Goal: Task Accomplishment & Management: Manage account settings

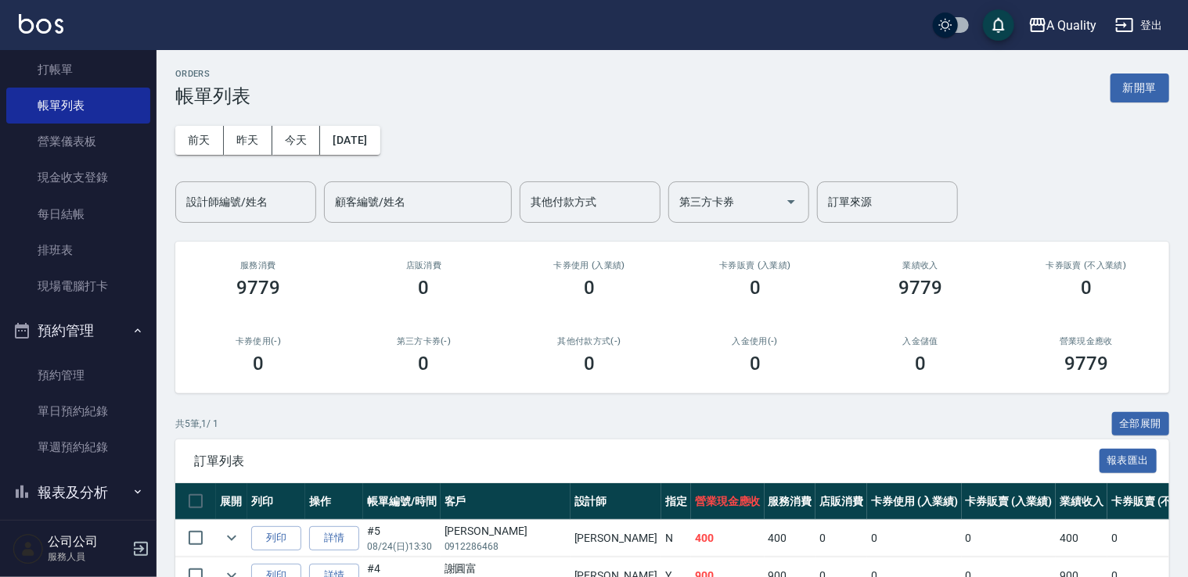
scroll to position [78, 0]
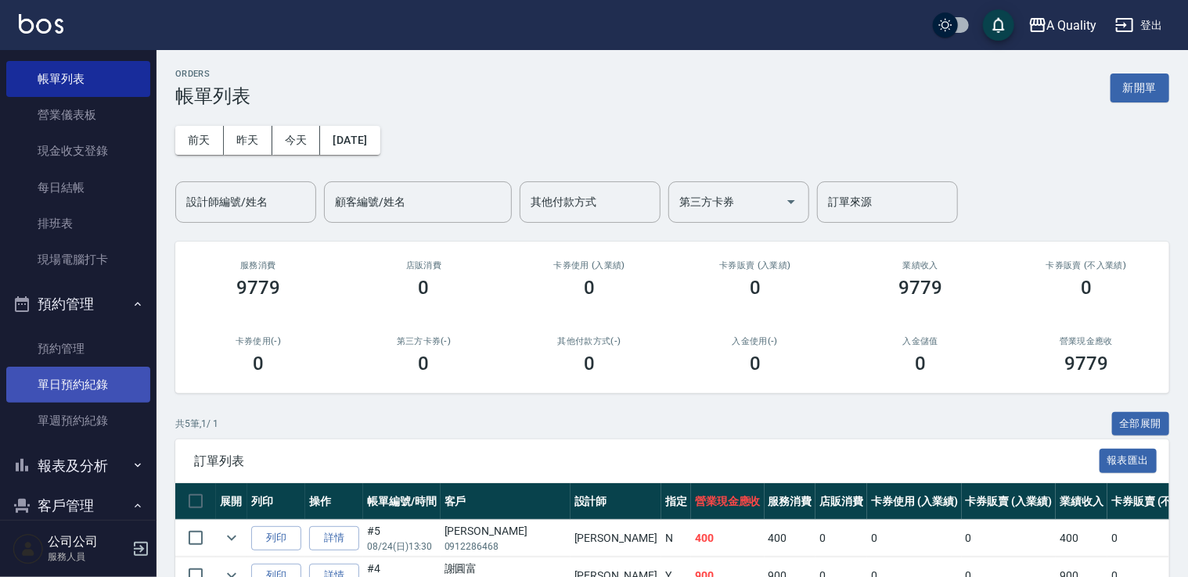
click at [59, 380] on link "單日預約紀錄" at bounding box center [78, 385] width 144 height 36
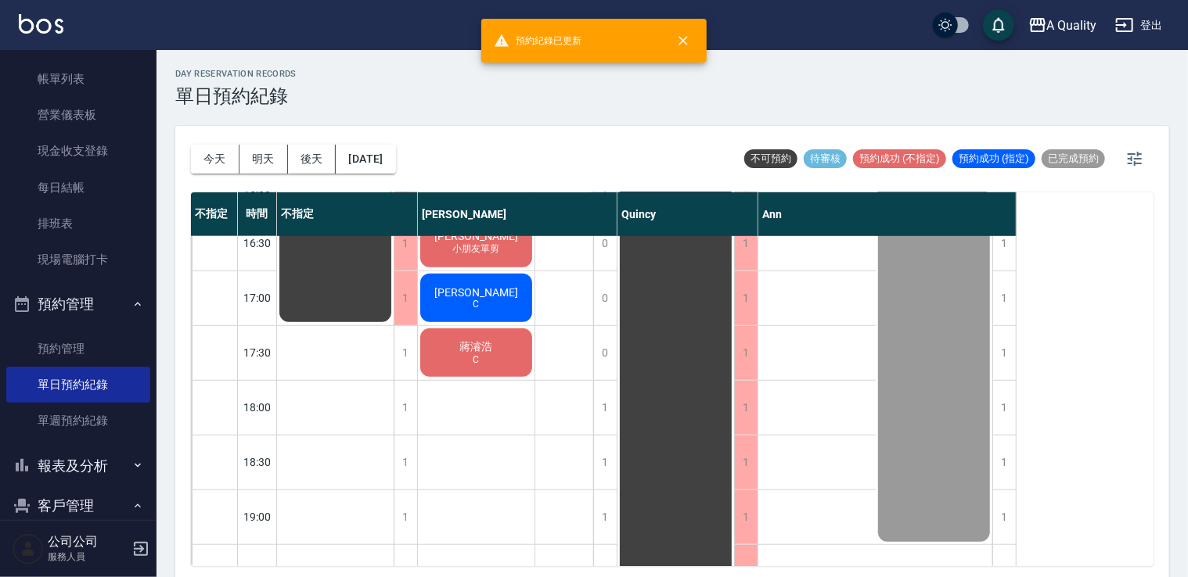
scroll to position [667, 0]
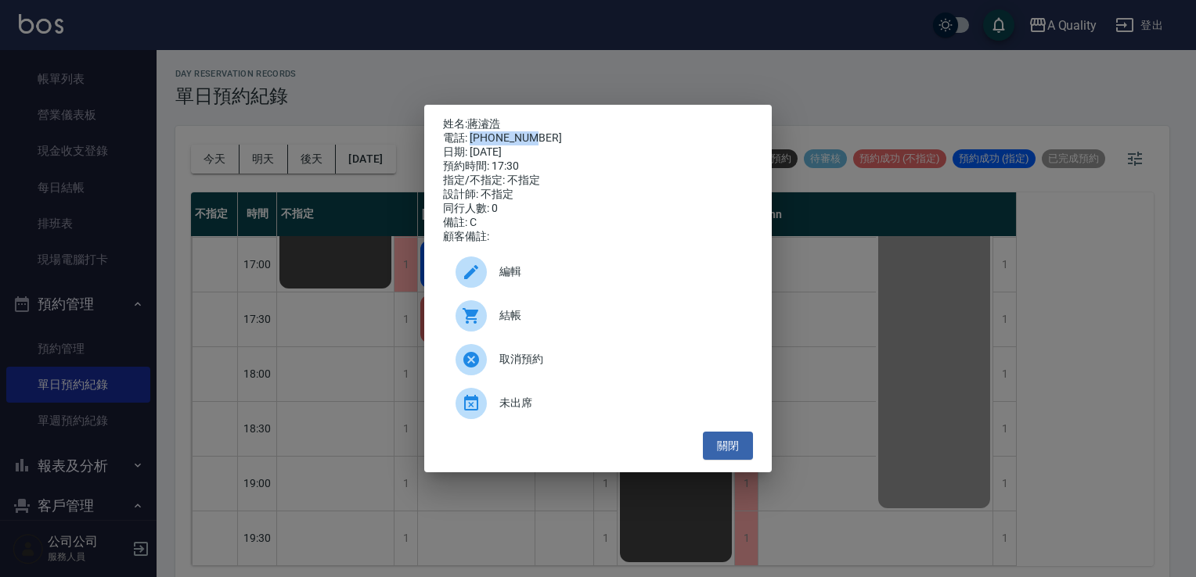
drag, startPoint x: 470, startPoint y: 134, endPoint x: 554, endPoint y: 137, distance: 83.8
click at [554, 137] on div "電話: 0987143582" at bounding box center [598, 138] width 310 height 14
copy div "0987143582"
click at [725, 447] on button "關閉" at bounding box center [728, 446] width 50 height 29
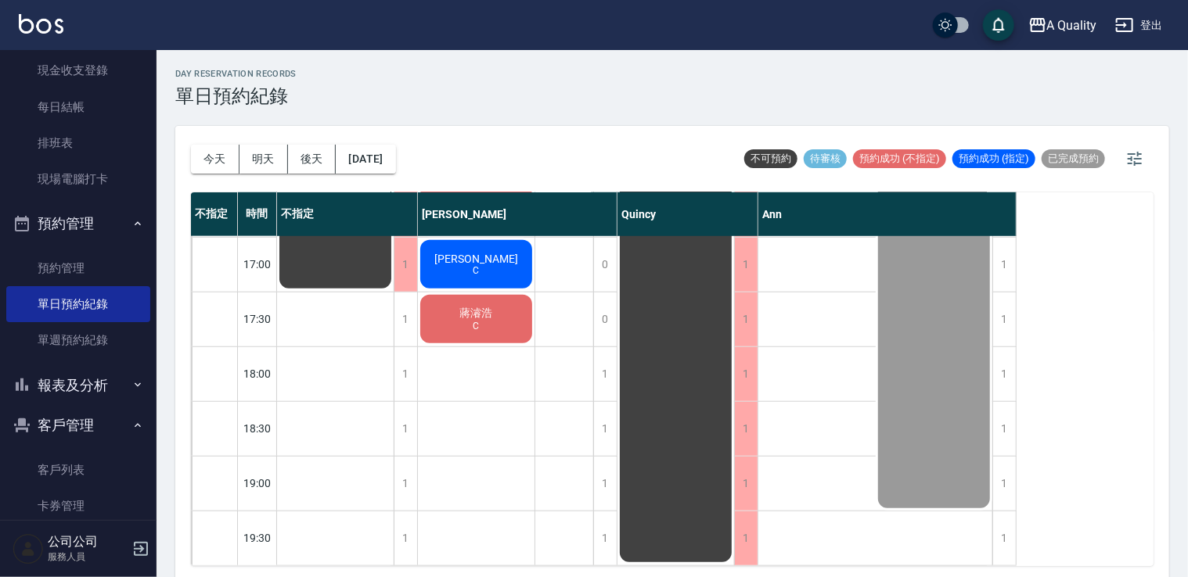
scroll to position [223, 0]
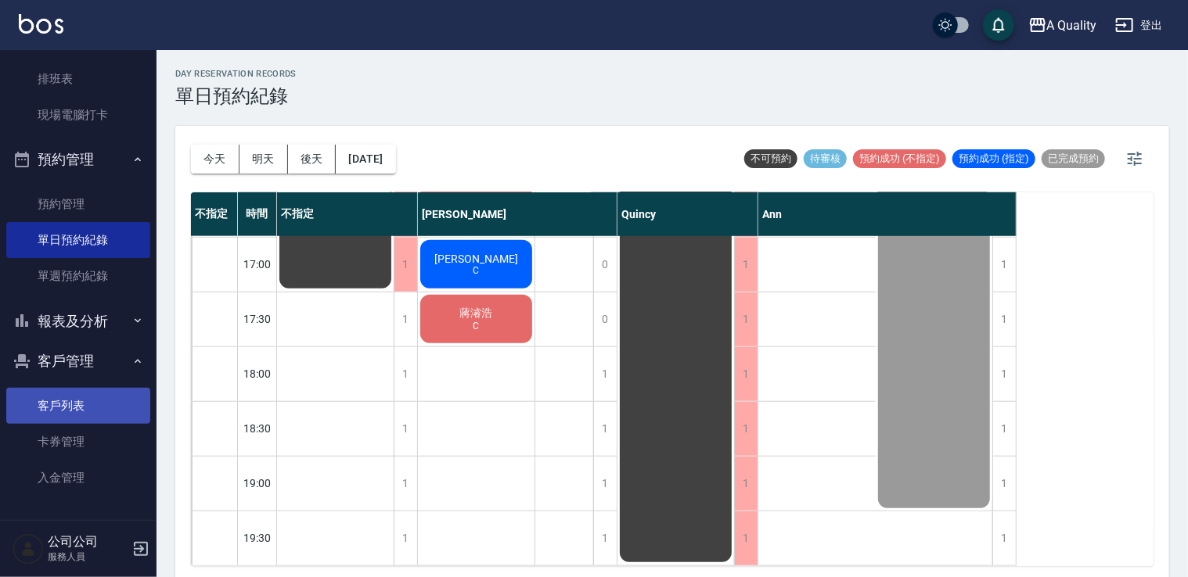
click at [75, 402] on link "客戶列表" at bounding box center [78, 406] width 144 height 36
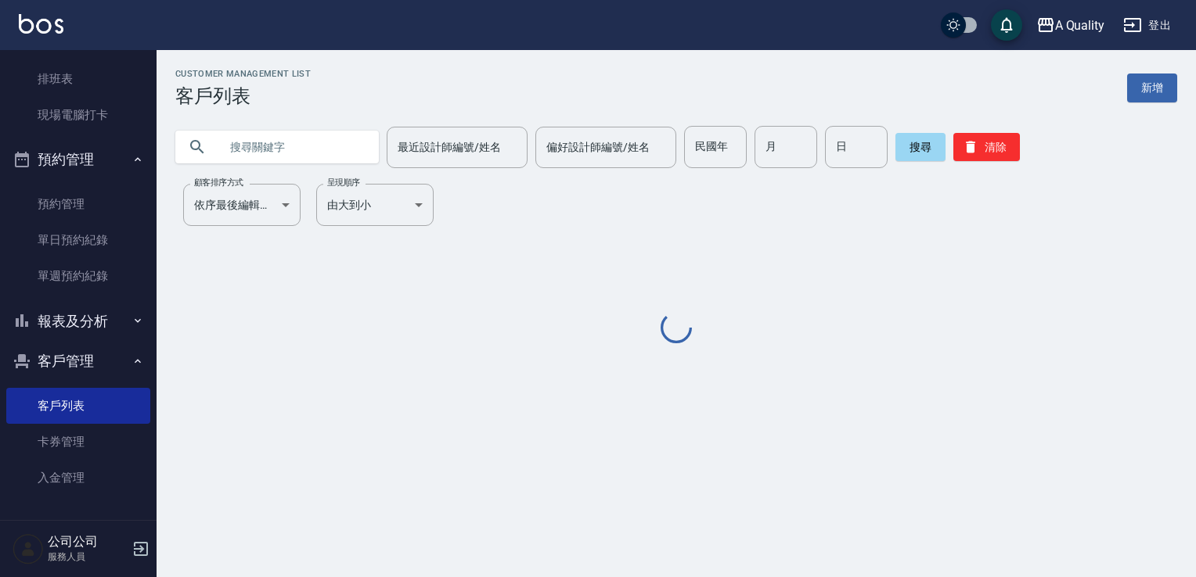
click at [288, 142] on input "text" at bounding box center [292, 147] width 147 height 42
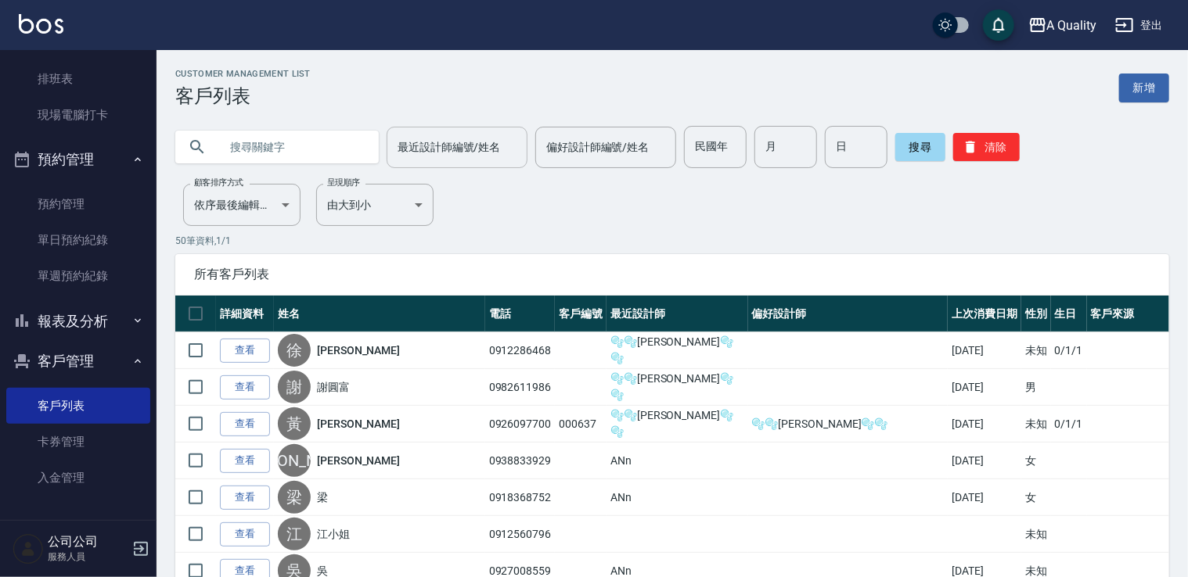
paste input "0987143582"
type input "0987143582"
click at [921, 145] on button "搜尋" at bounding box center [920, 147] width 50 height 28
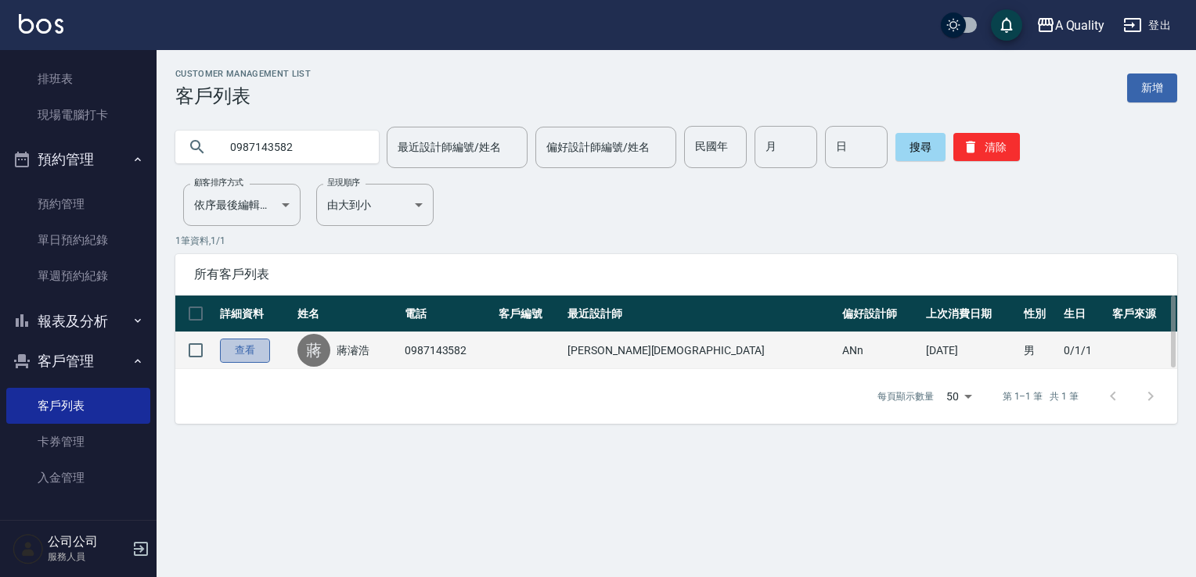
click at [231, 355] on link "查看" at bounding box center [245, 351] width 50 height 24
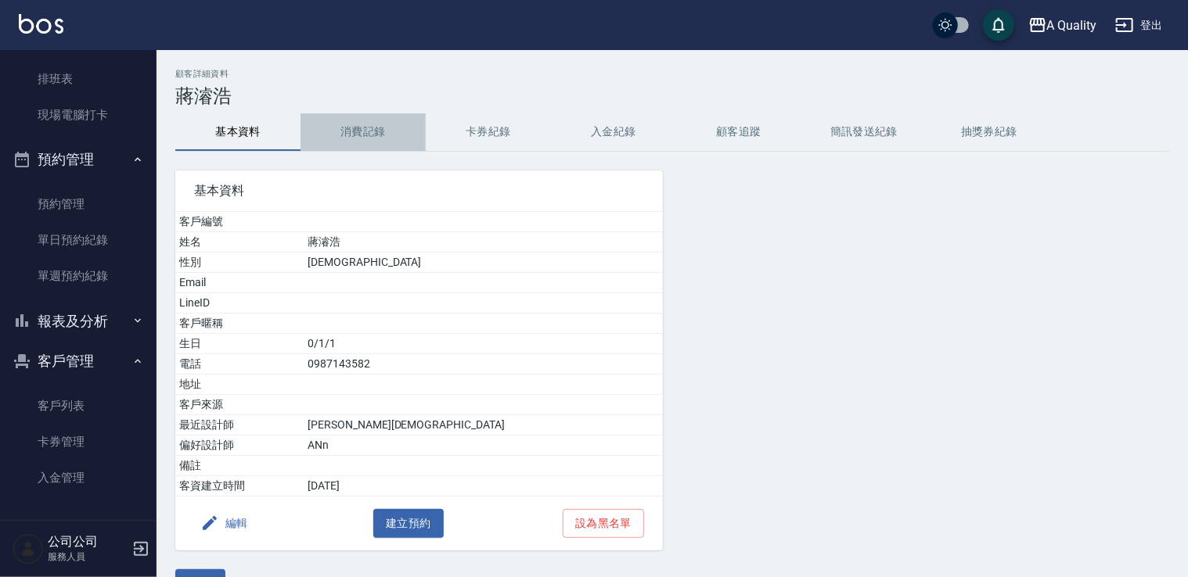
click at [354, 128] on button "消費記錄" at bounding box center [362, 132] width 125 height 38
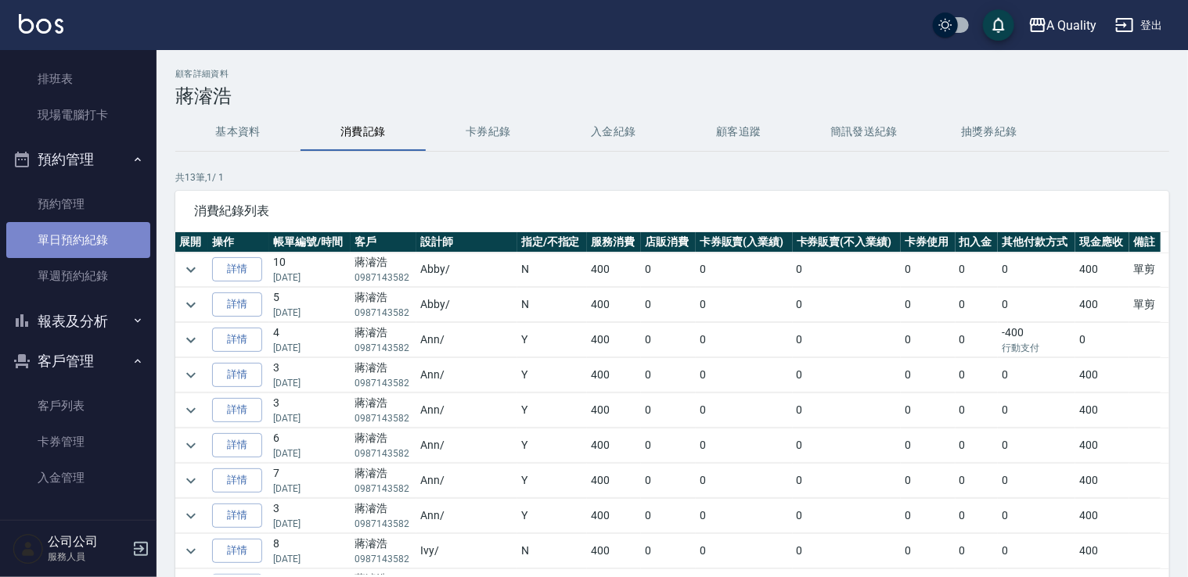
click at [85, 249] on link "單日預約紀錄" at bounding box center [78, 240] width 144 height 36
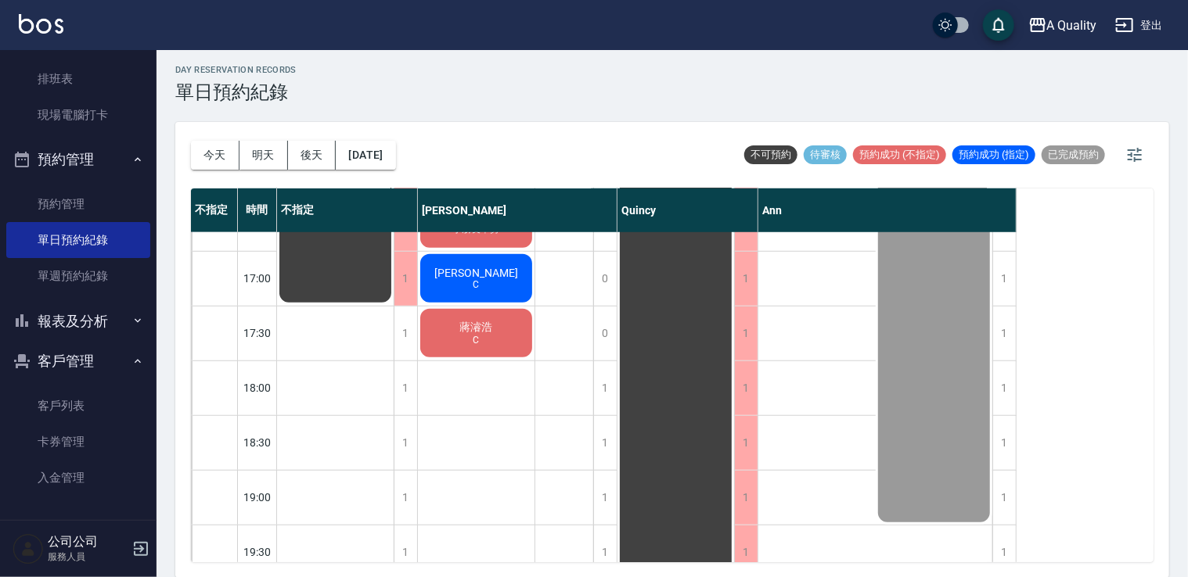
scroll to position [667, 0]
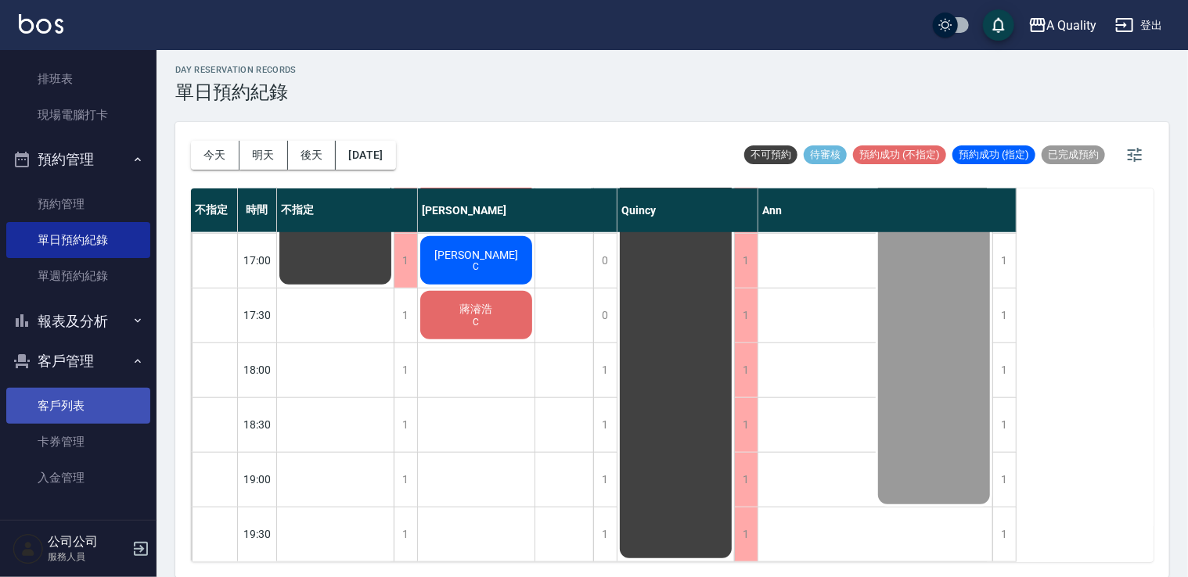
drag, startPoint x: 63, startPoint y: 407, endPoint x: 77, endPoint y: 398, distance: 16.5
click at [63, 407] on link "客戶列表" at bounding box center [78, 406] width 144 height 36
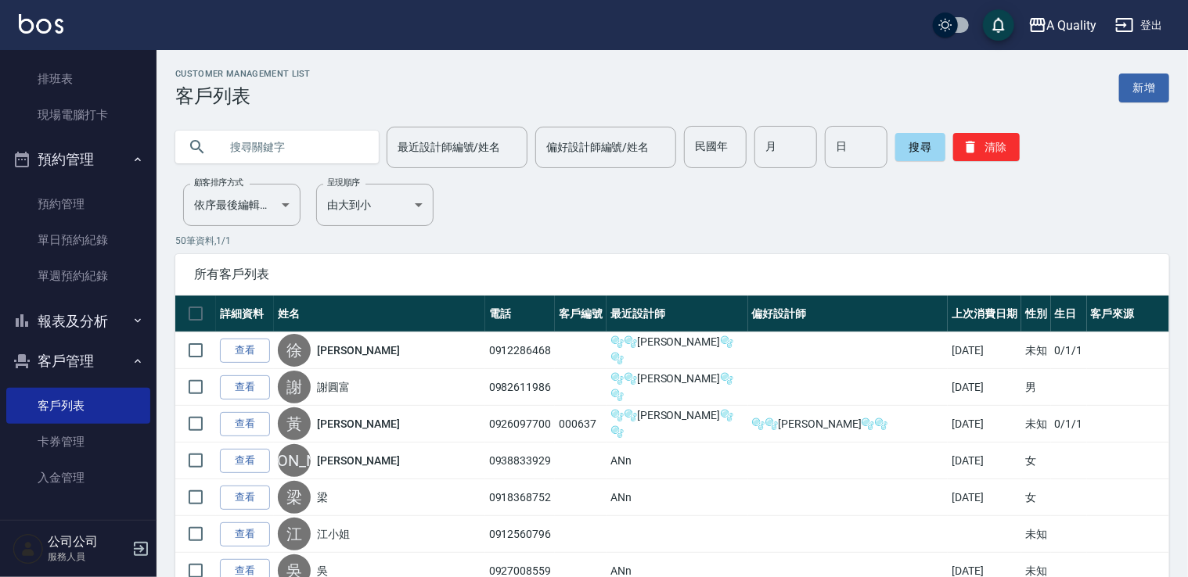
click at [322, 153] on input "text" at bounding box center [292, 147] width 147 height 42
type input "093388189"
click at [903, 155] on button "搜尋" at bounding box center [920, 147] width 50 height 28
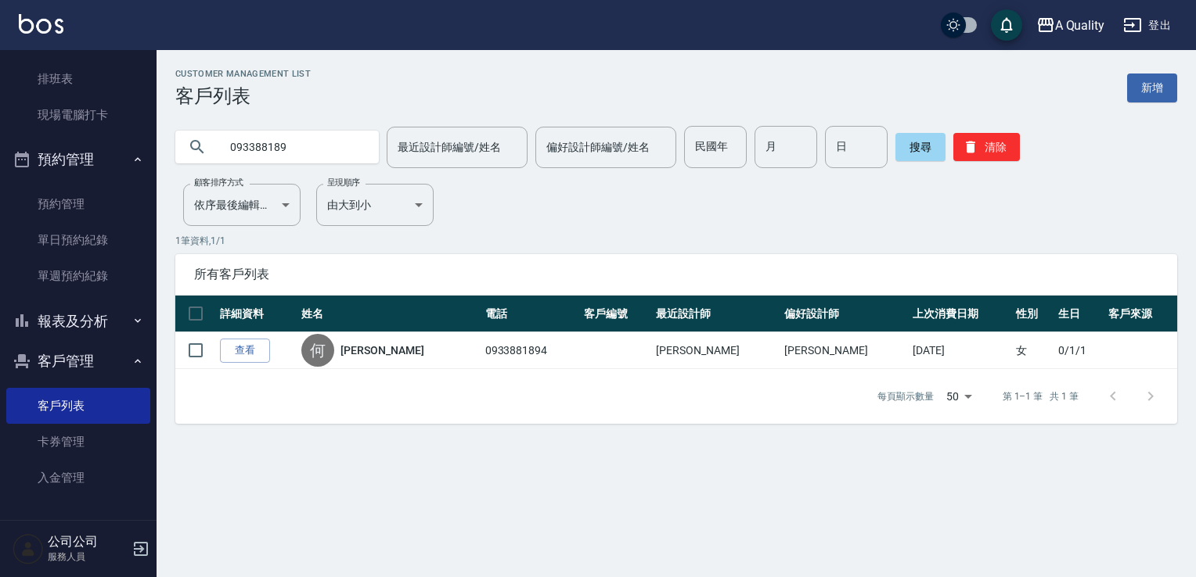
drag, startPoint x: 235, startPoint y: 358, endPoint x: 303, endPoint y: 290, distance: 96.3
click at [236, 358] on link "查看" at bounding box center [245, 351] width 50 height 24
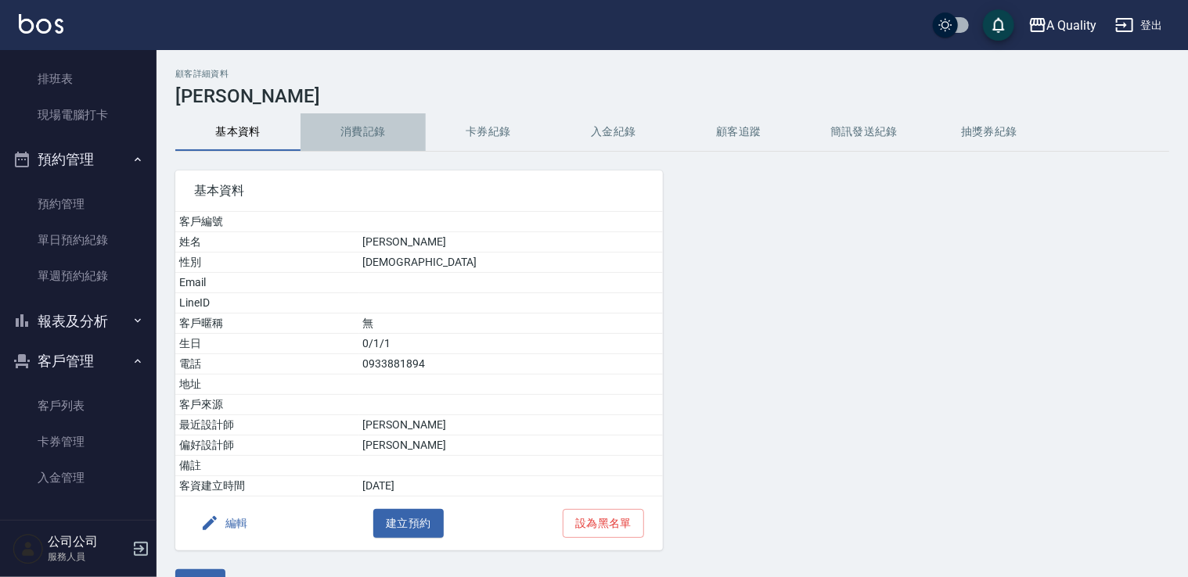
click at [369, 141] on button "消費記錄" at bounding box center [362, 132] width 125 height 38
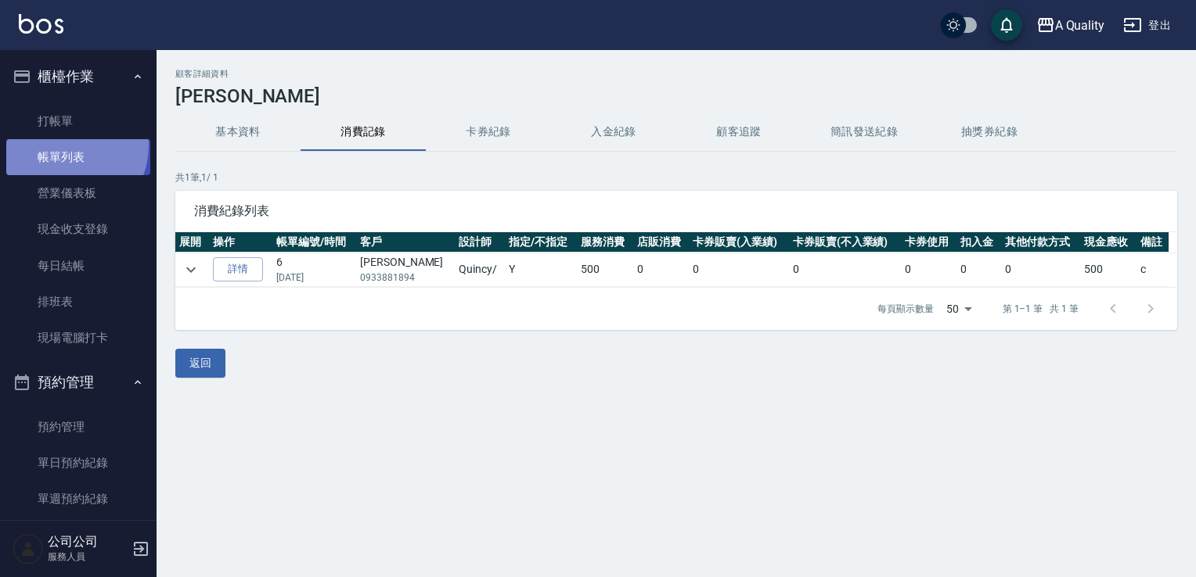
click at [63, 146] on link "帳單列表" at bounding box center [78, 157] width 144 height 36
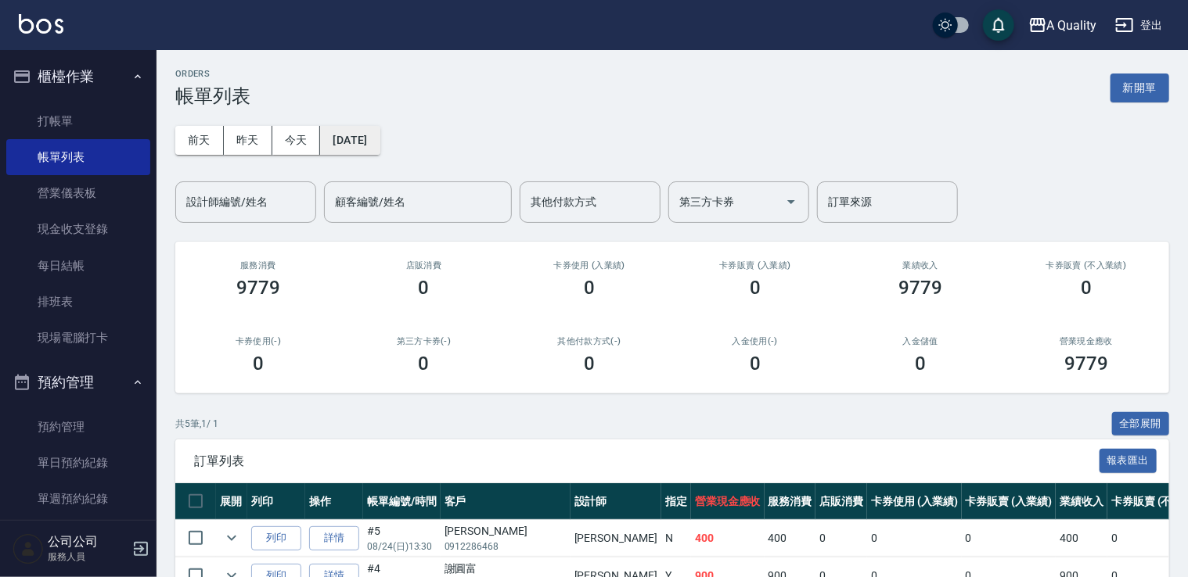
click at [380, 141] on button "[DATE]" at bounding box center [349, 140] width 59 height 29
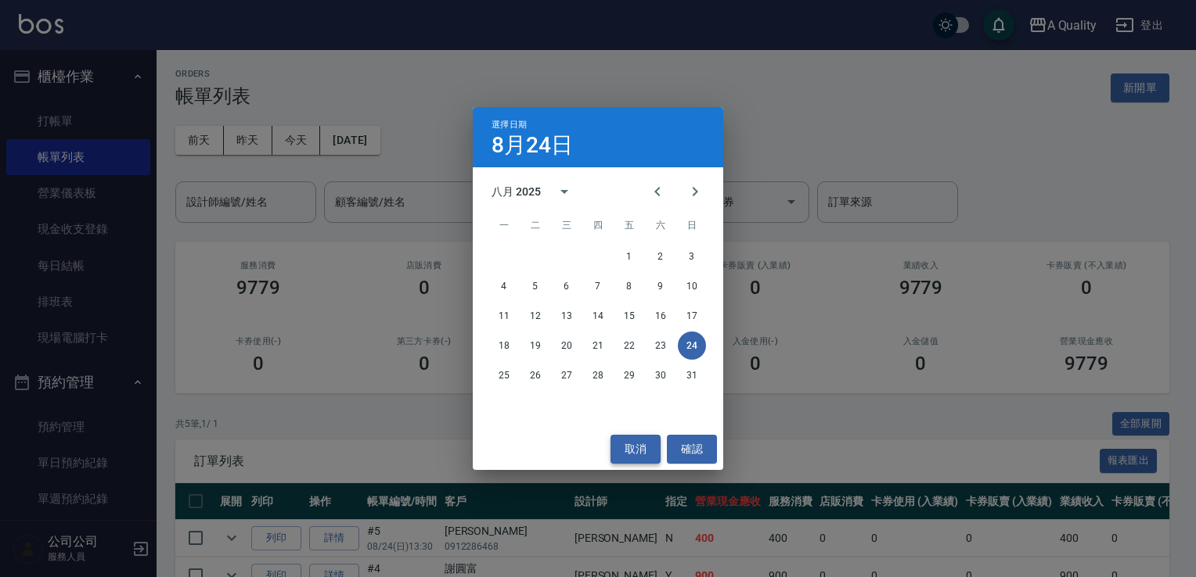
click at [632, 448] on button "取消" at bounding box center [635, 449] width 50 height 29
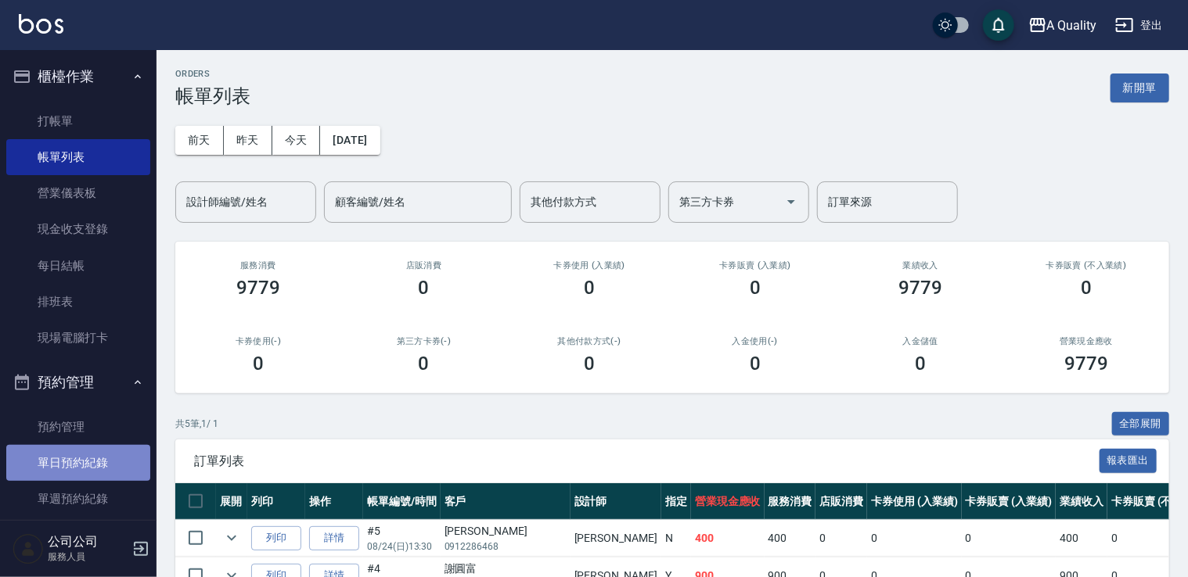
drag, startPoint x: 88, startPoint y: 466, endPoint x: 119, endPoint y: 442, distance: 39.6
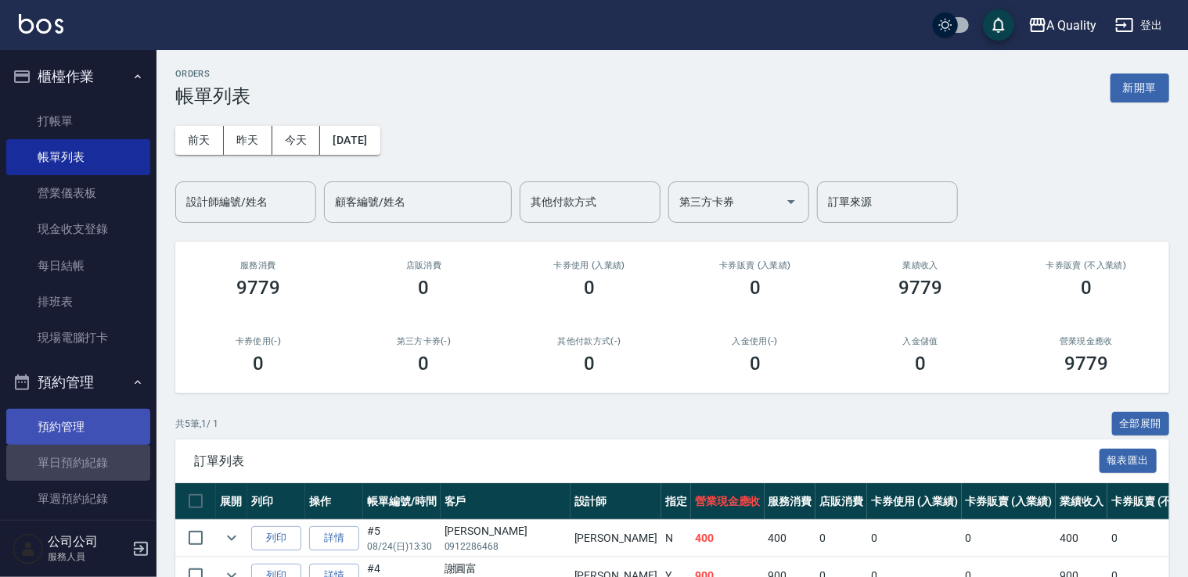
click at [88, 465] on link "單日預約紀錄" at bounding box center [78, 463] width 144 height 36
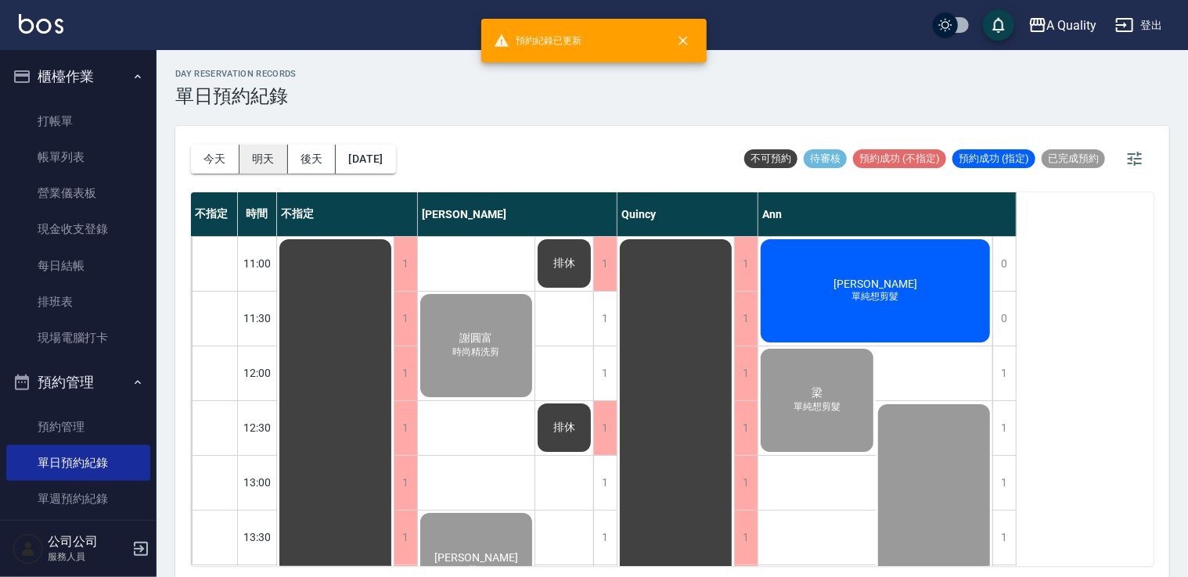
click at [260, 160] on button "明天" at bounding box center [263, 159] width 49 height 29
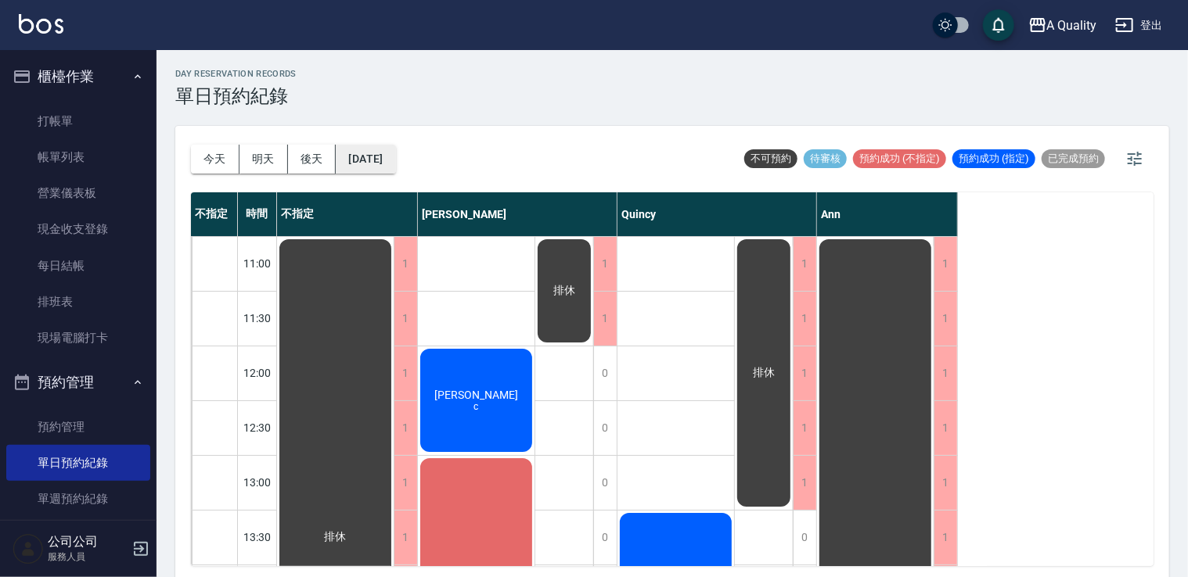
click at [382, 159] on button "[DATE]" at bounding box center [365, 159] width 59 height 29
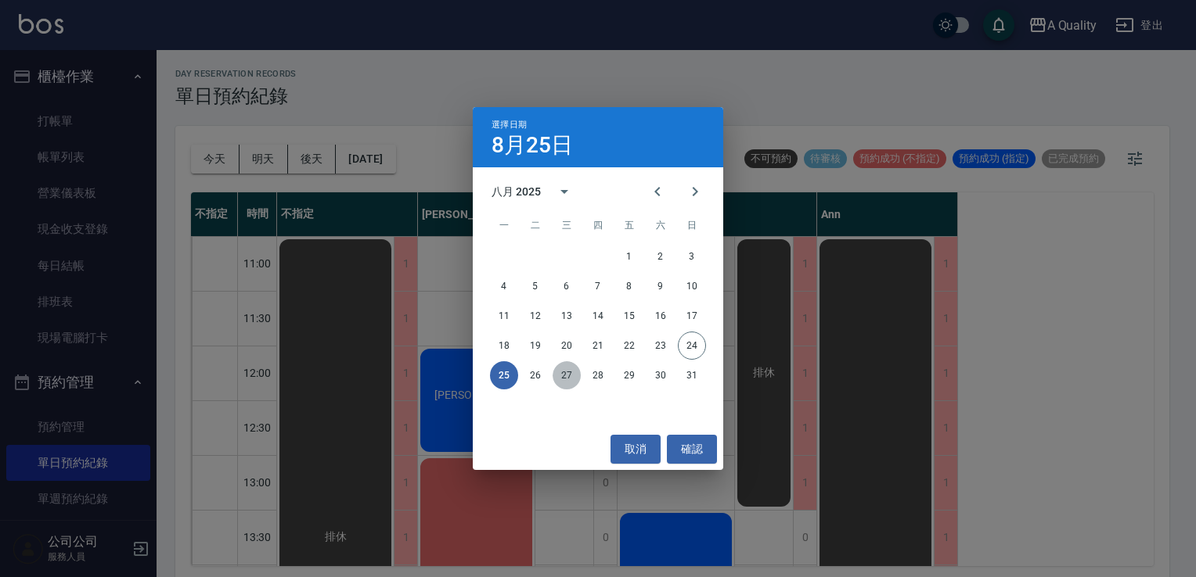
click at [561, 377] on button "27" at bounding box center [566, 376] width 28 height 28
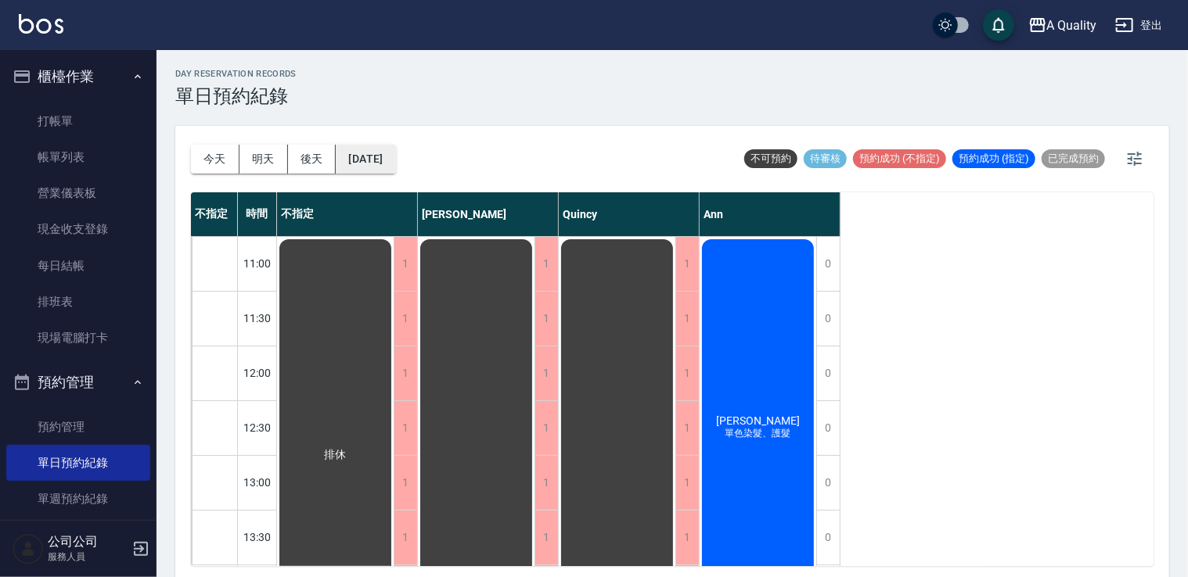
click at [386, 160] on button "2025/08/27" at bounding box center [365, 159] width 59 height 29
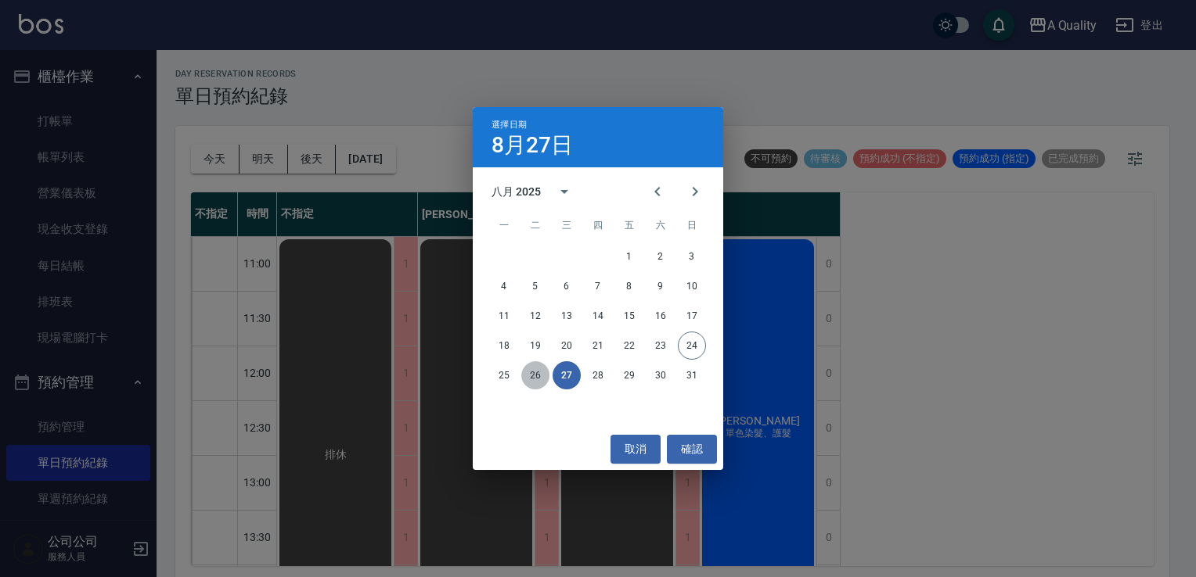
click at [530, 374] on button "26" at bounding box center [535, 376] width 28 height 28
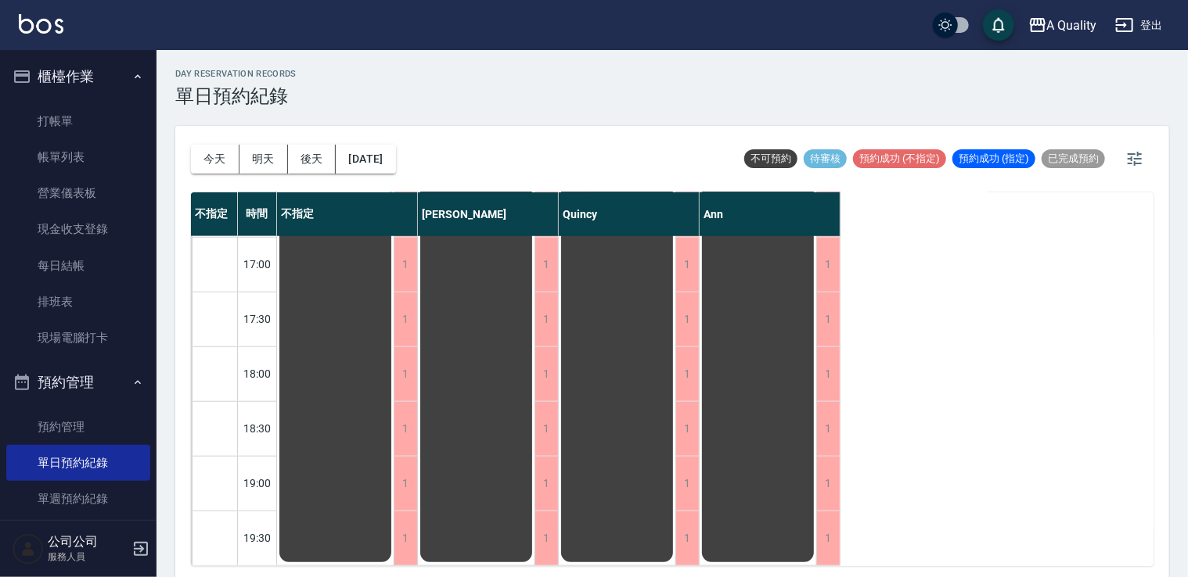
scroll to position [667, 0]
click at [388, 161] on button "2025/08/26" at bounding box center [365, 159] width 59 height 29
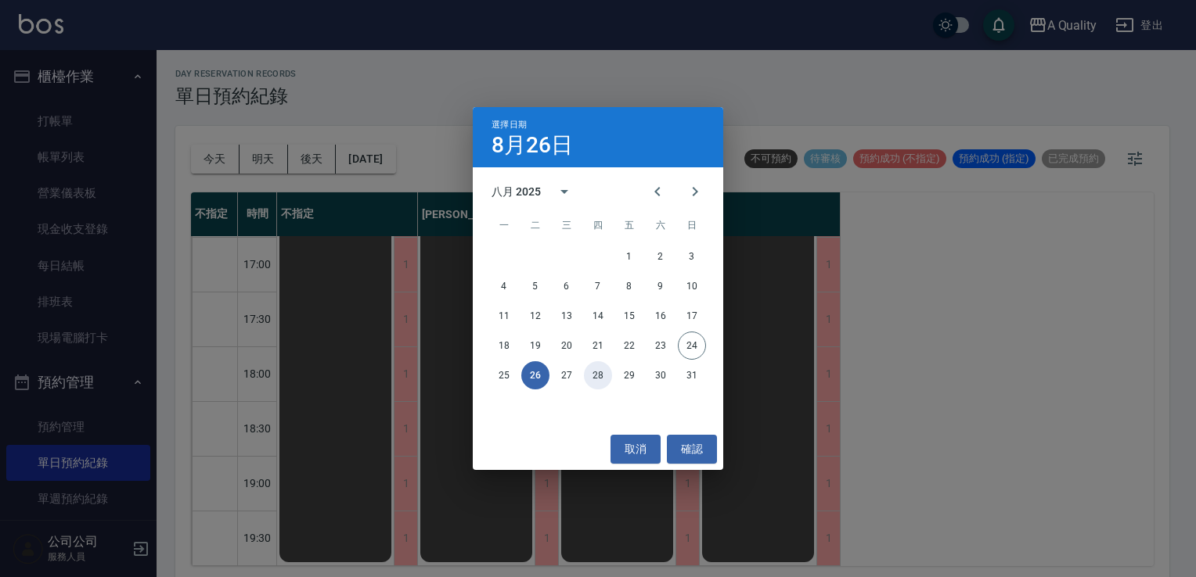
click at [603, 377] on button "28" at bounding box center [598, 376] width 28 height 28
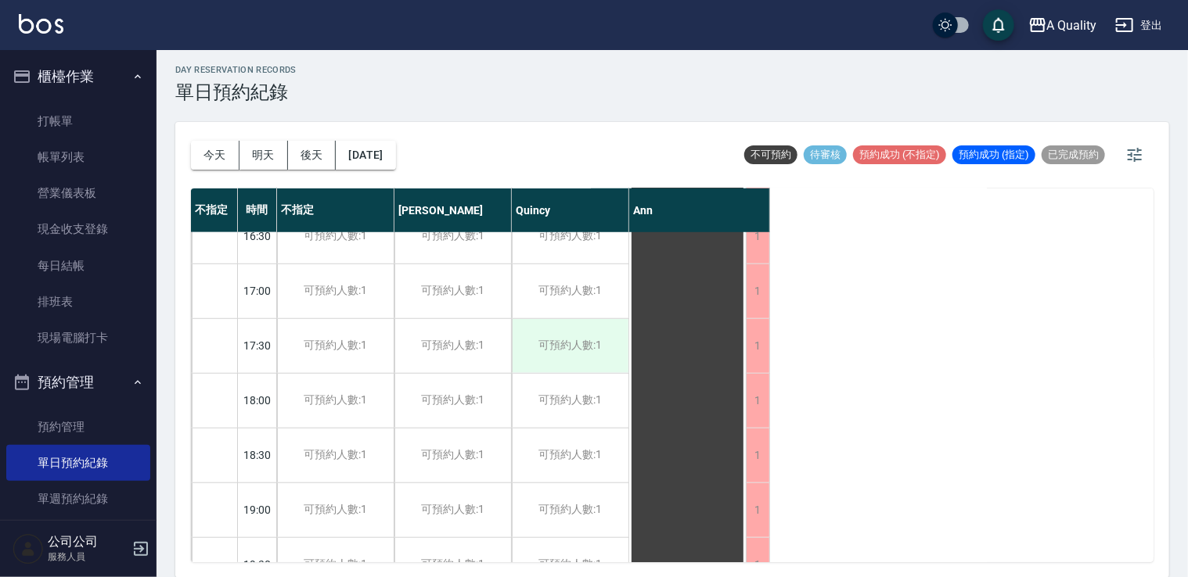
scroll to position [667, 0]
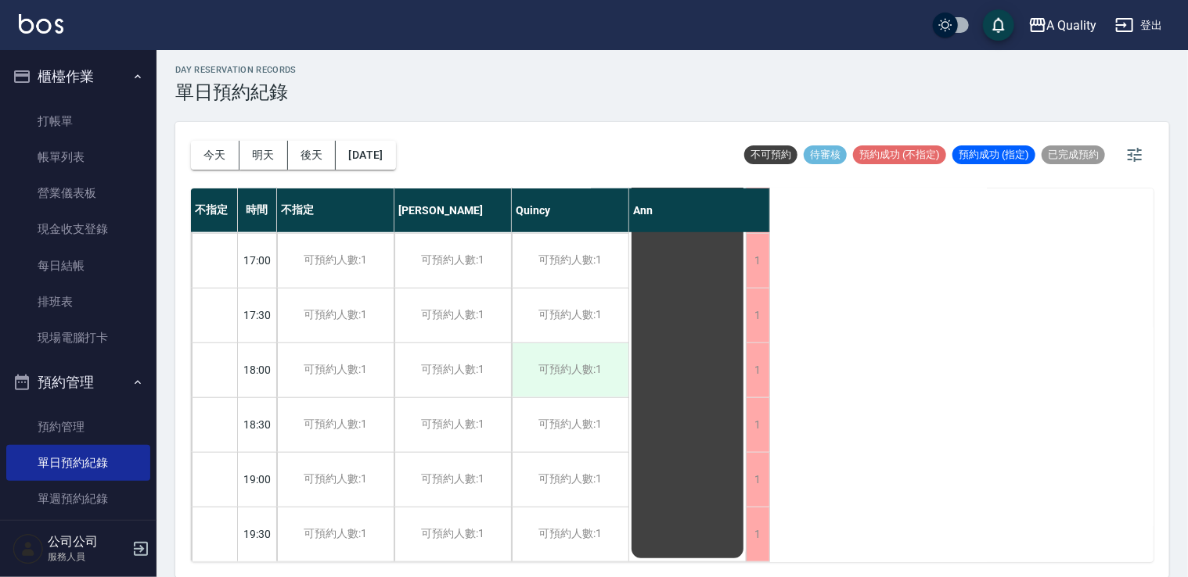
click at [586, 362] on div "可預約人數:1" at bounding box center [570, 371] width 117 height 54
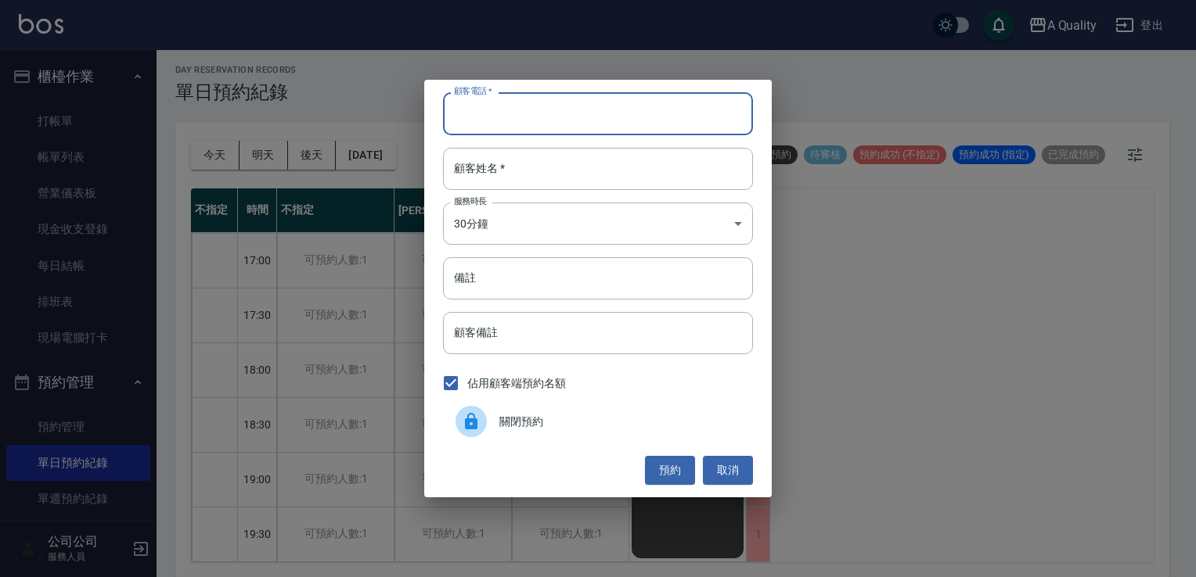
click at [582, 114] on input "顧客電話   *" at bounding box center [598, 113] width 310 height 42
type input "0933881894"
click at [545, 185] on input "顧客姓名   *" at bounding box center [598, 169] width 310 height 42
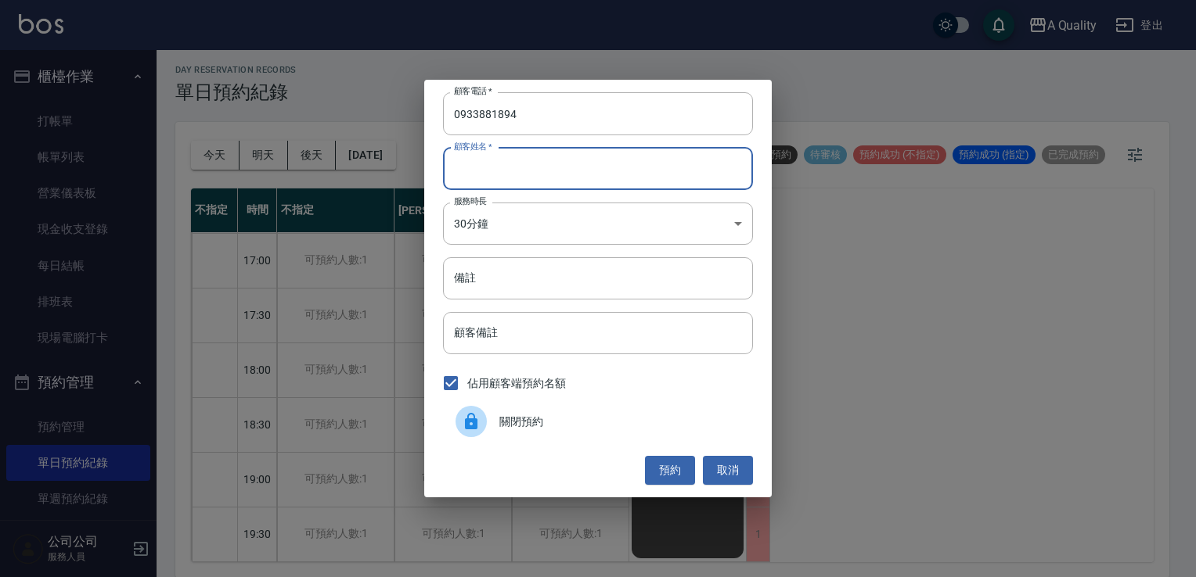
click at [513, 183] on input "顧客姓名   *" at bounding box center [598, 169] width 310 height 42
click at [495, 162] on input "顧客姓名   *" at bounding box center [598, 169] width 310 height 42
click at [509, 272] on input "備註" at bounding box center [598, 278] width 310 height 42
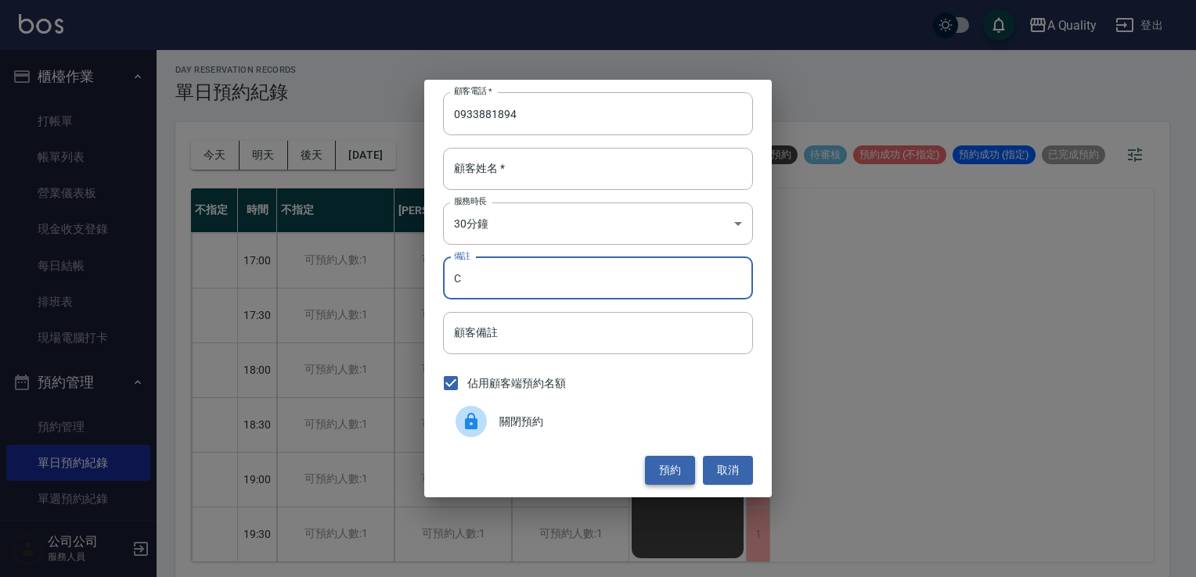
type input "C"
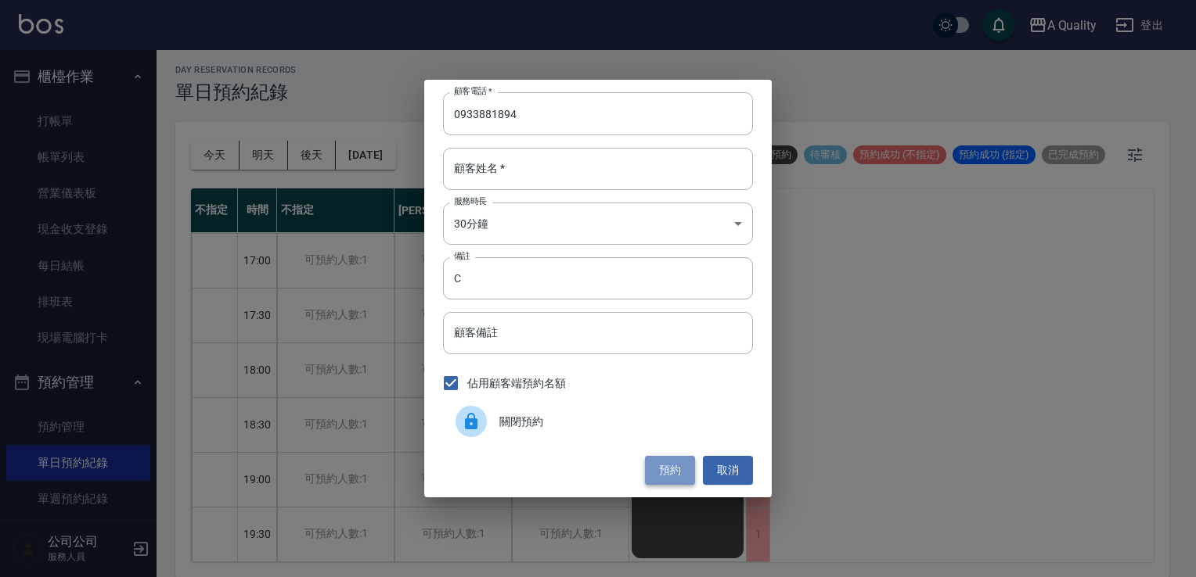
click at [657, 471] on button "預約" at bounding box center [670, 470] width 50 height 29
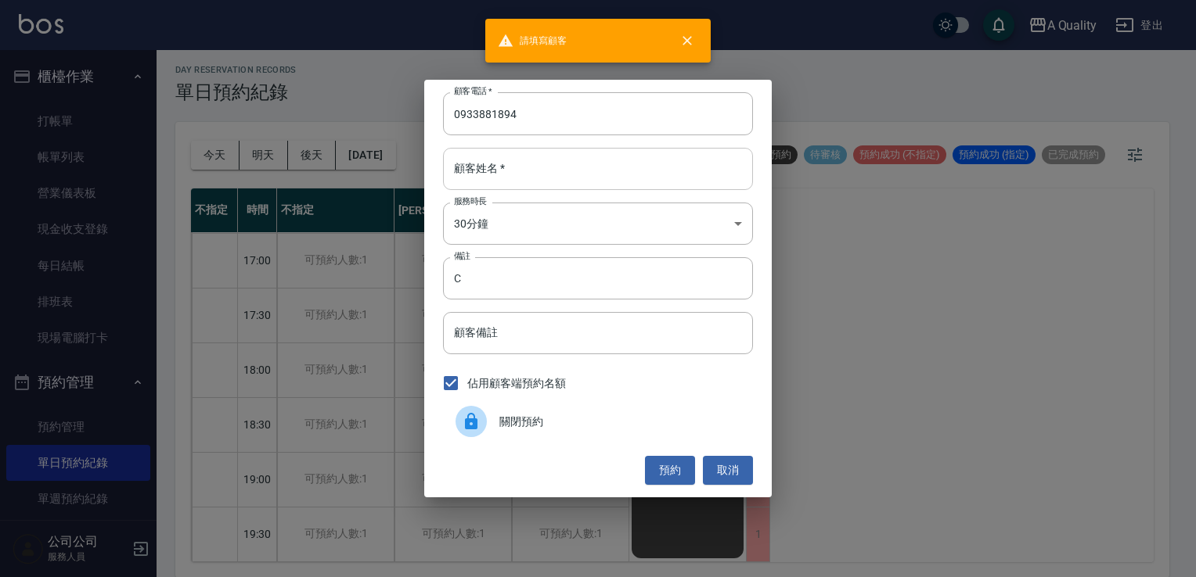
click at [534, 158] on input "顧客姓名   *" at bounding box center [598, 169] width 310 height 42
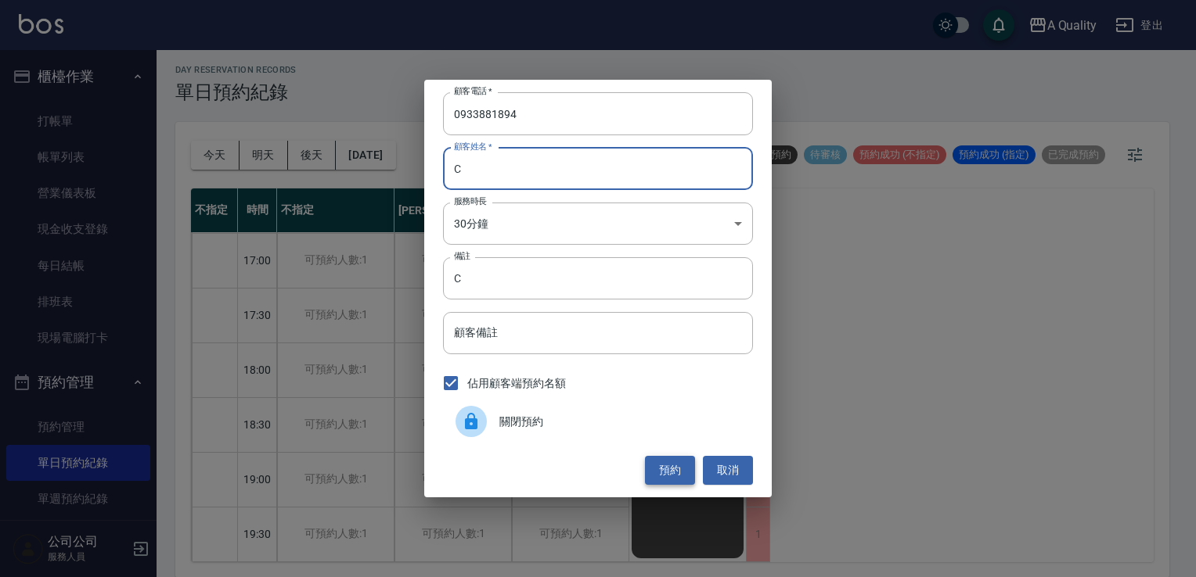
type input "C"
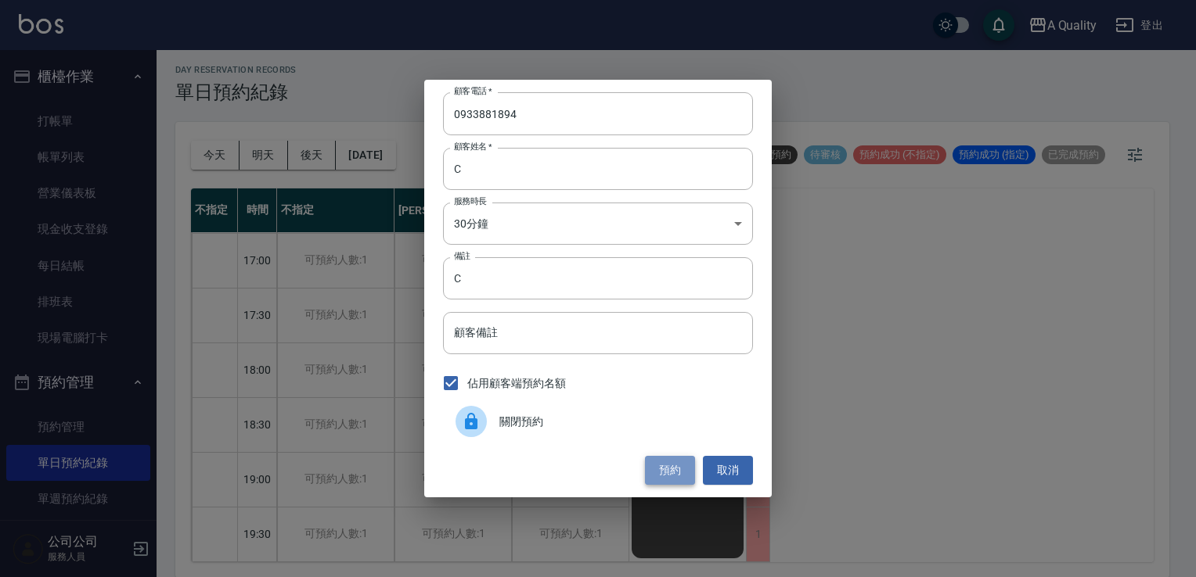
click at [654, 464] on button "預約" at bounding box center [670, 470] width 50 height 29
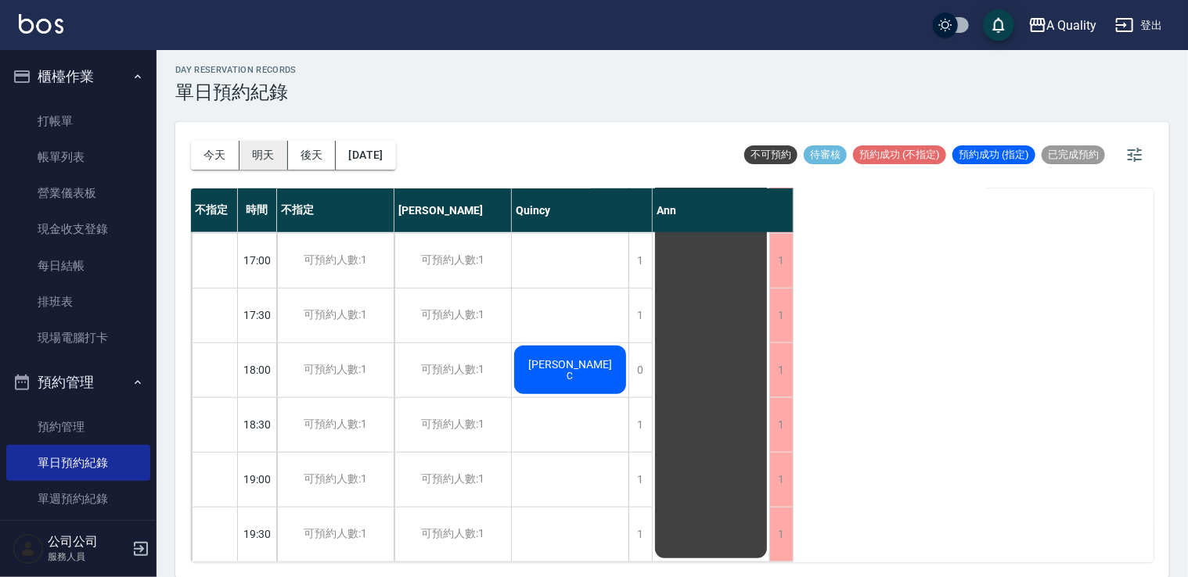
click at [251, 156] on button "明天" at bounding box center [263, 155] width 49 height 29
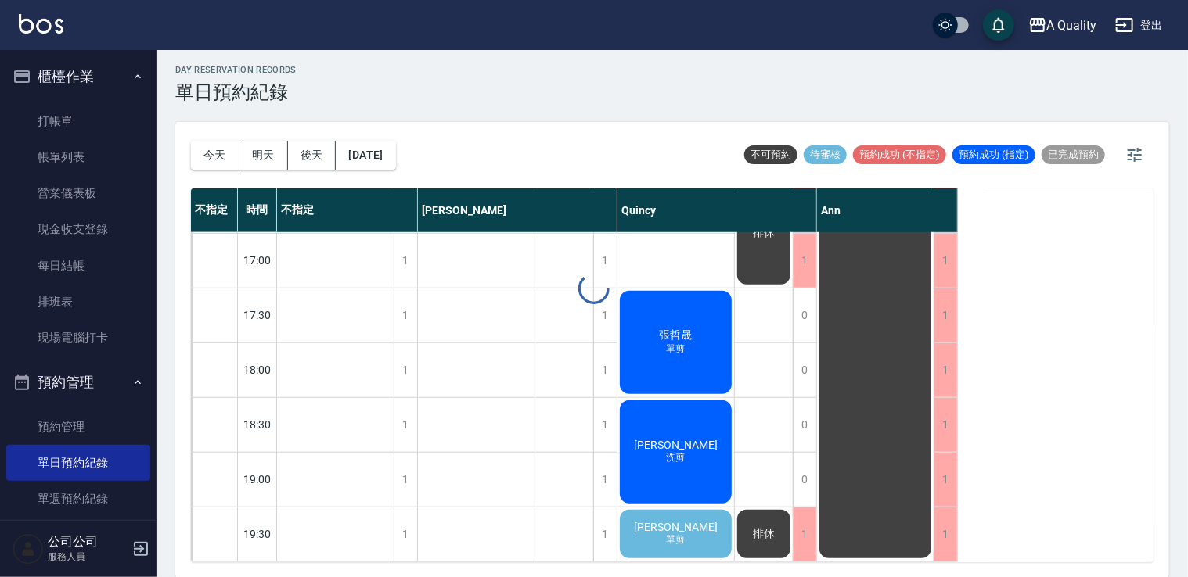
click at [229, 156] on div at bounding box center [594, 288] width 1188 height 577
click at [228, 157] on button "今天" at bounding box center [215, 155] width 49 height 29
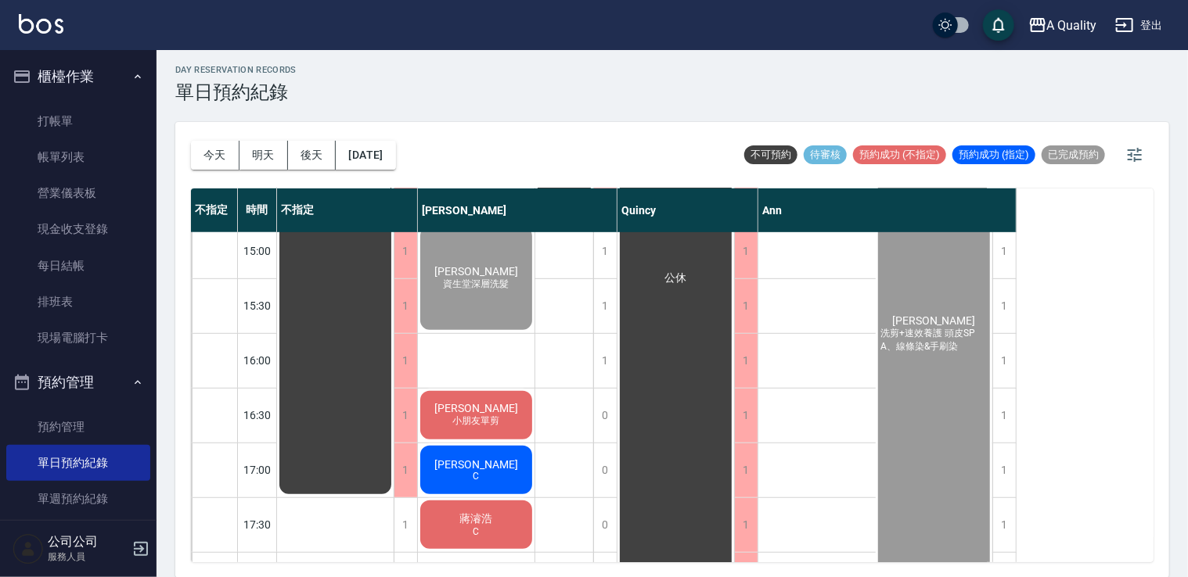
scroll to position [354, 0]
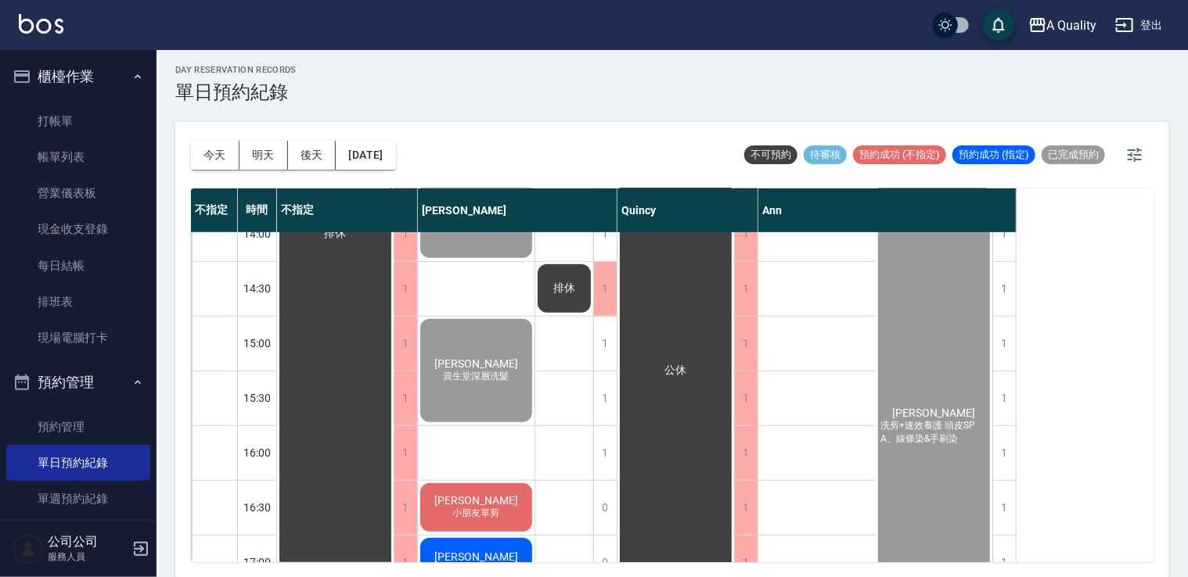
drag, startPoint x: 67, startPoint y: 155, endPoint x: 246, endPoint y: 261, distance: 208.0
click at [67, 155] on link "帳單列表" at bounding box center [78, 157] width 144 height 36
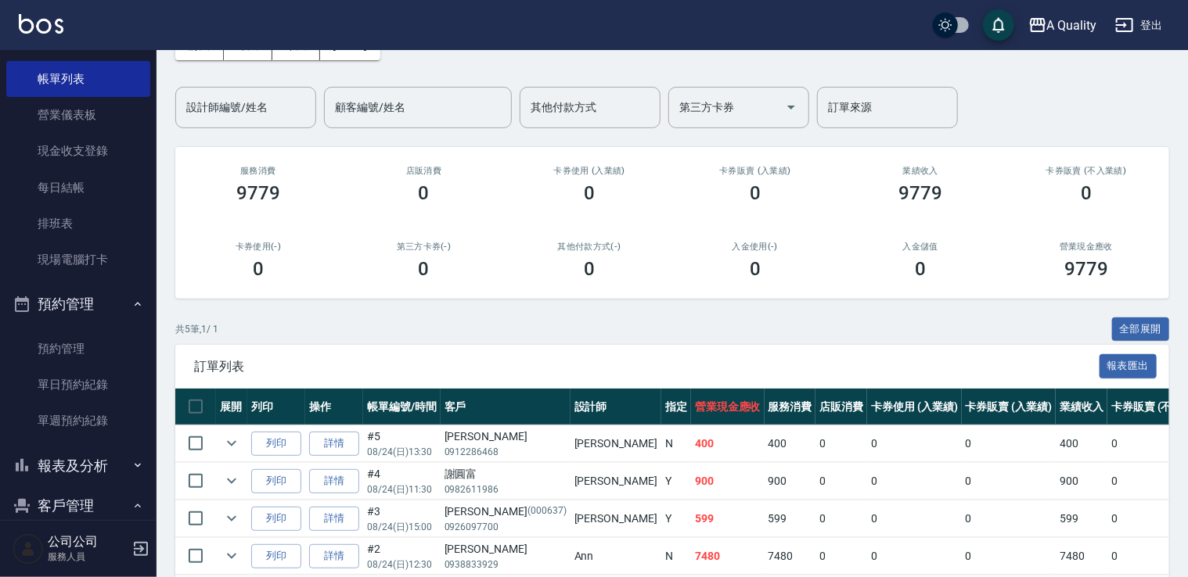
scroll to position [201, 0]
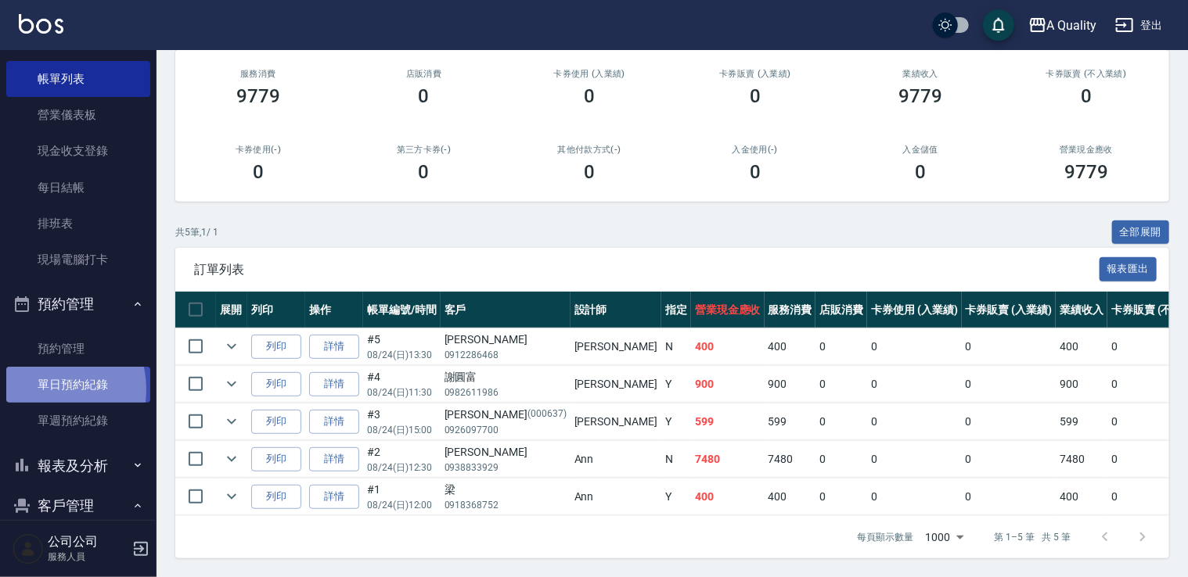
click at [45, 390] on link "單日預約紀錄" at bounding box center [78, 385] width 144 height 36
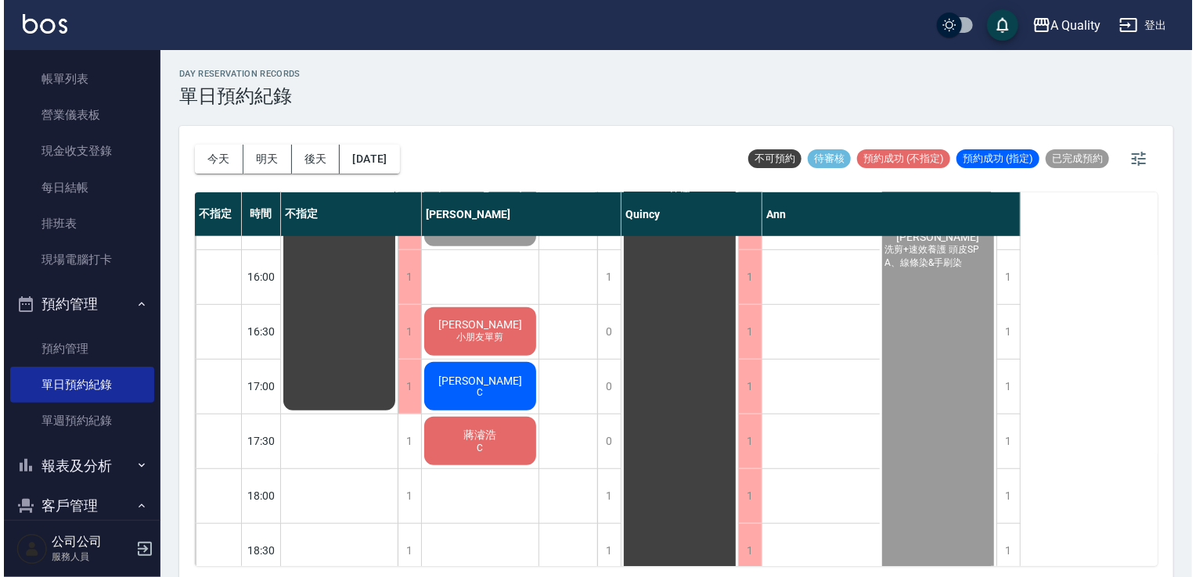
scroll to position [548, 0]
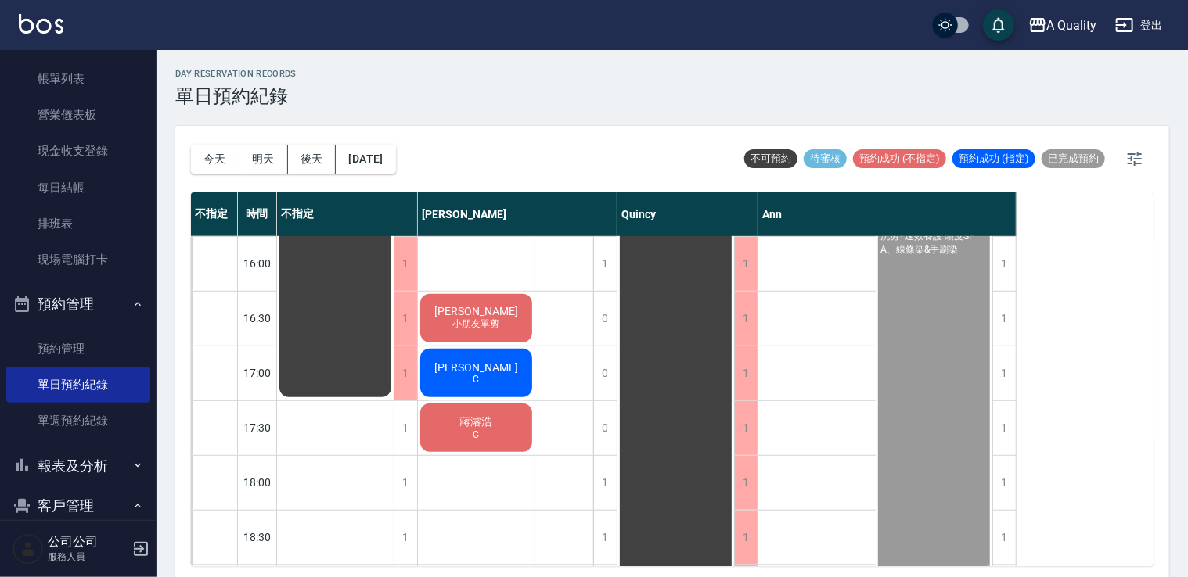
click at [350, 52] on span "蔣濬浩" at bounding box center [336, 45] width 28 height 14
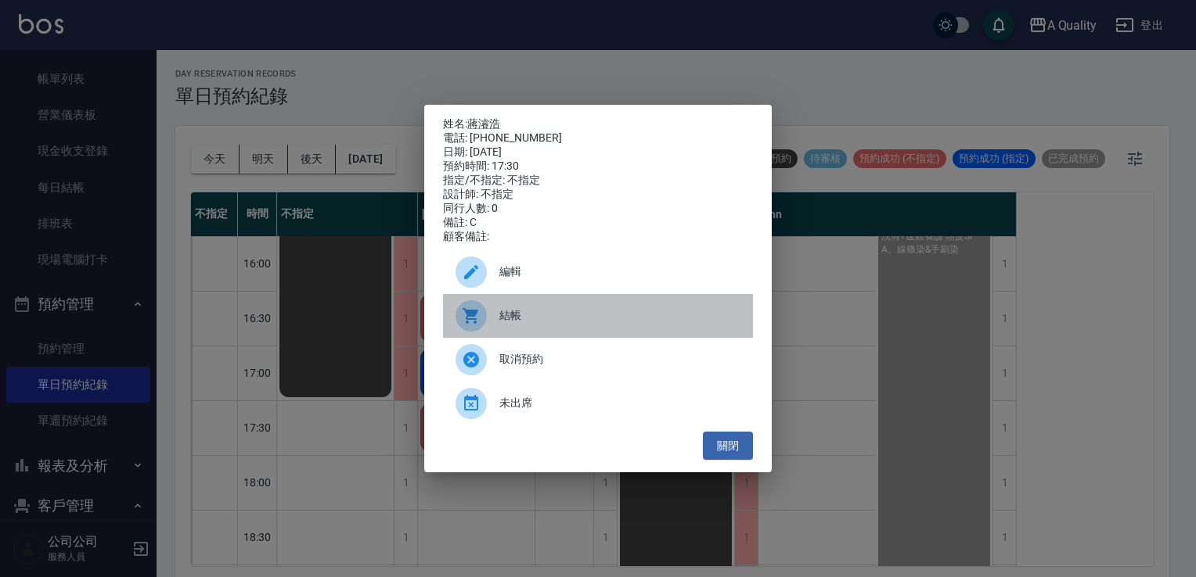
click at [496, 332] on div at bounding box center [477, 315] width 44 height 31
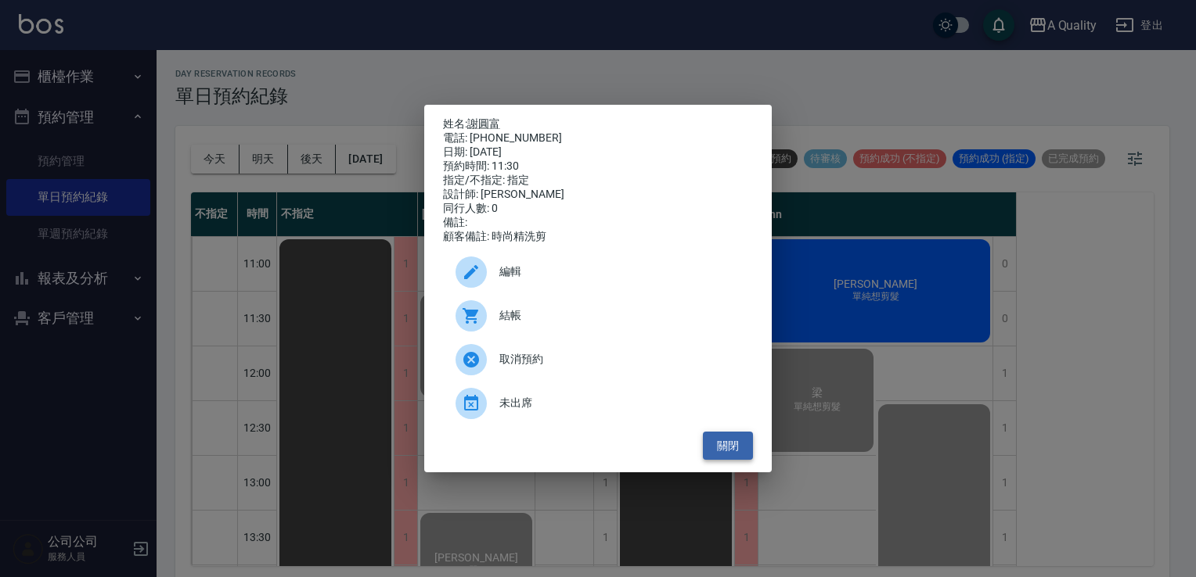
click at [712, 459] on button "關閉" at bounding box center [728, 446] width 50 height 29
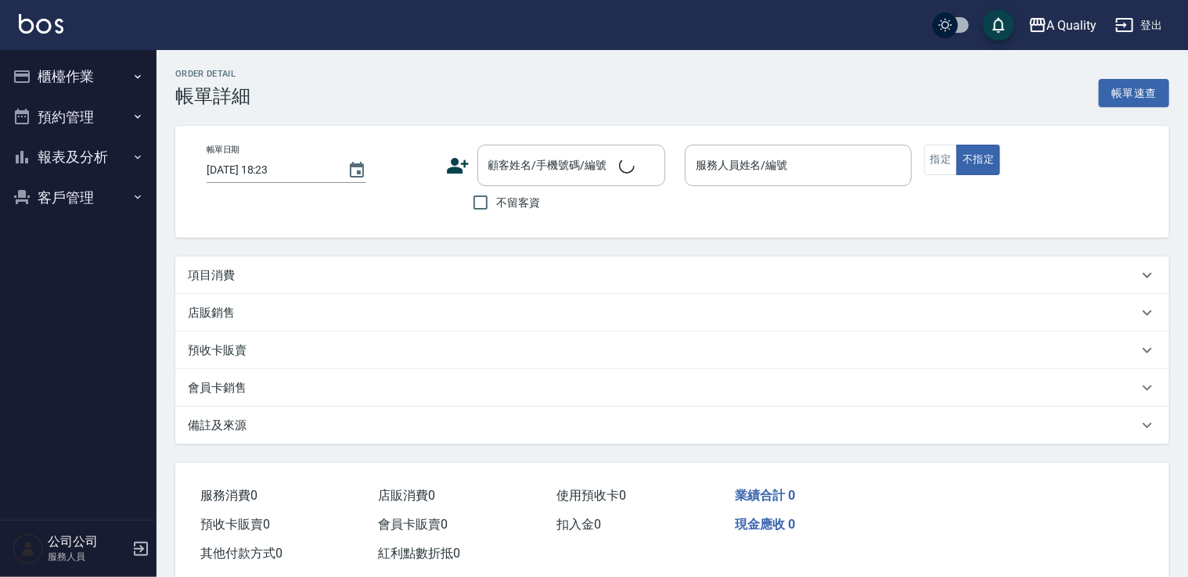
type input "2025/08/24 17:30"
type input "Taylor(無代號)"
type input "C"
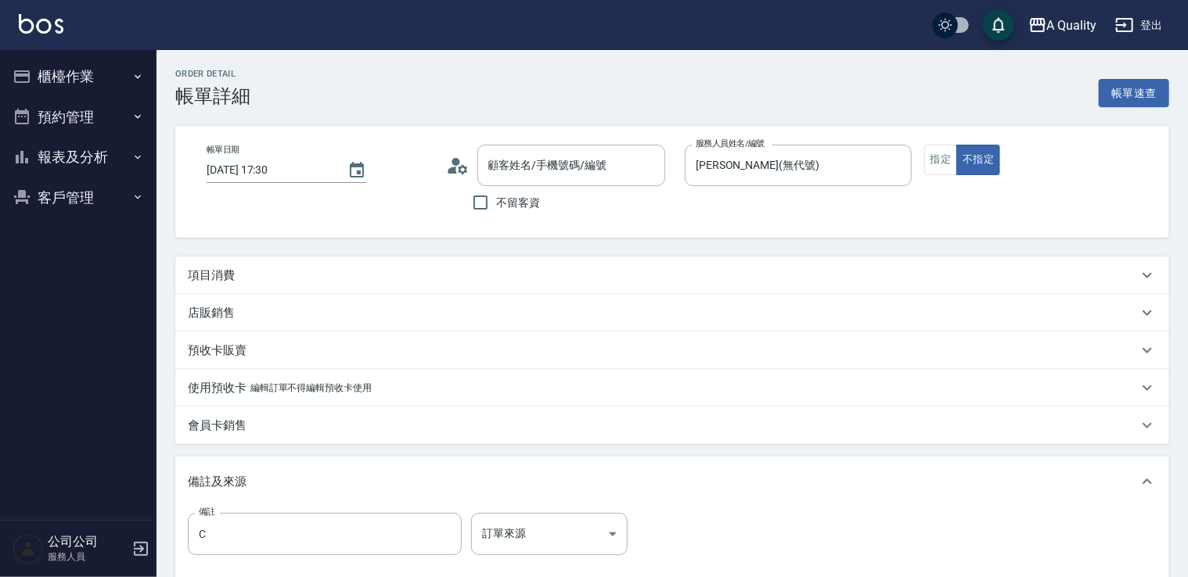
type input "蔣濬浩/0987143582/"
click at [220, 275] on p "項目消費" at bounding box center [211, 276] width 47 height 16
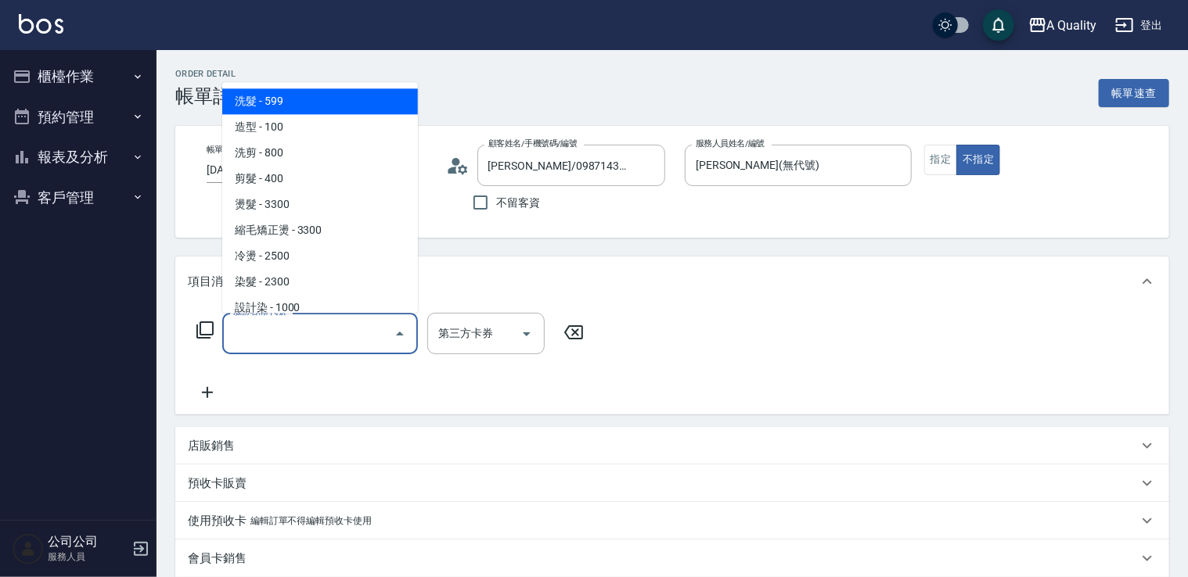
click at [300, 336] on input "服務名稱/代號" at bounding box center [308, 333] width 158 height 27
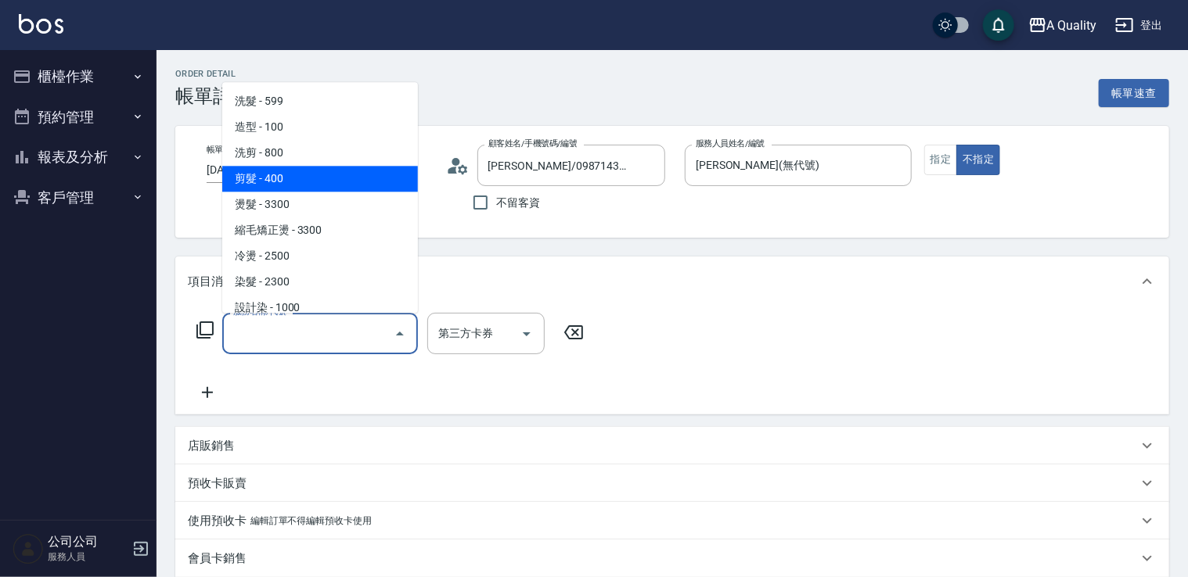
click at [297, 177] on span "剪髮 - 400" at bounding box center [320, 179] width 196 height 26
type input "剪髮(201)"
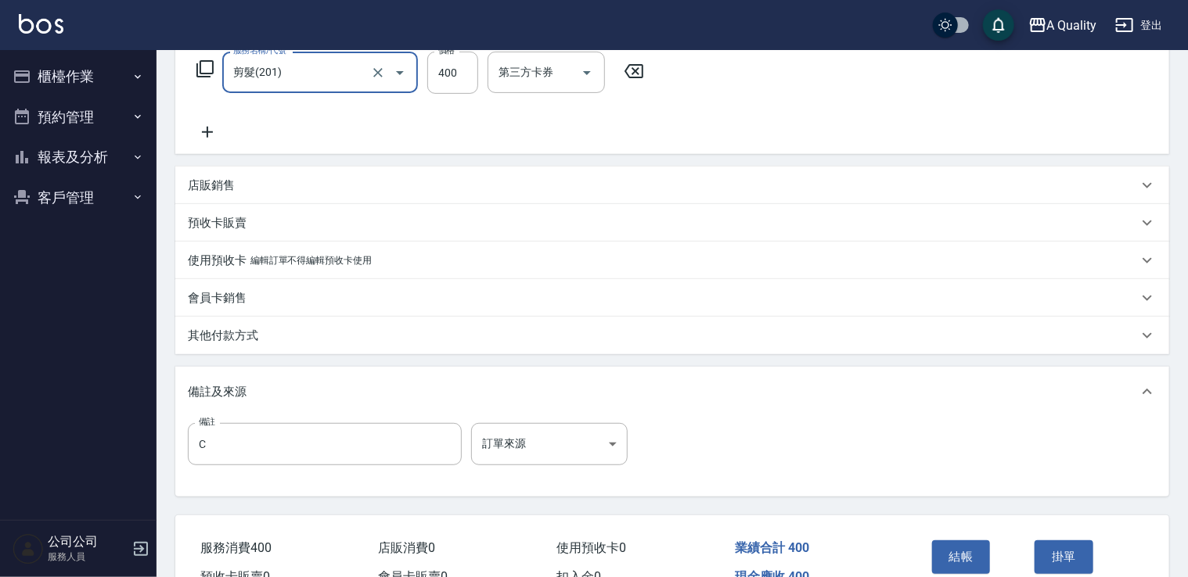
scroll to position [313, 0]
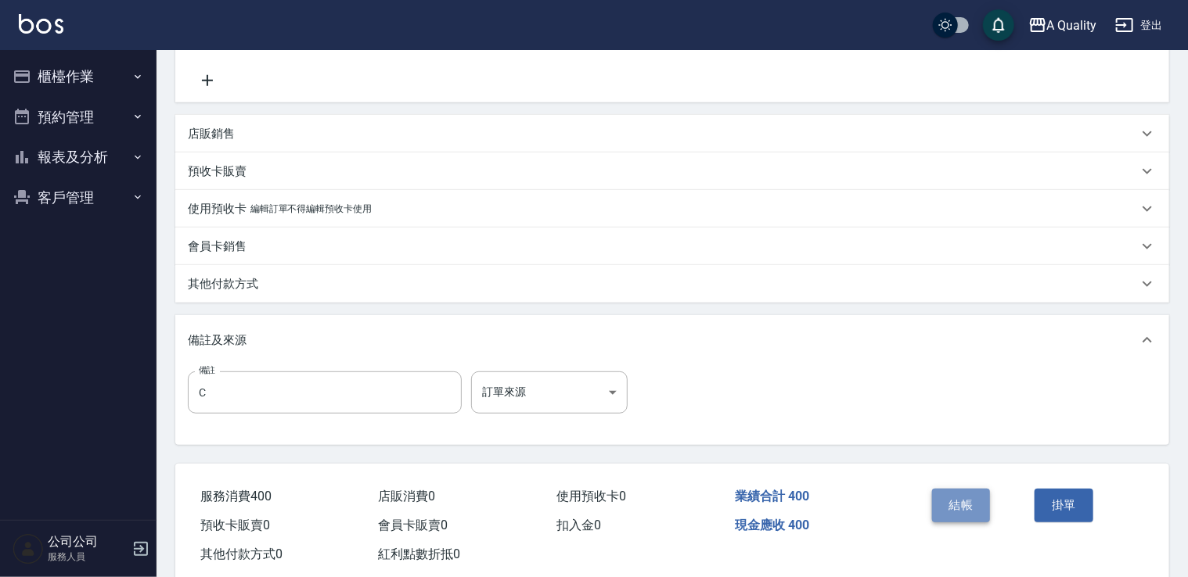
click at [954, 506] on button "結帳" at bounding box center [961, 505] width 59 height 33
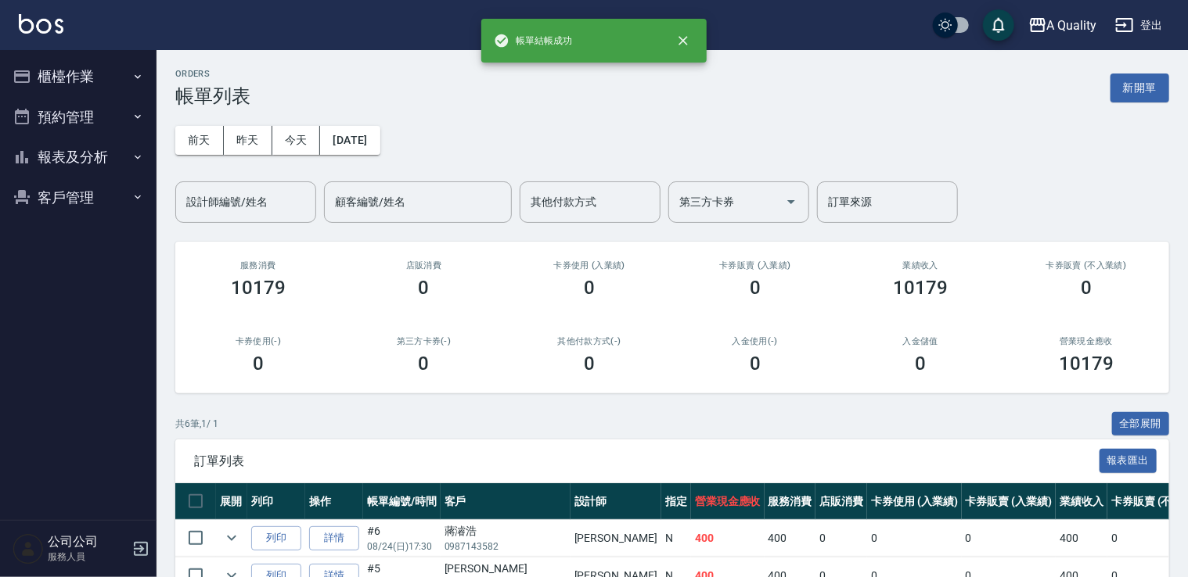
click at [88, 77] on button "櫃檯作業" at bounding box center [78, 76] width 144 height 41
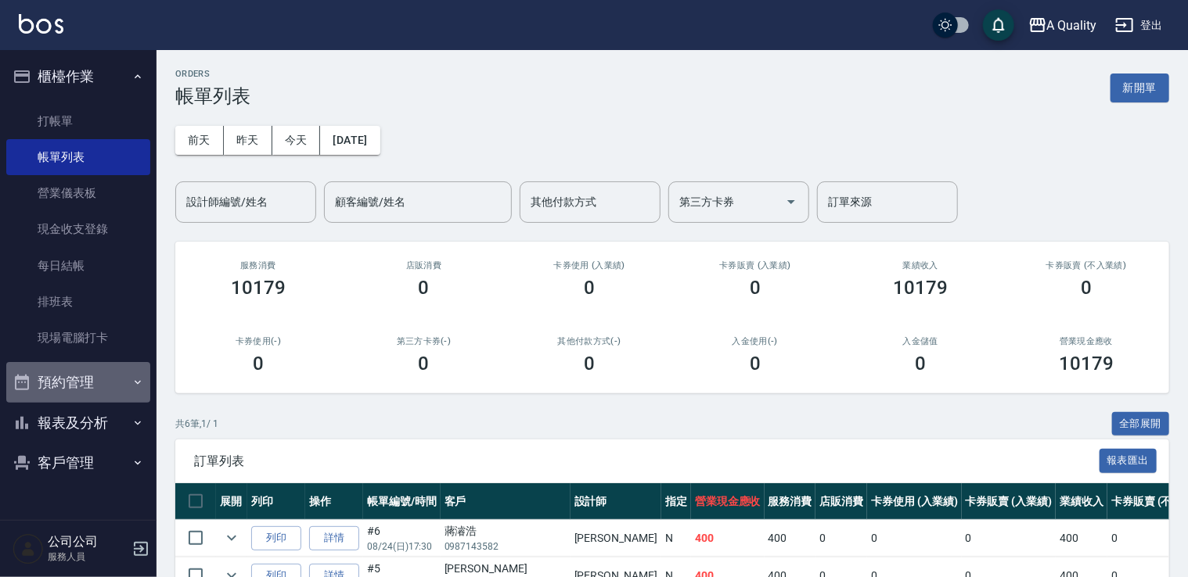
click at [75, 386] on button "預約管理" at bounding box center [78, 382] width 144 height 41
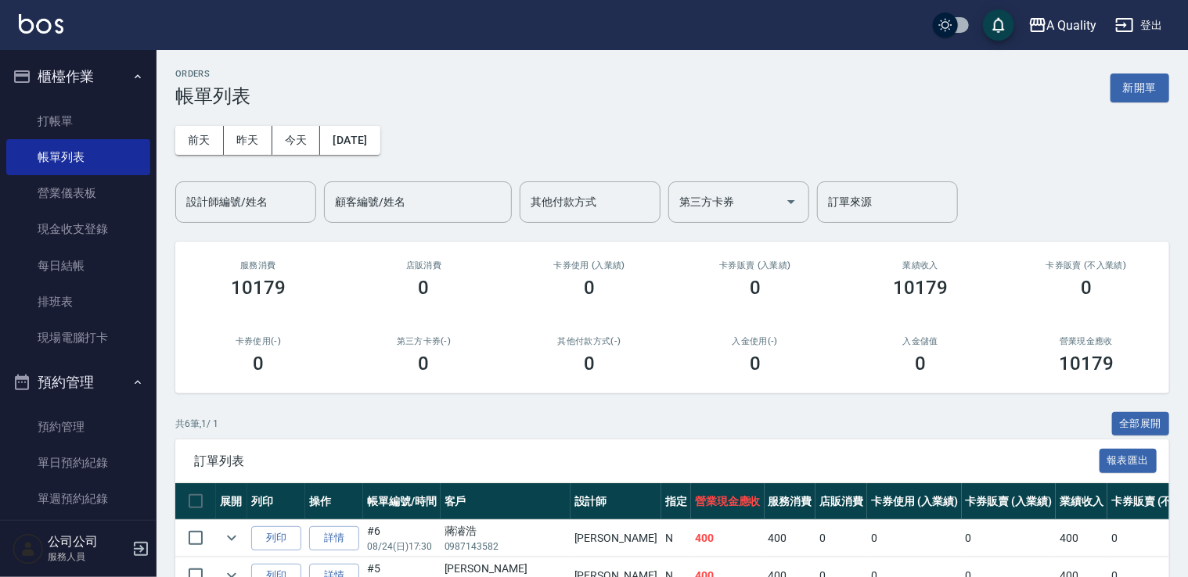
drag, startPoint x: 74, startPoint y: 454, endPoint x: 178, endPoint y: 452, distance: 104.1
click at [75, 453] on link "單日預約紀錄" at bounding box center [78, 463] width 144 height 36
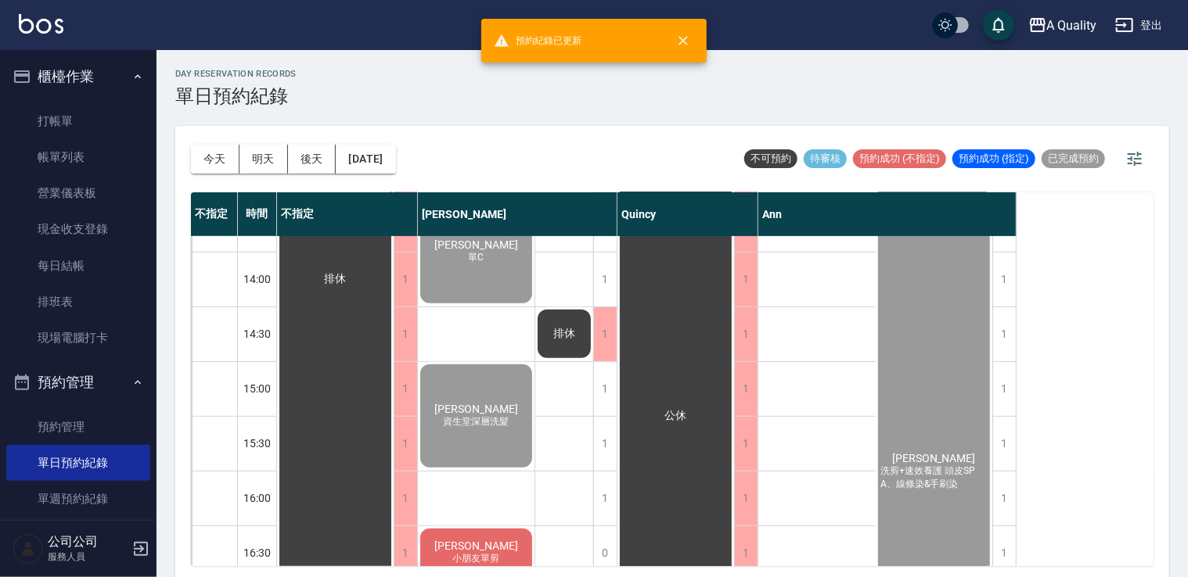
scroll to position [470, 0]
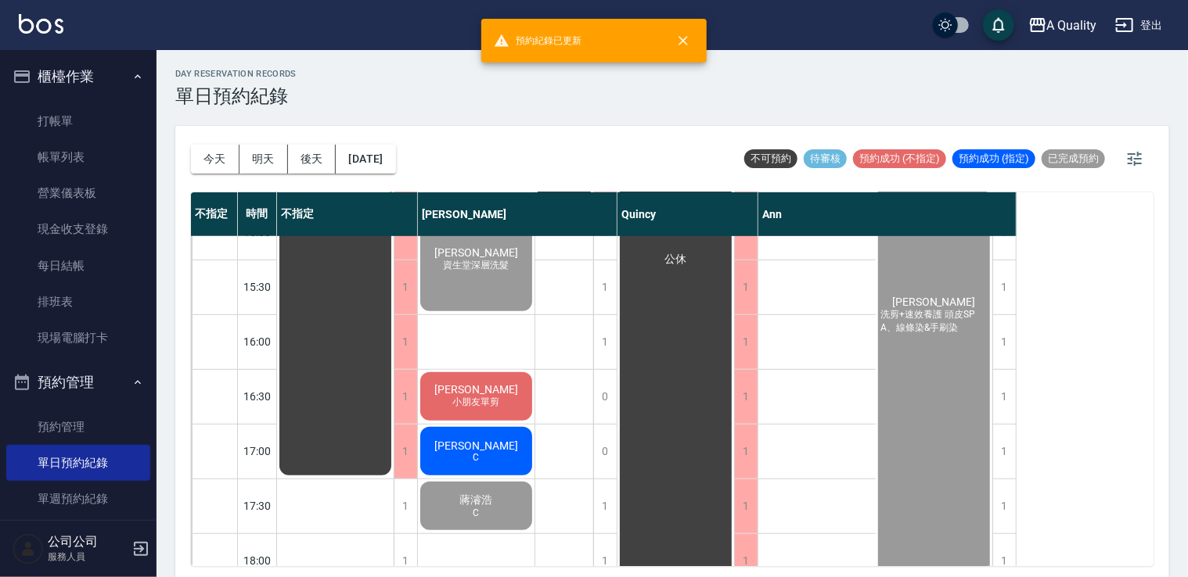
click at [350, 130] on span "[PERSON_NAME]" at bounding box center [336, 123] width 28 height 14
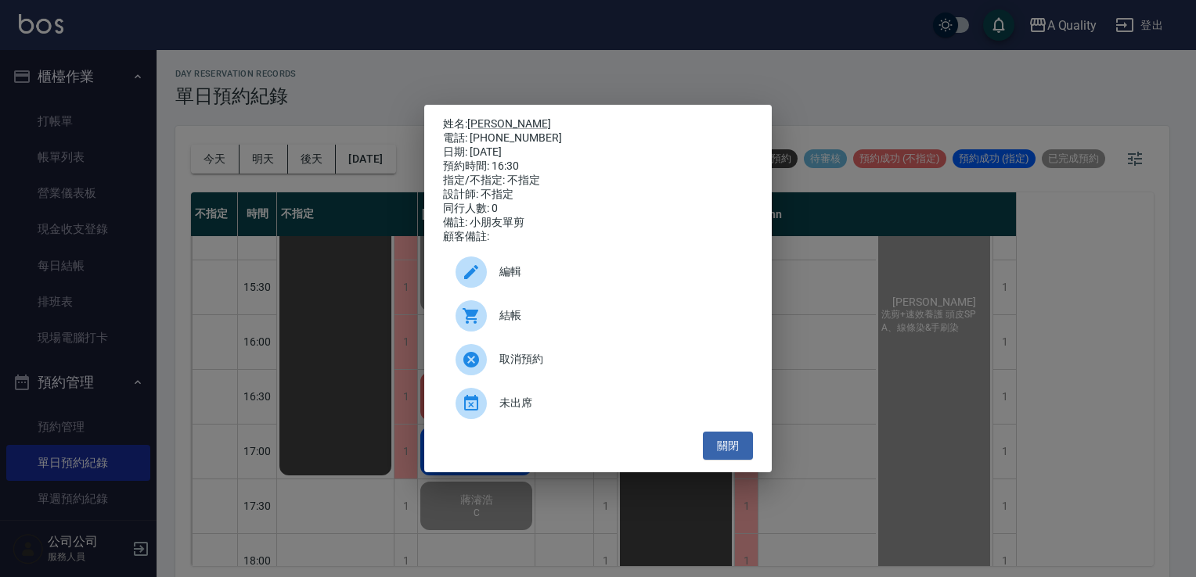
click at [522, 324] on span "結帳" at bounding box center [619, 316] width 241 height 16
click at [731, 459] on button "關閉" at bounding box center [728, 446] width 50 height 29
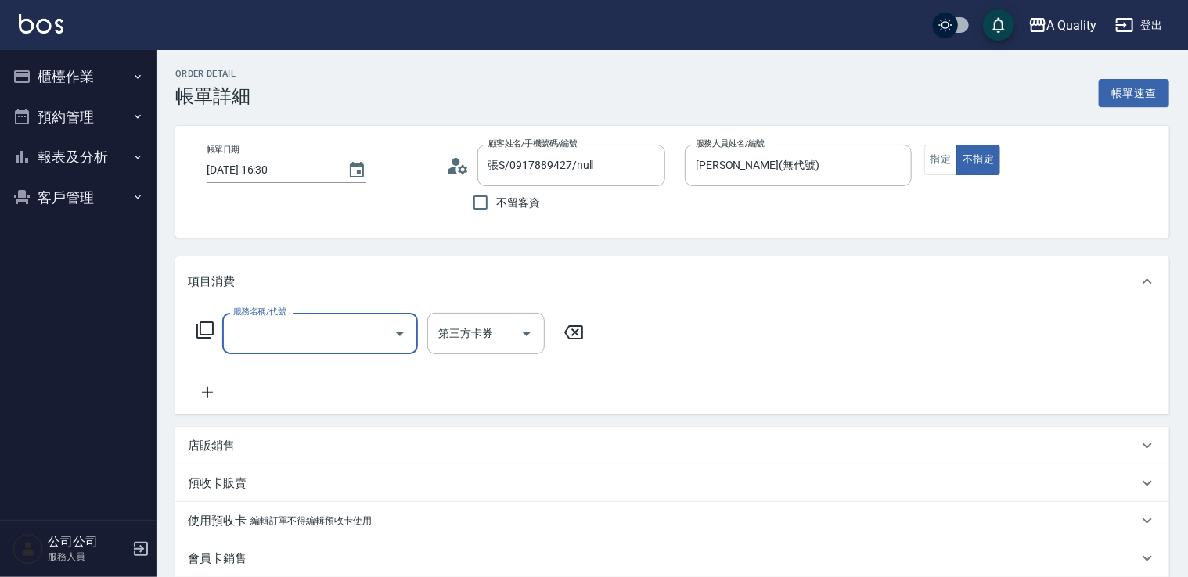
click at [339, 321] on input "服務名稱/代號" at bounding box center [308, 333] width 158 height 27
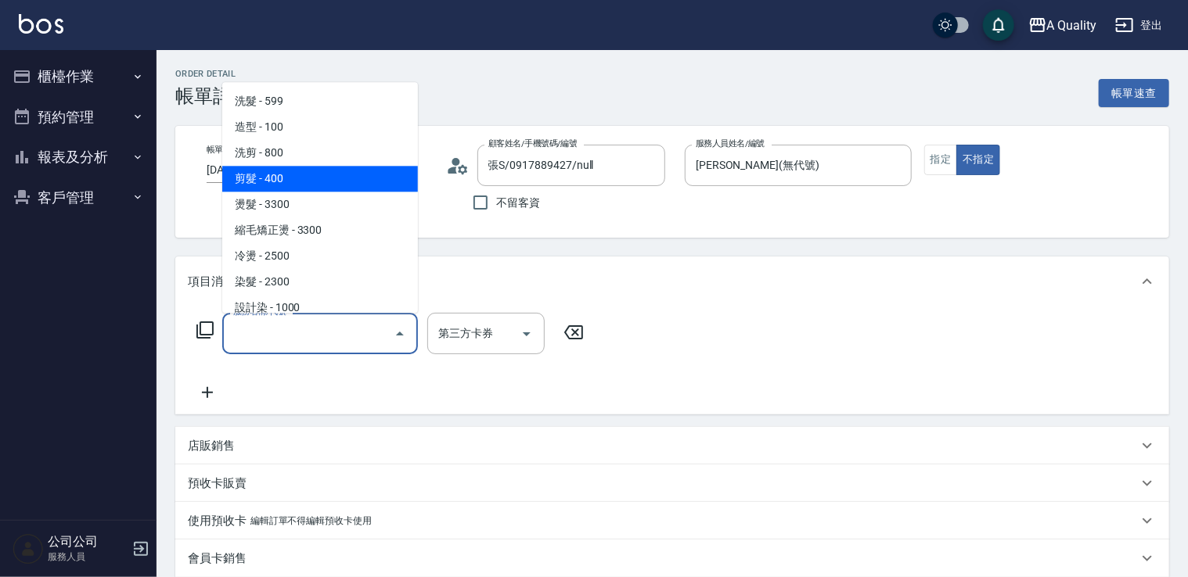
click at [272, 180] on span "剪髮 - 400" at bounding box center [320, 179] width 196 height 26
type input "剪髮(201)"
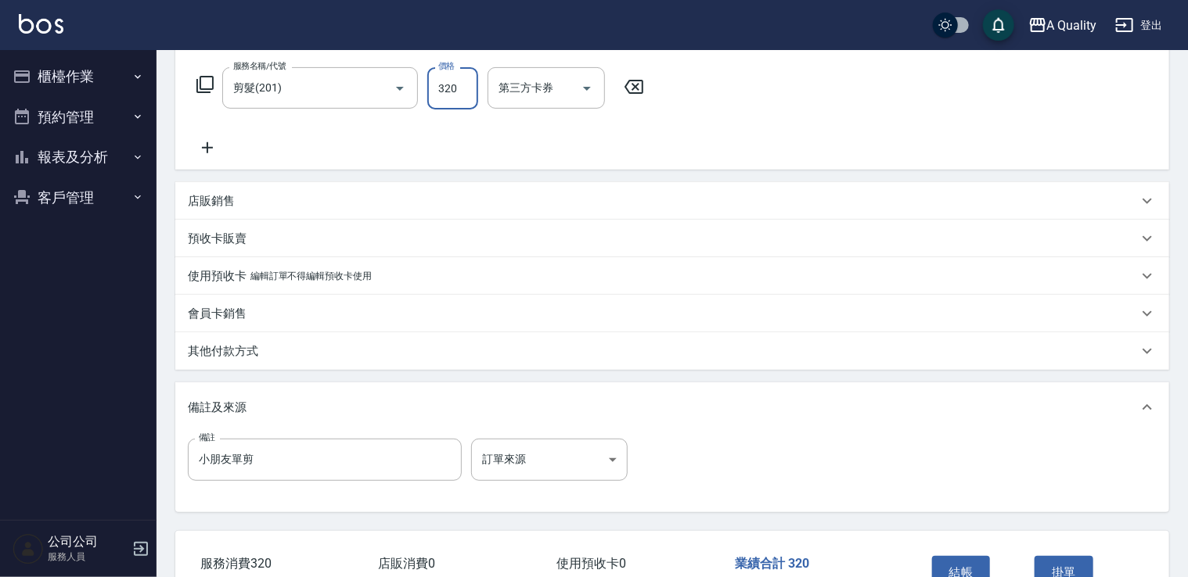
scroll to position [313, 0]
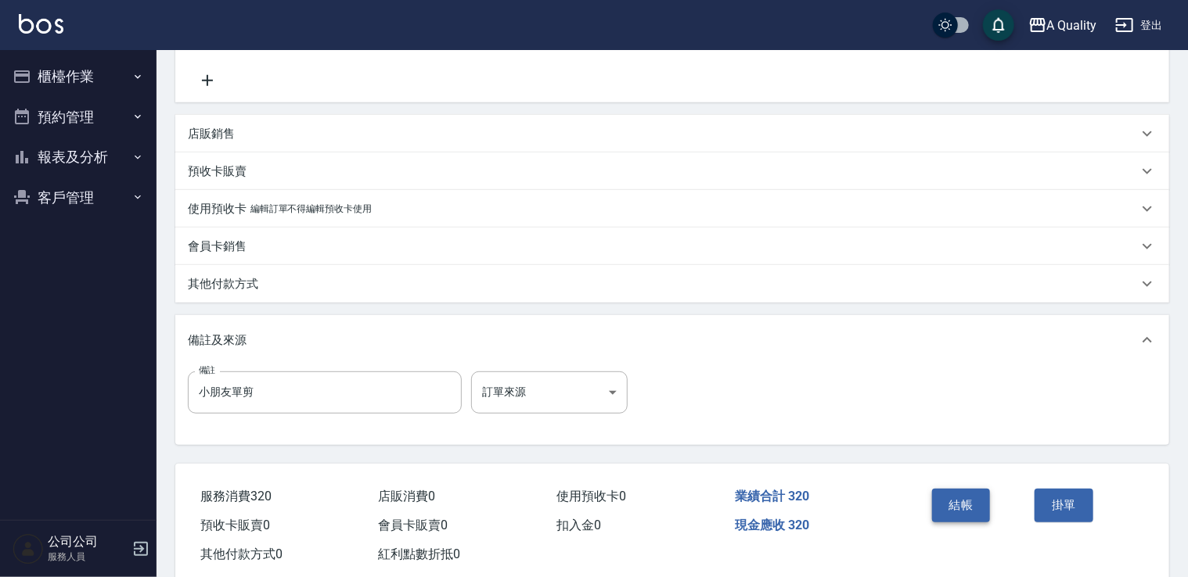
type input "320"
click at [973, 506] on button "結帳" at bounding box center [961, 505] width 59 height 33
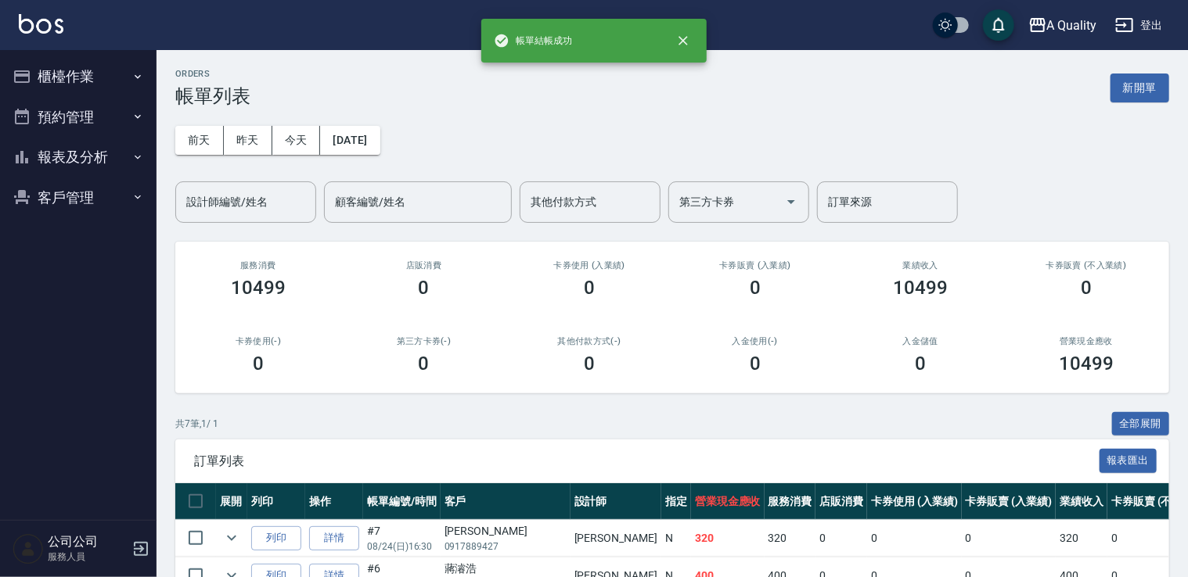
click at [90, 112] on button "預約管理" at bounding box center [78, 117] width 144 height 41
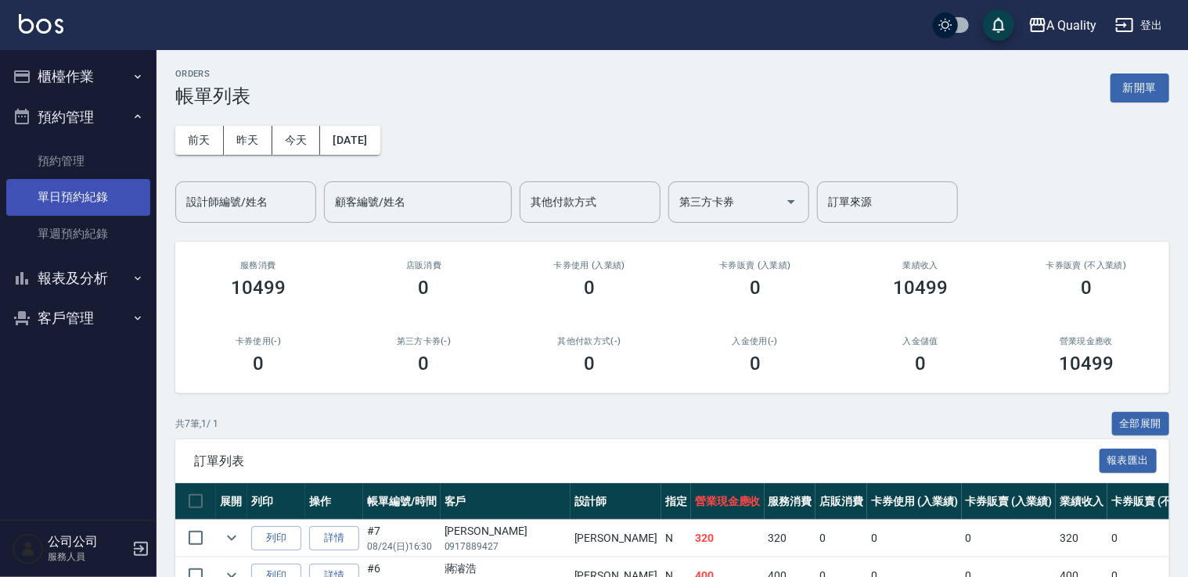
click at [97, 211] on link "單日預約紀錄" at bounding box center [78, 197] width 144 height 36
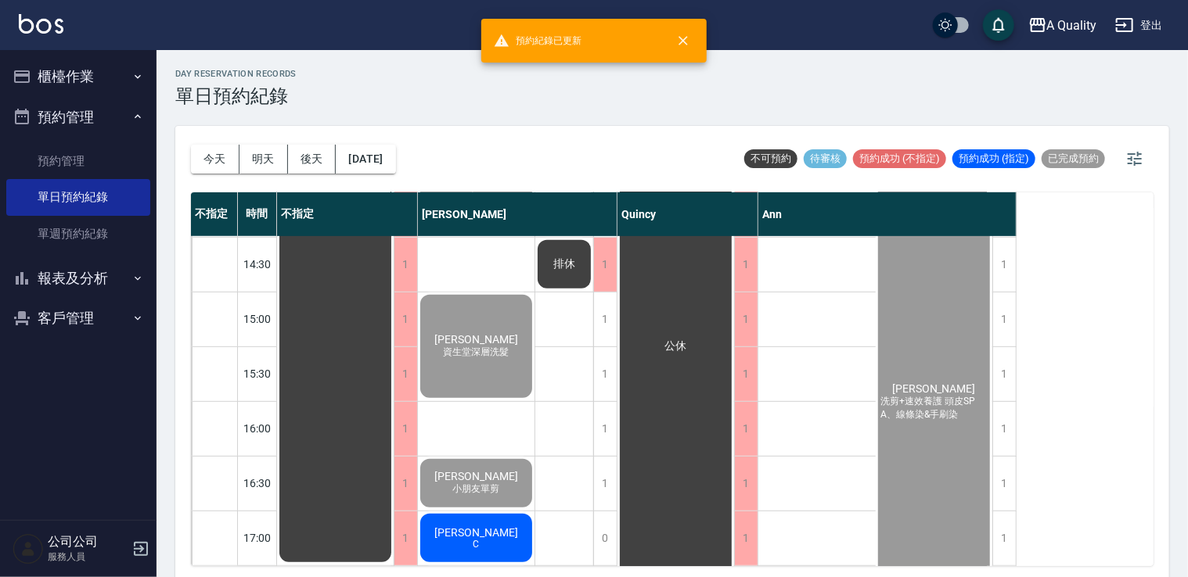
scroll to position [548, 0]
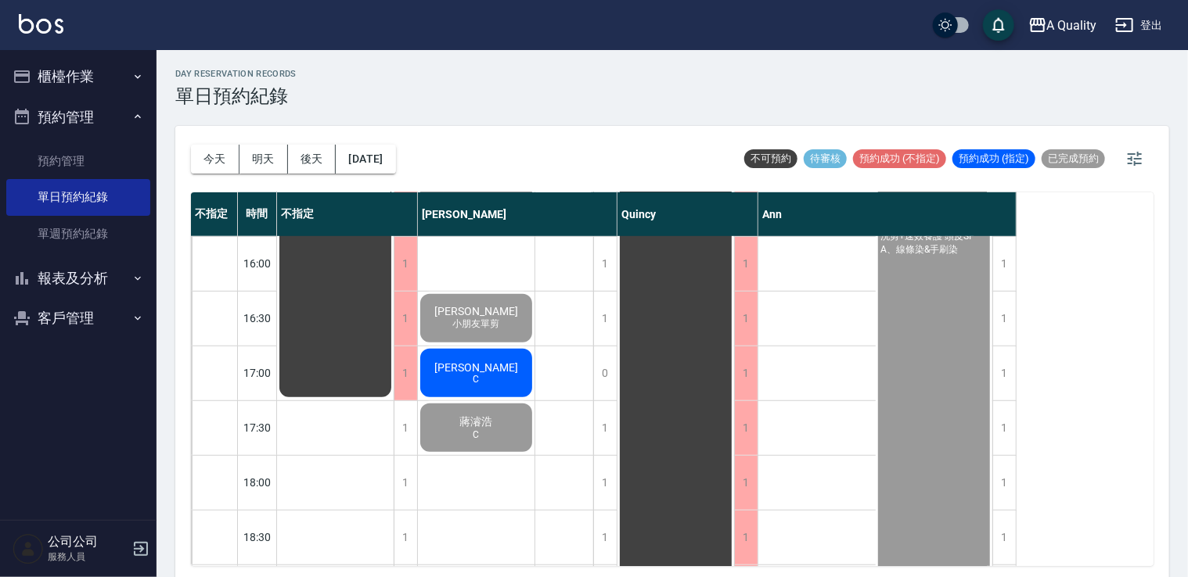
click at [394, 364] on div "李應興 C" at bounding box center [335, 44] width 117 height 711
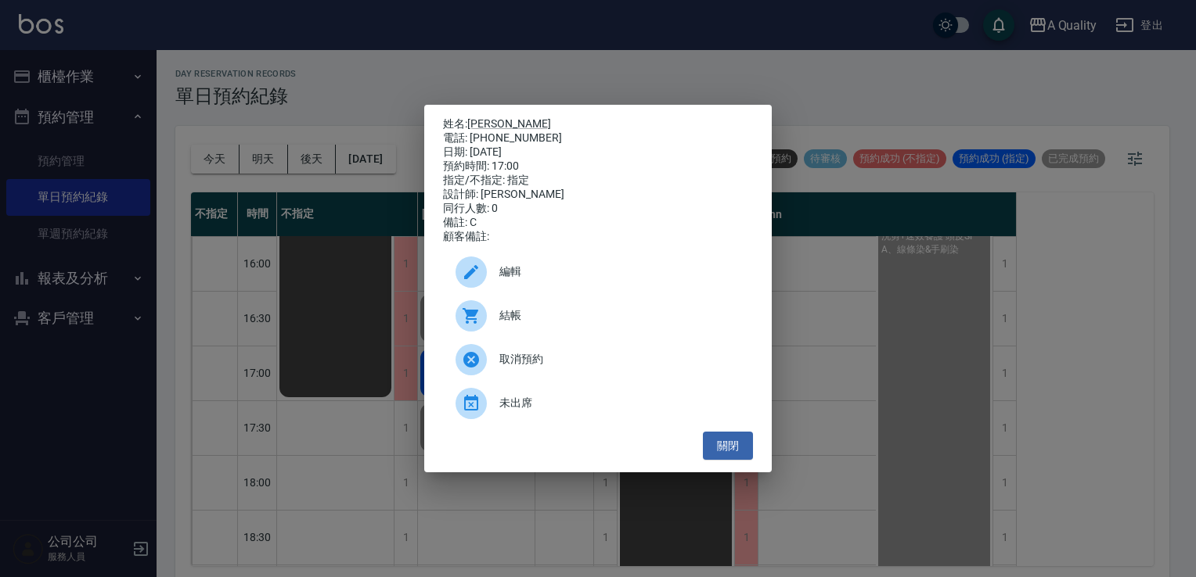
click at [504, 324] on span "結帳" at bounding box center [619, 316] width 241 height 16
click at [729, 451] on button "關閉" at bounding box center [728, 446] width 50 height 29
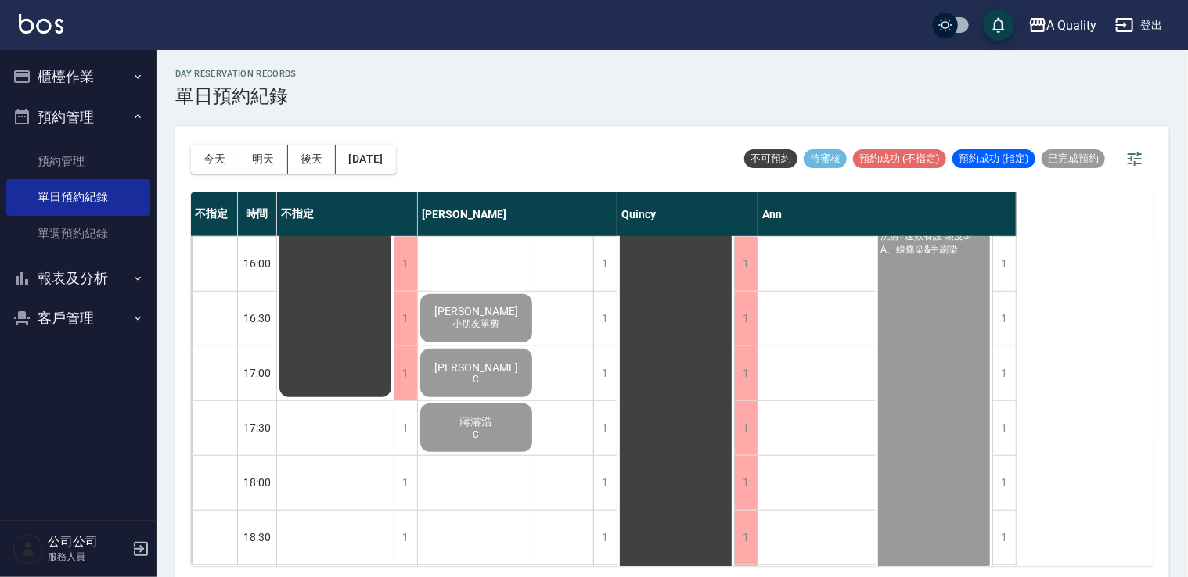
click at [97, 66] on button "櫃檯作業" at bounding box center [78, 76] width 144 height 41
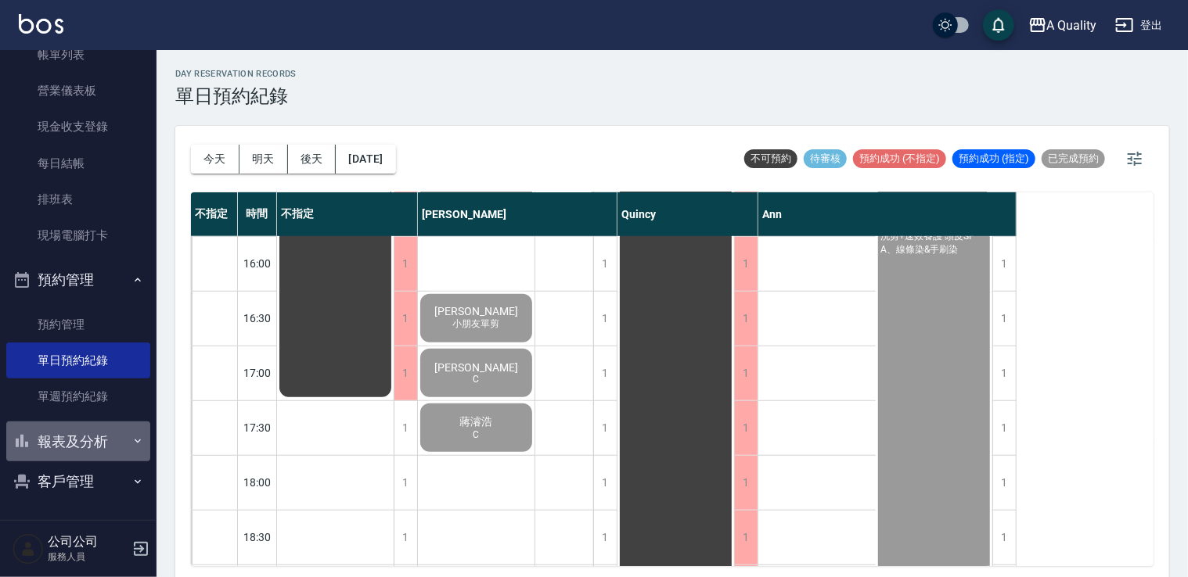
click at [100, 443] on button "報表及分析" at bounding box center [78, 442] width 144 height 41
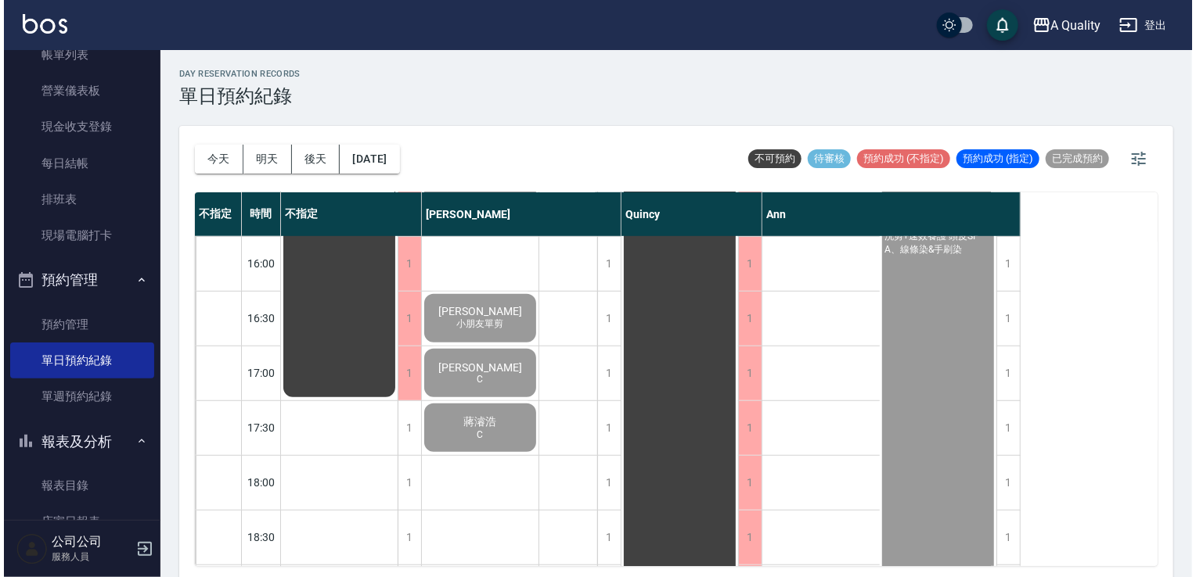
scroll to position [259, 0]
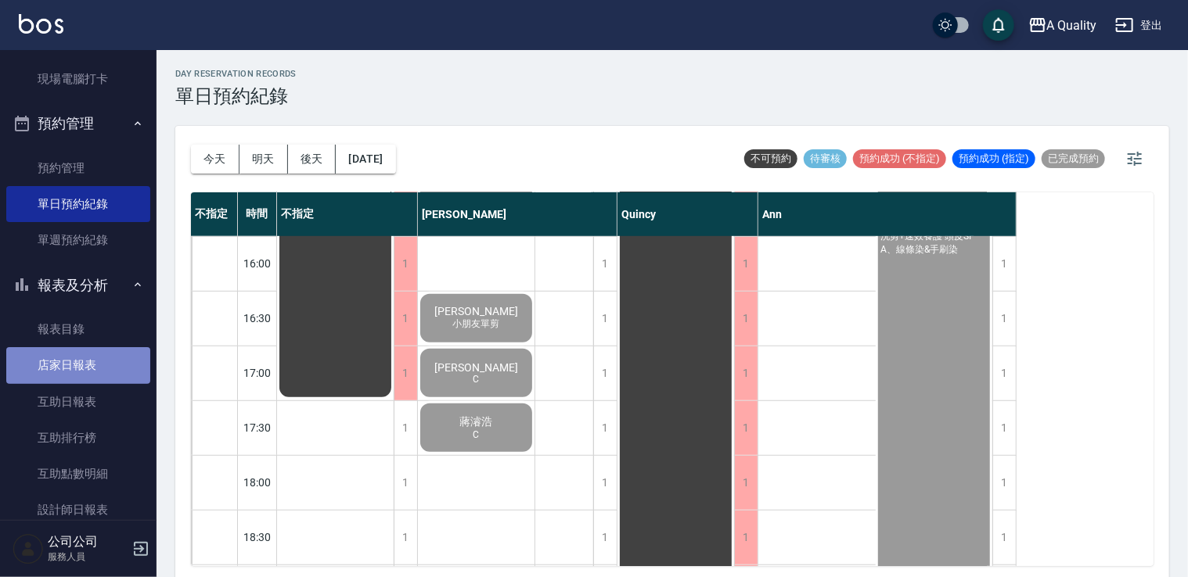
click at [100, 361] on link "店家日報表" at bounding box center [78, 365] width 144 height 36
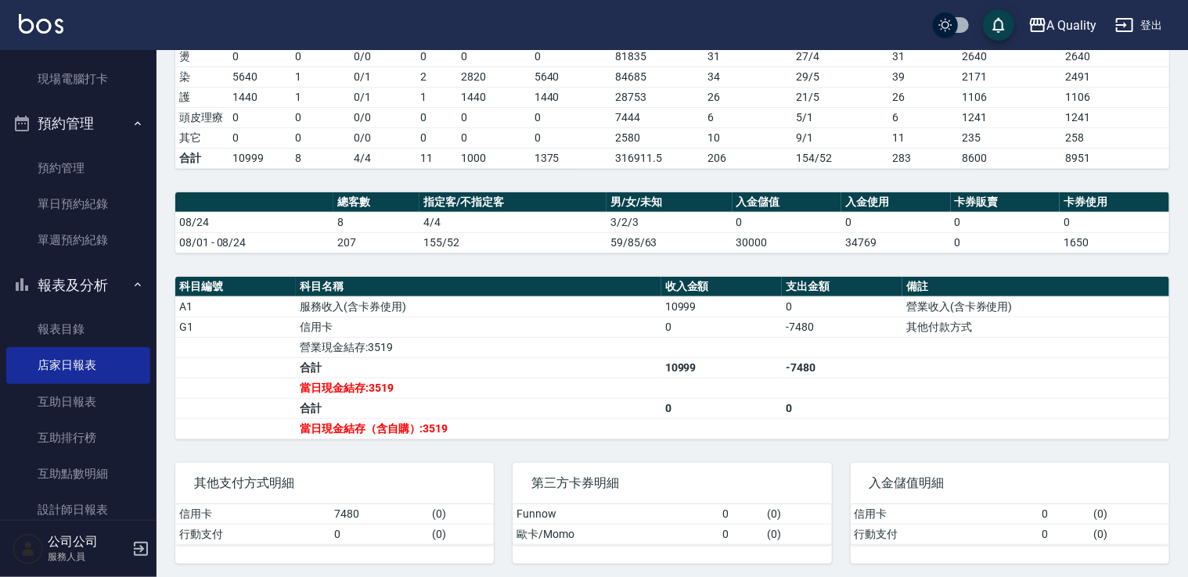
scroll to position [24, 0]
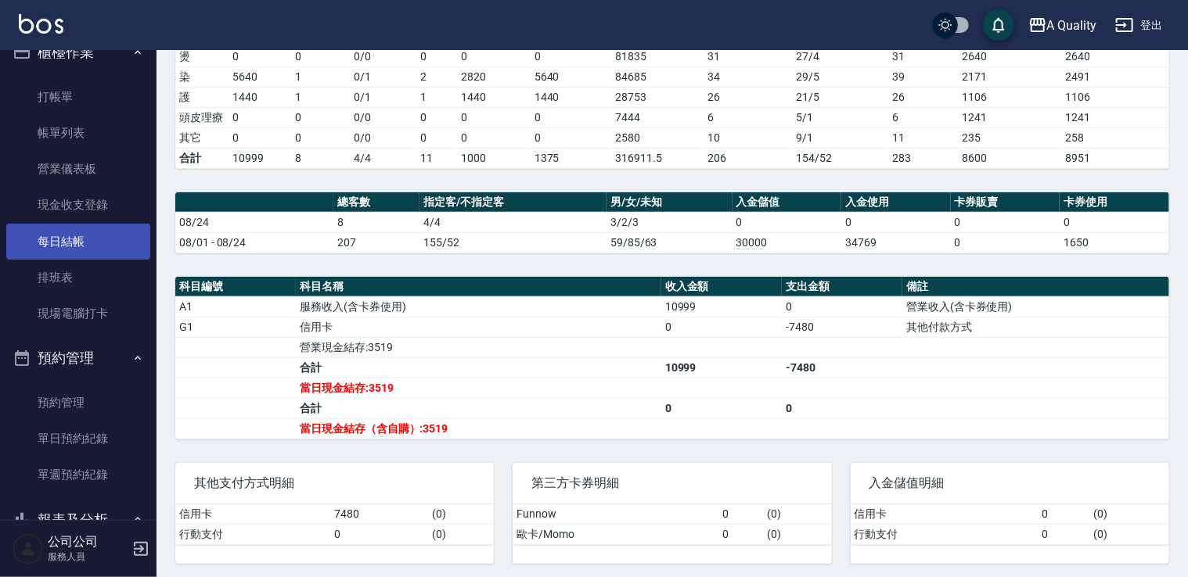
click at [97, 240] on link "每日結帳" at bounding box center [78, 242] width 144 height 36
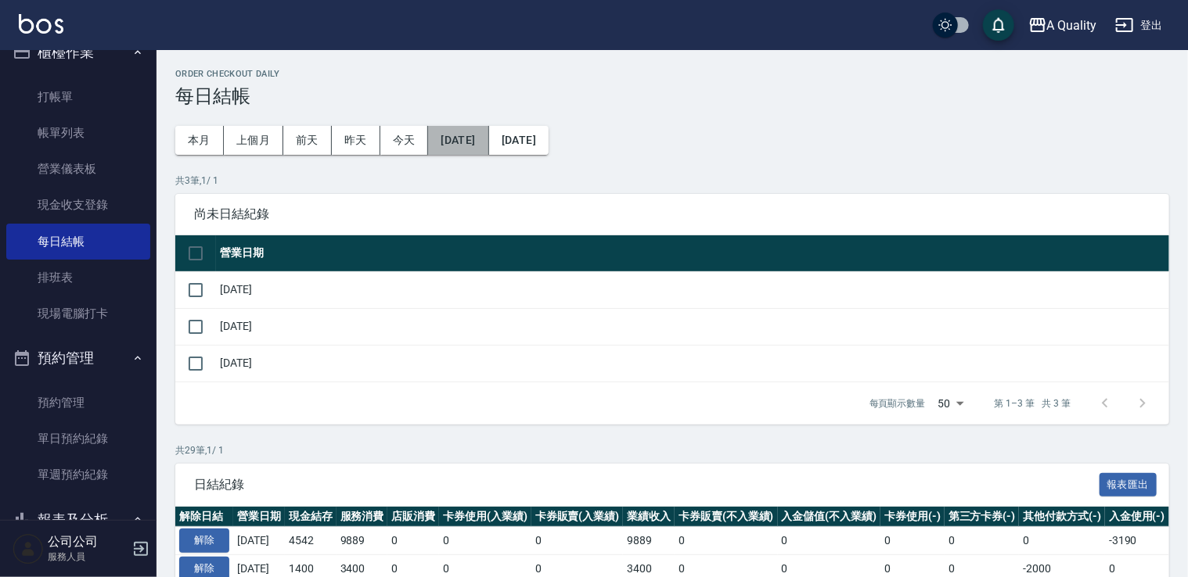
click at [460, 136] on button "[DATE]" at bounding box center [458, 140] width 60 height 29
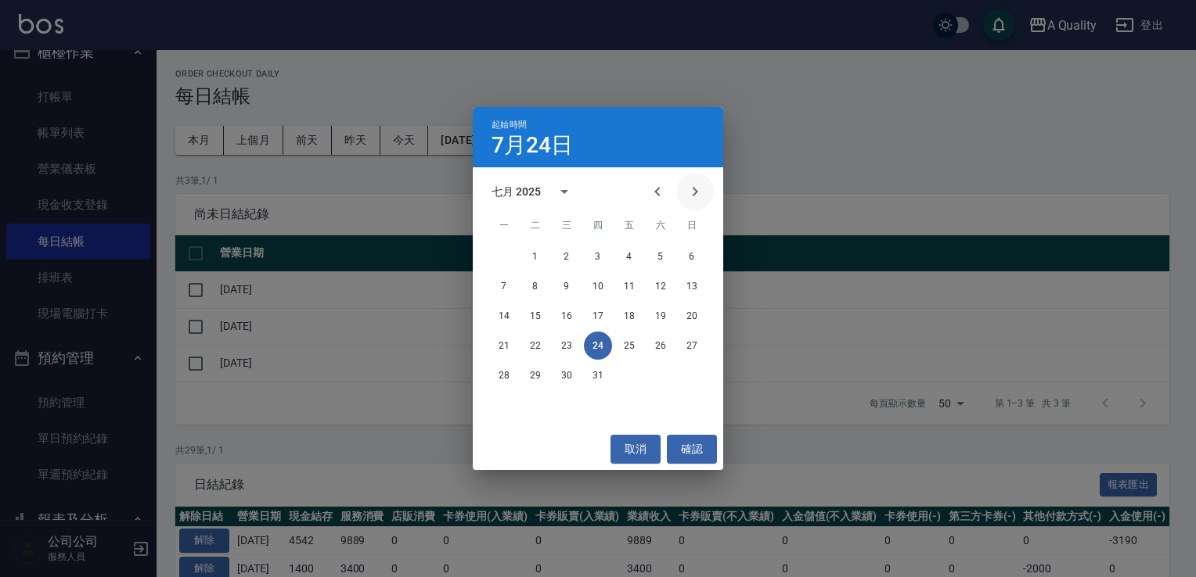
click at [698, 192] on icon "Next month" at bounding box center [694, 191] width 19 height 19
click at [508, 314] on button "11" at bounding box center [504, 316] width 28 height 28
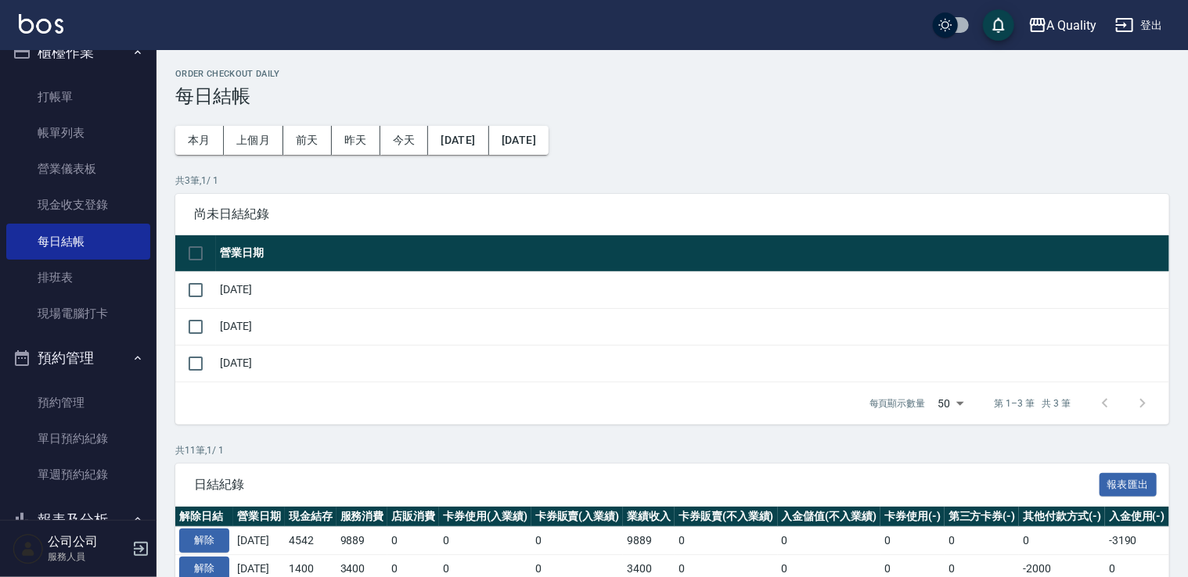
click at [549, 136] on button "[DATE]" at bounding box center [518, 140] width 59 height 29
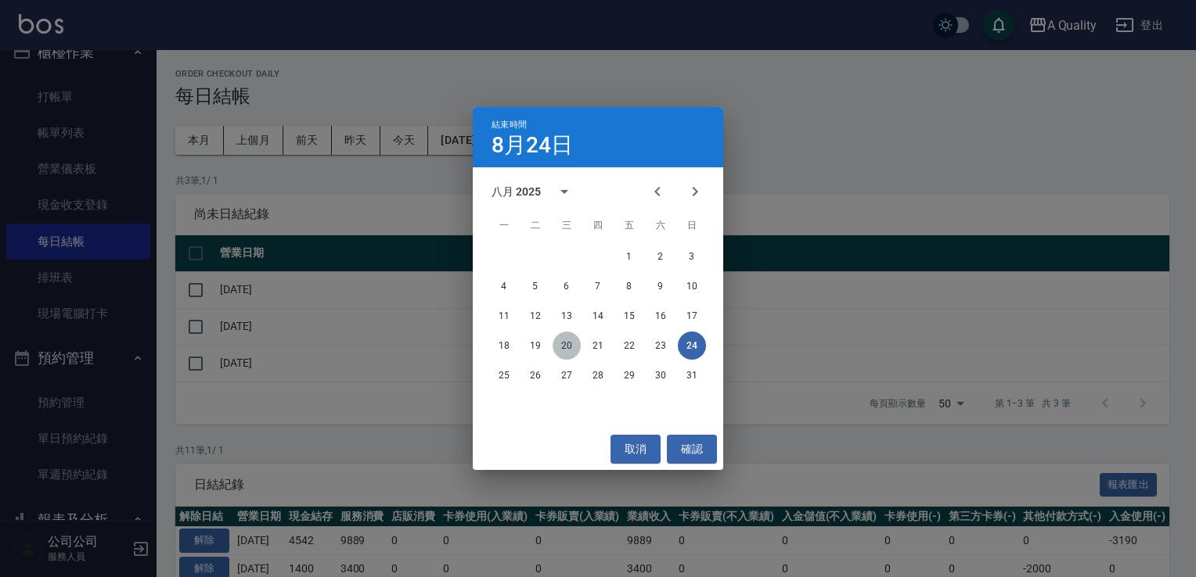
click at [562, 348] on button "20" at bounding box center [566, 346] width 28 height 28
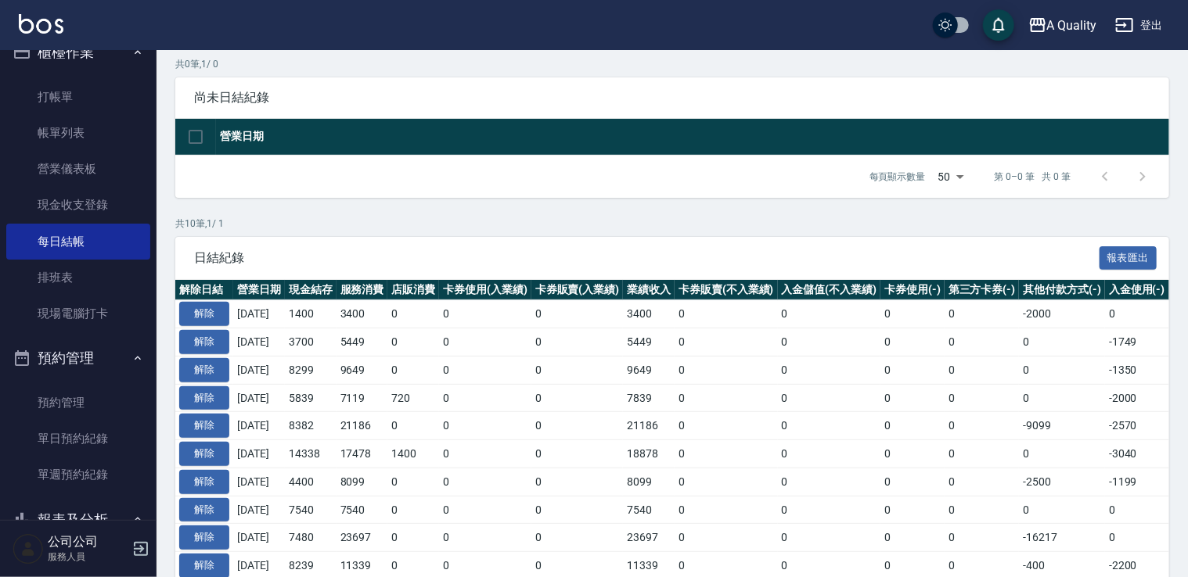
scroll to position [210, 0]
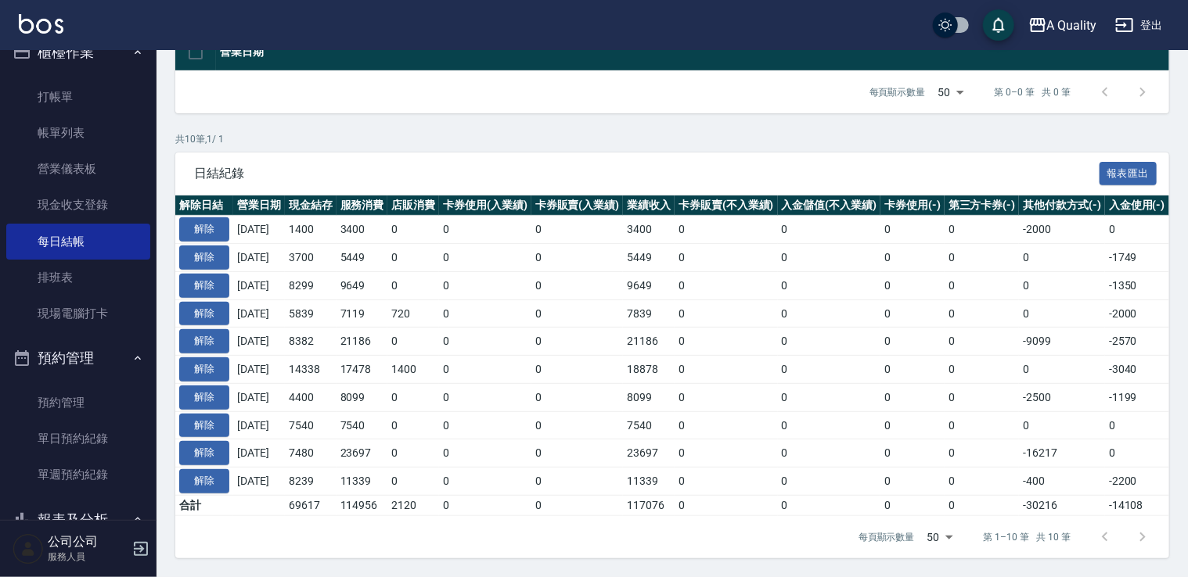
drag, startPoint x: 67, startPoint y: 128, endPoint x: 648, endPoint y: 386, distance: 636.2
click at [67, 128] on link "帳單列表" at bounding box center [78, 133] width 144 height 36
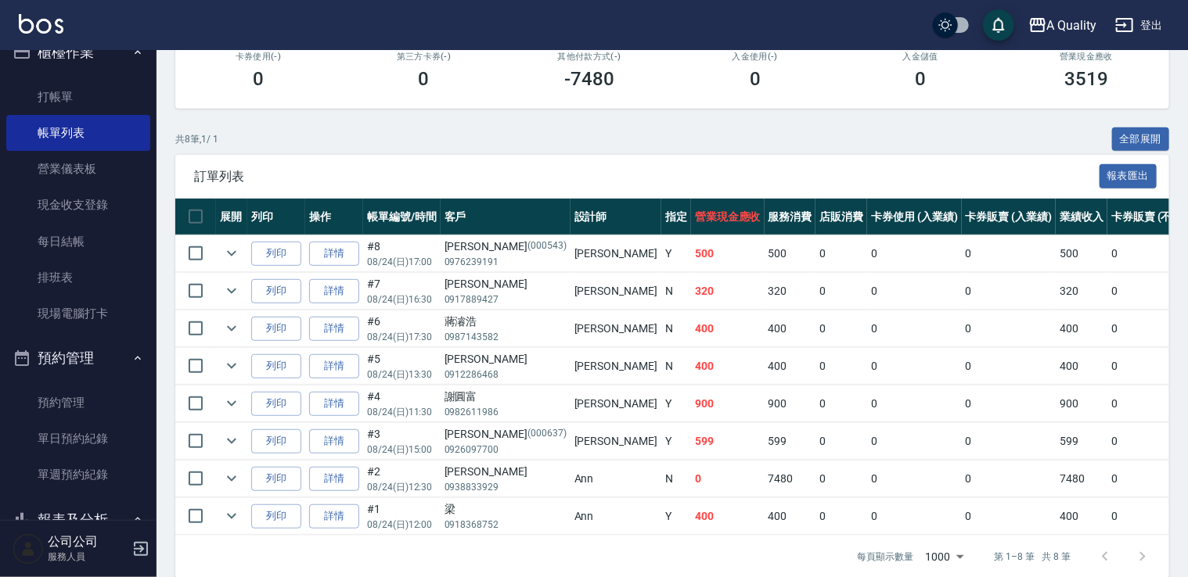
scroll to position [313, 0]
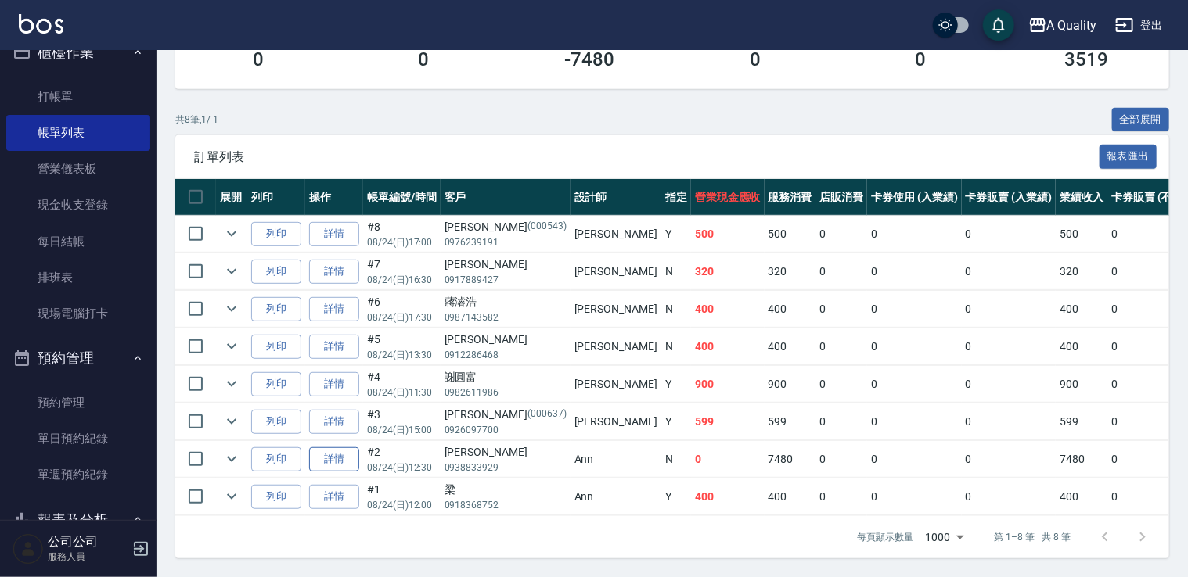
click at [335, 448] on link "詳情" at bounding box center [334, 460] width 50 height 24
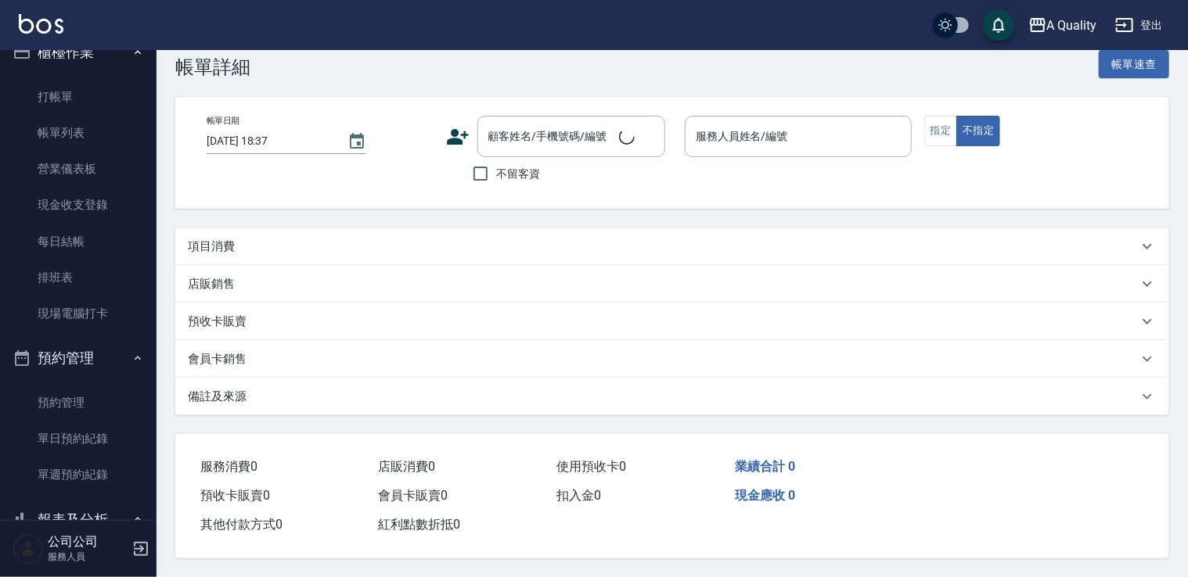
type input "2025/08/24 12:30"
type input "Ann(無代號)"
type input "Google地圖/搜尋"
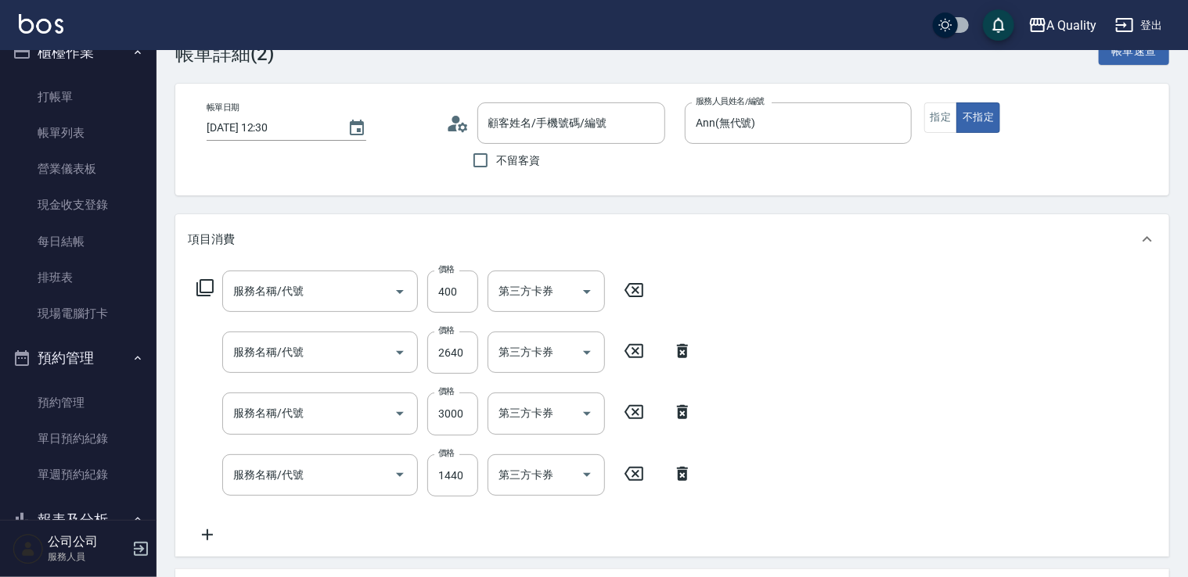
type input "洪于晴/0938833929/null"
type input "剪髮(201)"
type input "染髮(401)"
type input "設計染(402)"
type input "id結構護(503)"
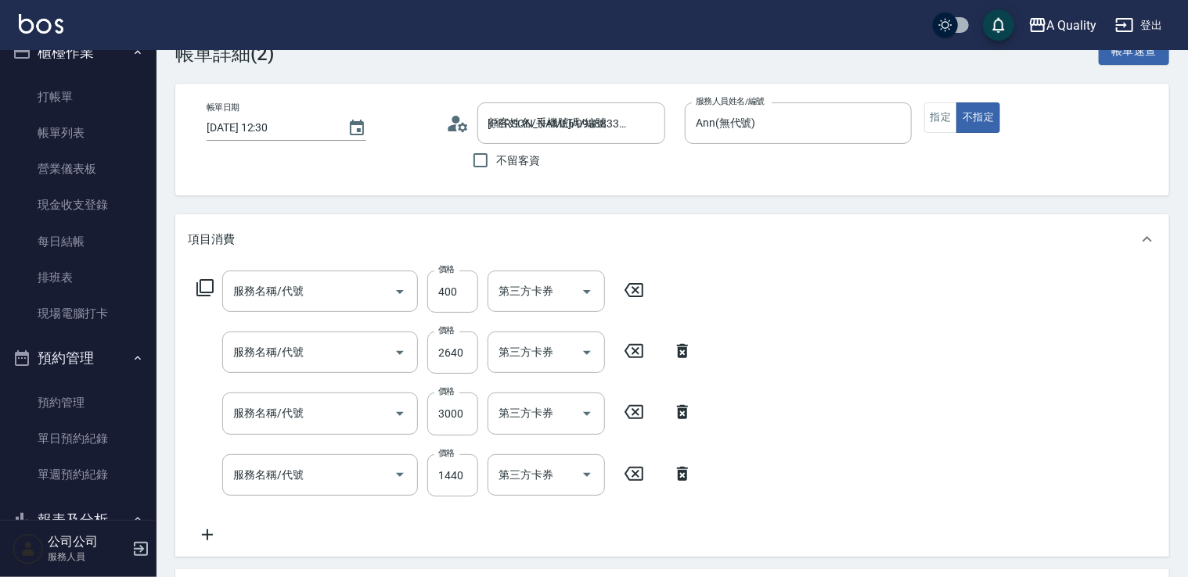
scroll to position [187, 0]
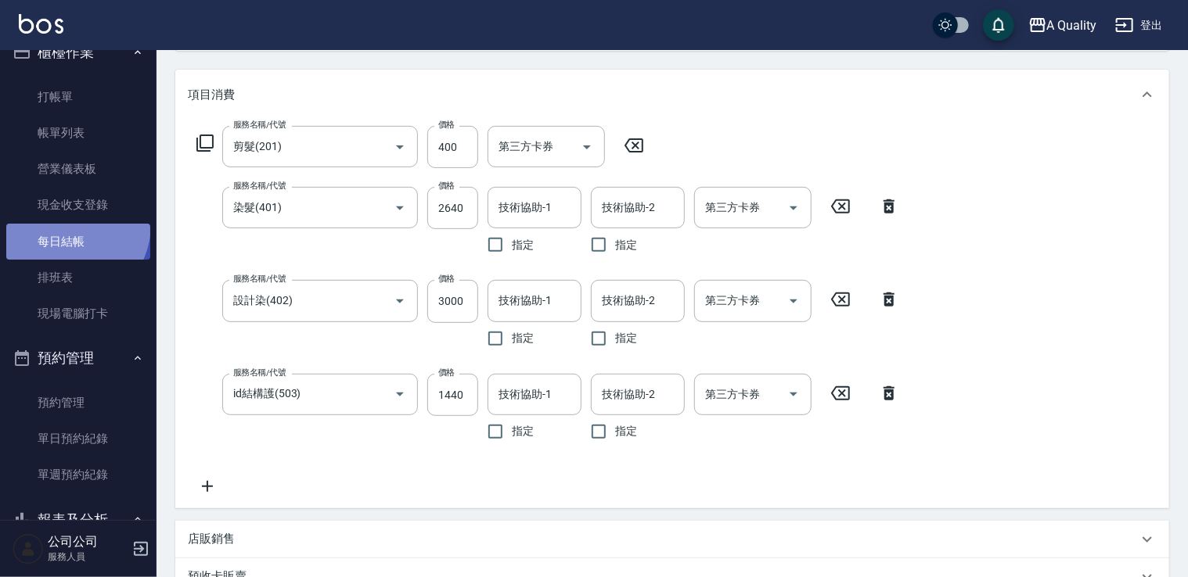
click at [65, 224] on link "每日結帳" at bounding box center [78, 242] width 144 height 36
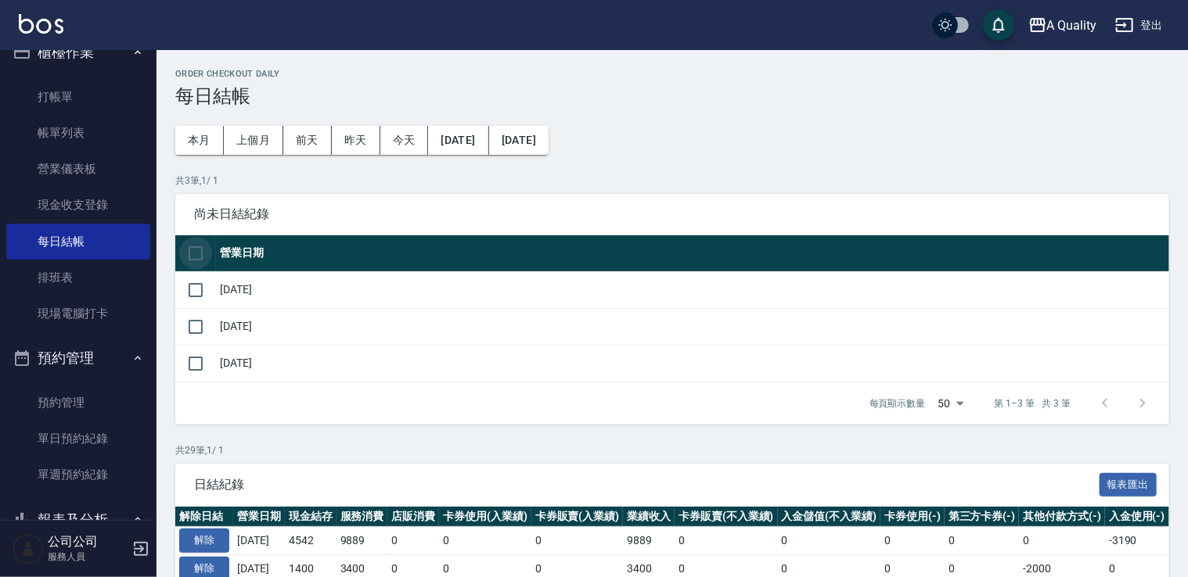
drag, startPoint x: 200, startPoint y: 248, endPoint x: 378, endPoint y: 330, distance: 195.7
click at [201, 247] on input "checkbox" at bounding box center [195, 253] width 33 height 33
checkbox input "true"
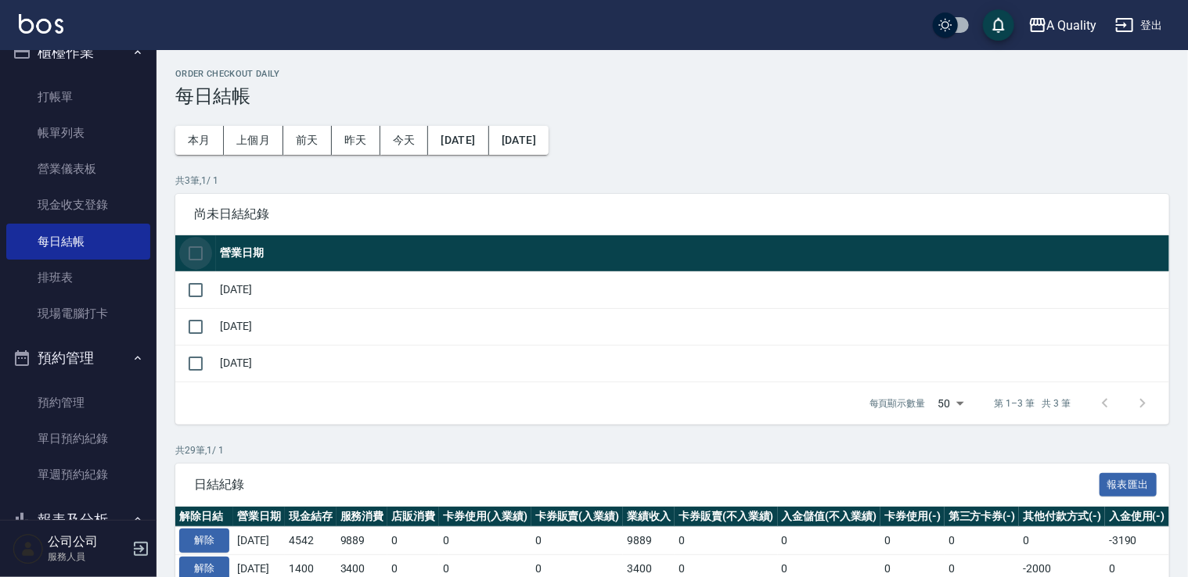
checkbox input "true"
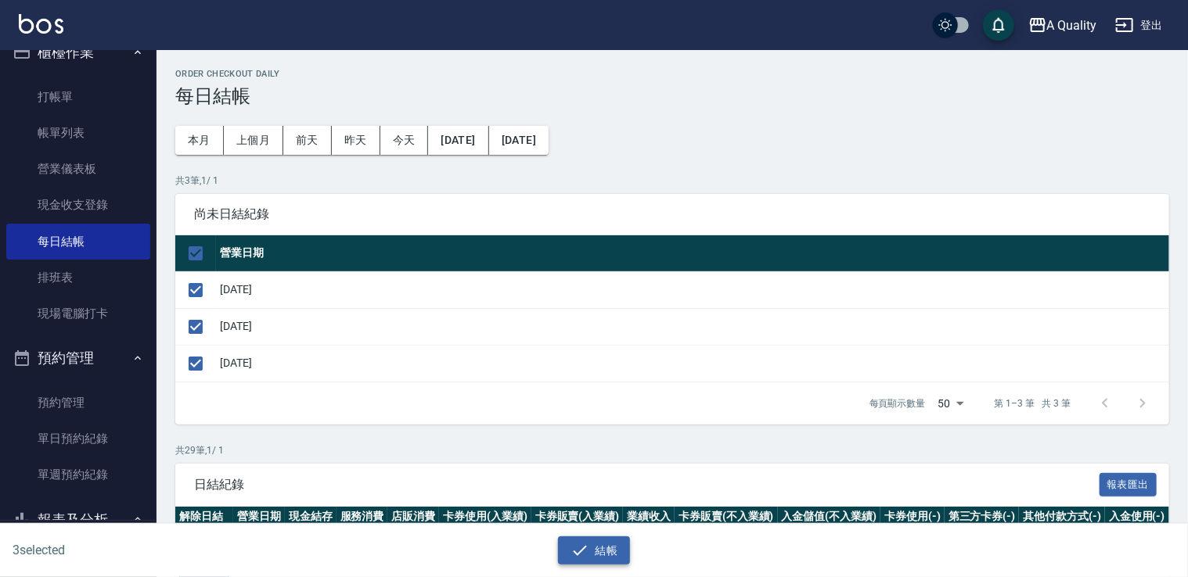
drag, startPoint x: 614, startPoint y: 549, endPoint x: 613, endPoint y: 540, distance: 9.5
click at [613, 549] on button "結帳" at bounding box center [594, 551] width 73 height 29
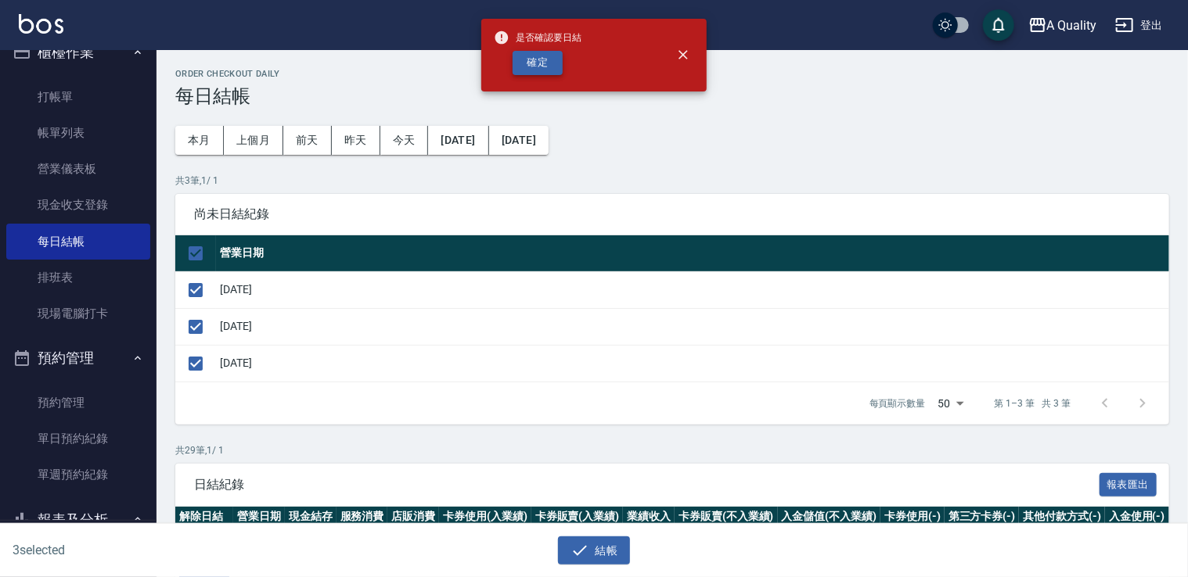
click at [527, 64] on button "確定" at bounding box center [538, 63] width 50 height 24
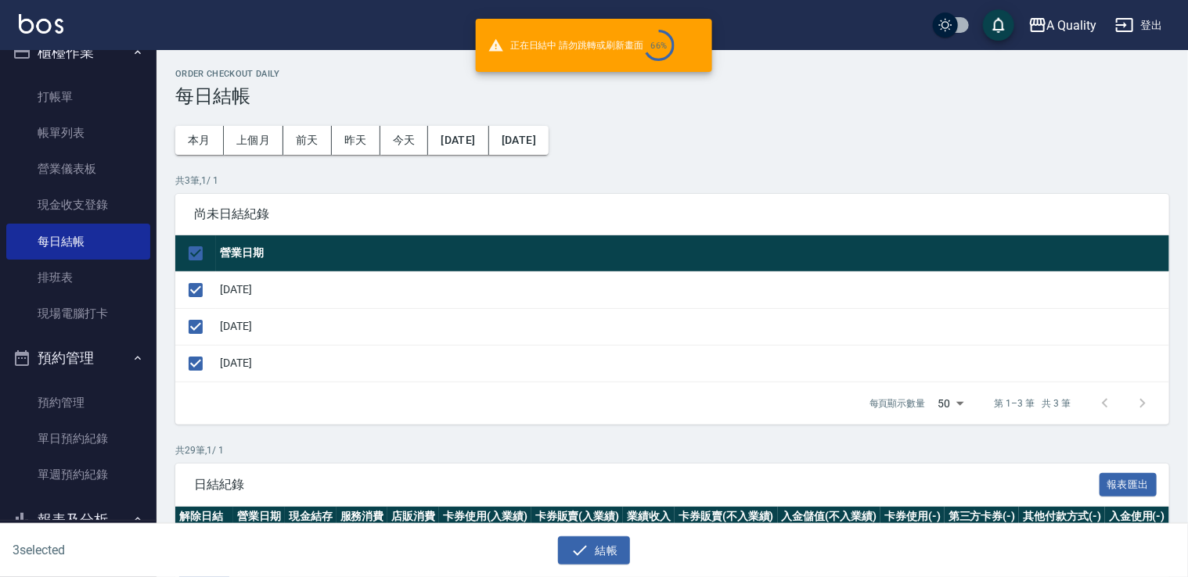
checkbox input "false"
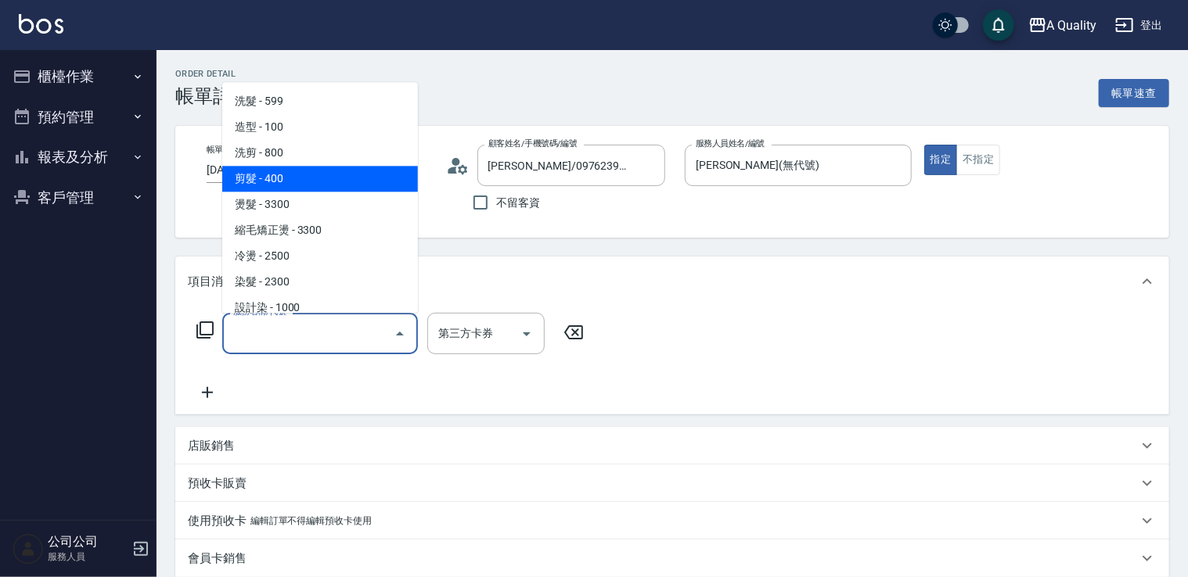
click at [304, 178] on span "剪髮 - 400" at bounding box center [320, 179] width 196 height 26
type input "剪髮(201)"
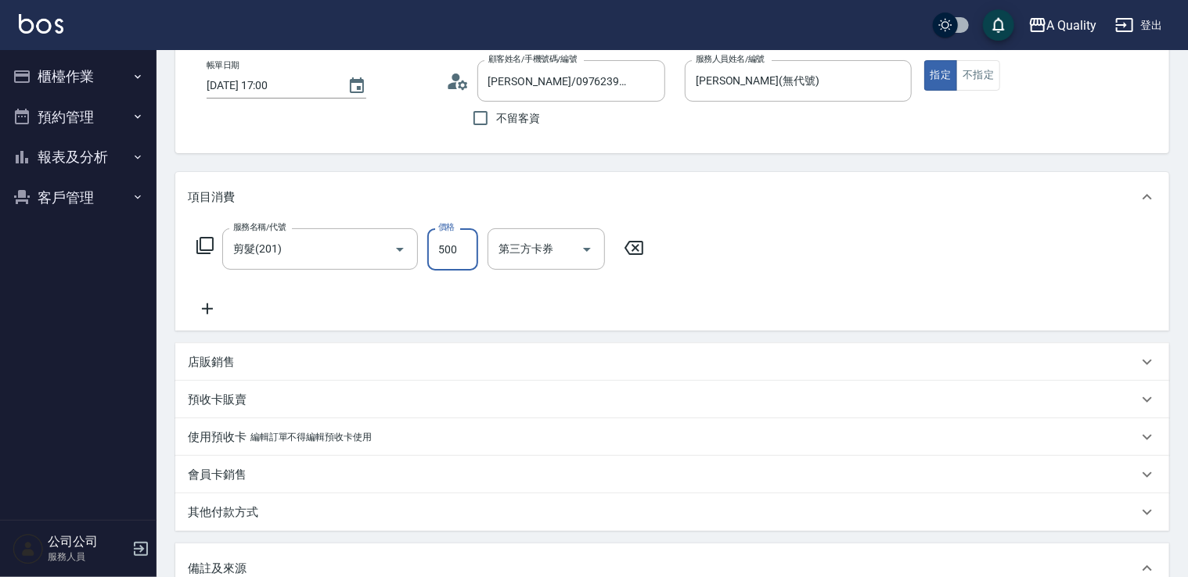
scroll to position [347, 0]
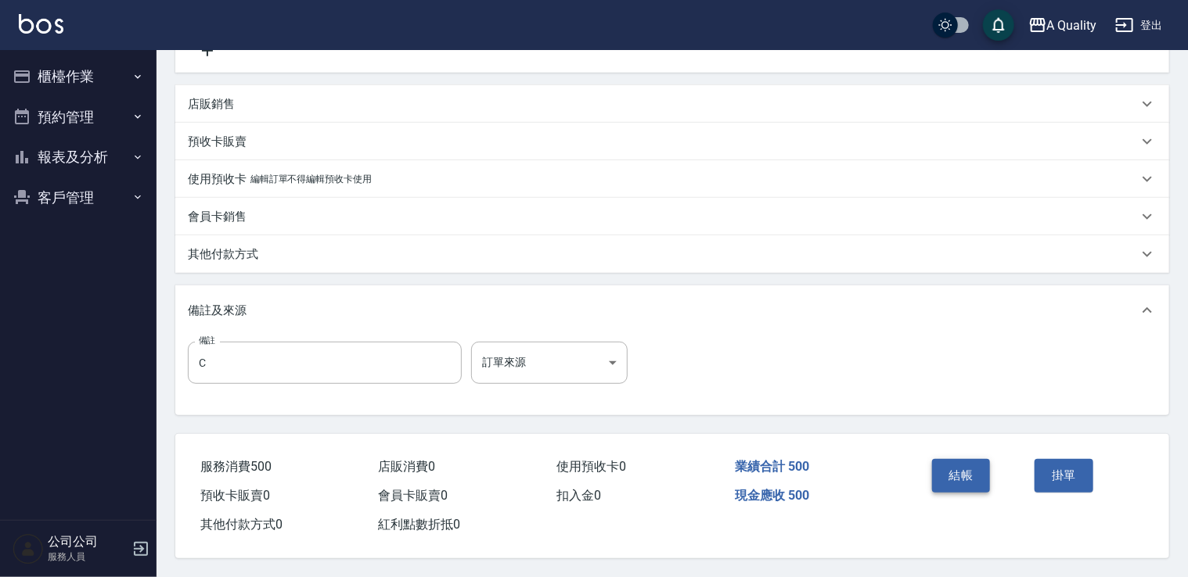
type input "500"
drag, startPoint x: 962, startPoint y: 470, endPoint x: 930, endPoint y: 455, distance: 36.1
click at [962, 470] on button "結帳" at bounding box center [961, 475] width 59 height 33
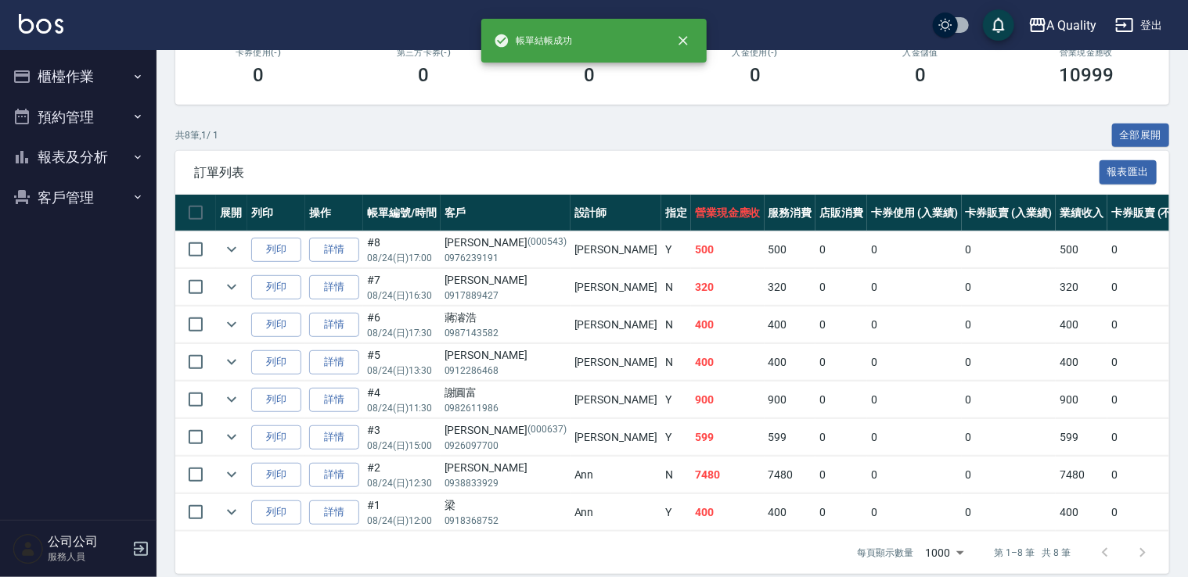
scroll to position [313, 0]
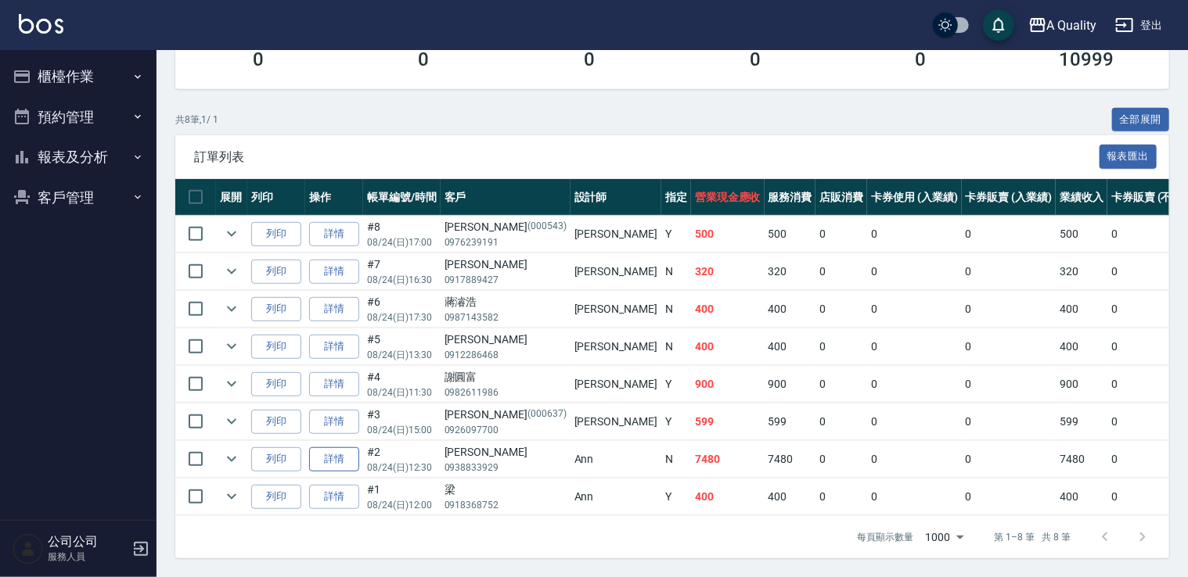
click at [345, 448] on link "詳情" at bounding box center [334, 460] width 50 height 24
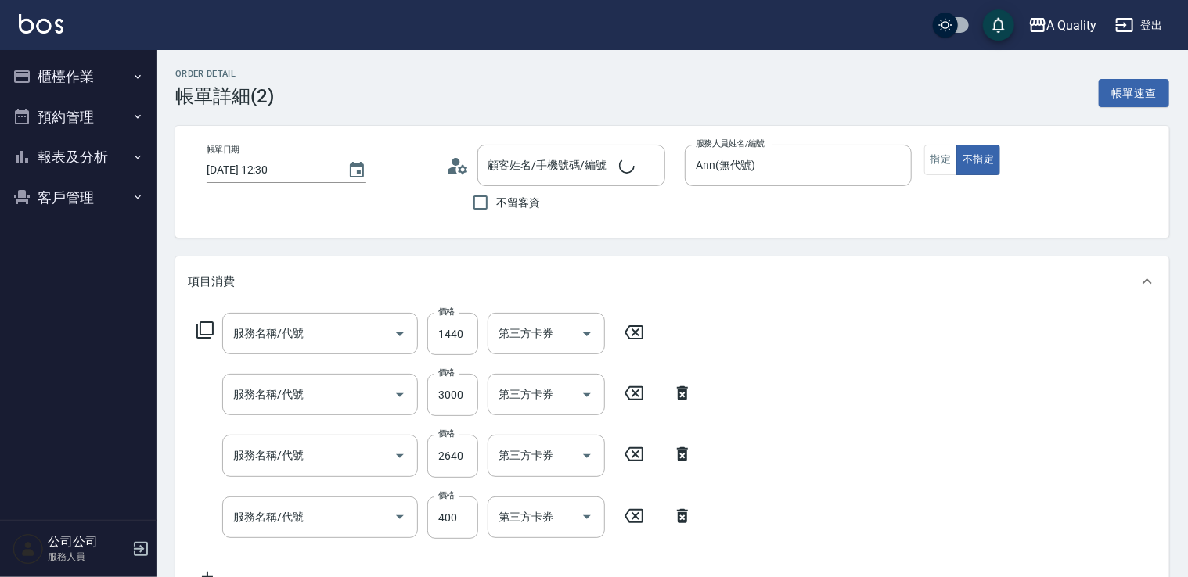
type input "[DATE] 12:30"
type input "Ann(無代號)"
type input "Google地圖/搜尋"
type input "id結構護(503)"
type input "設計染(402)"
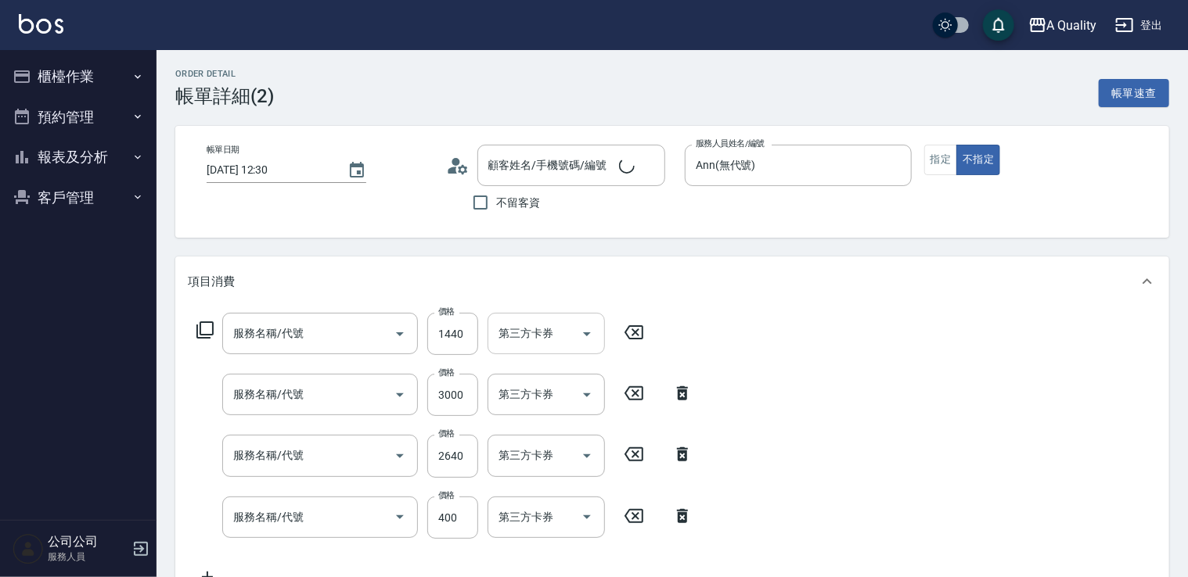
type input "染髮(401)"
type input "剪髮(201)"
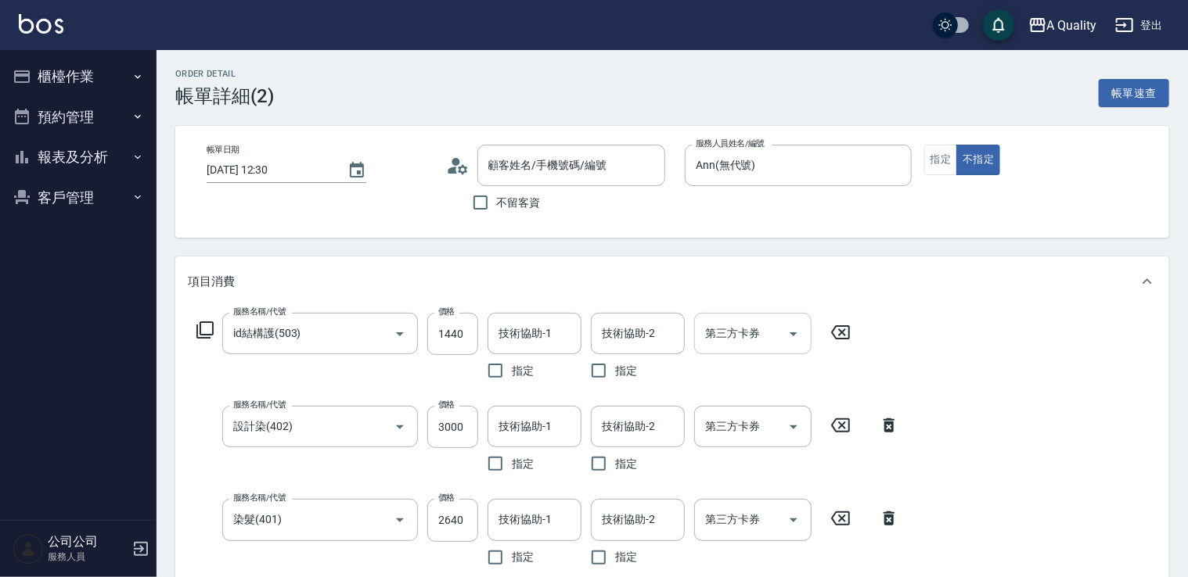
type input "[PERSON_NAME]/0938833929/null"
click at [78, 119] on button "預約管理" at bounding box center [78, 117] width 144 height 41
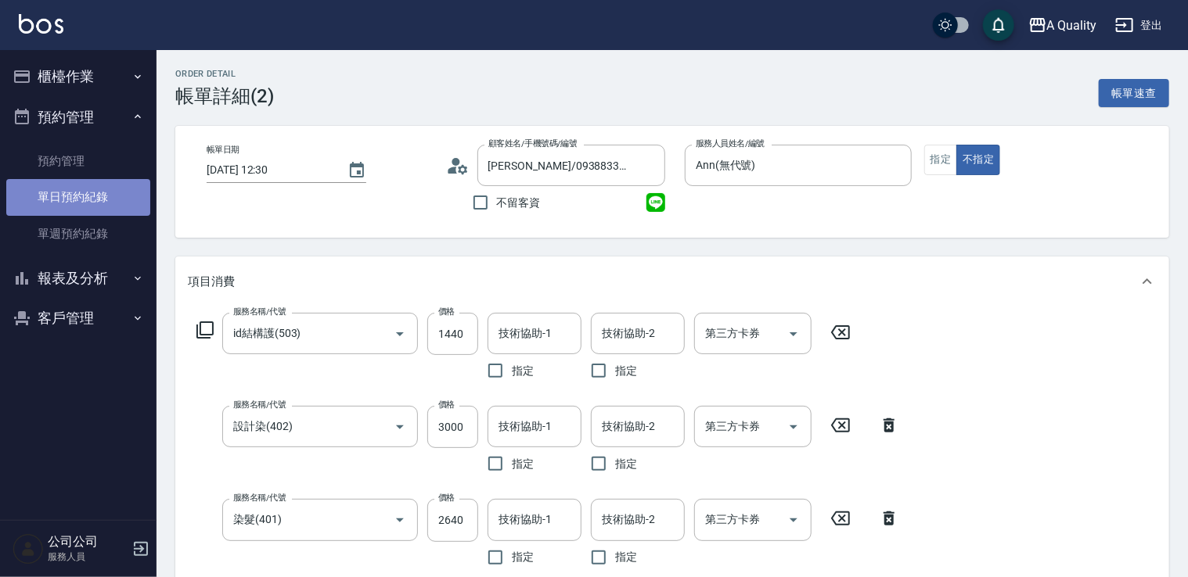
click at [69, 189] on link "單日預約紀錄" at bounding box center [78, 197] width 144 height 36
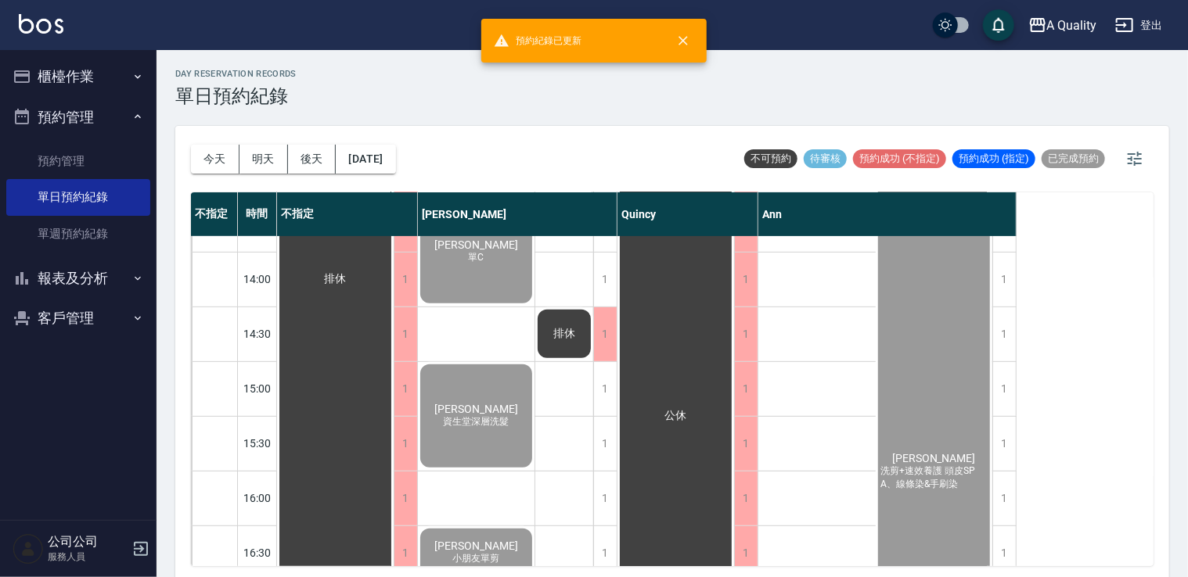
scroll to position [667, 0]
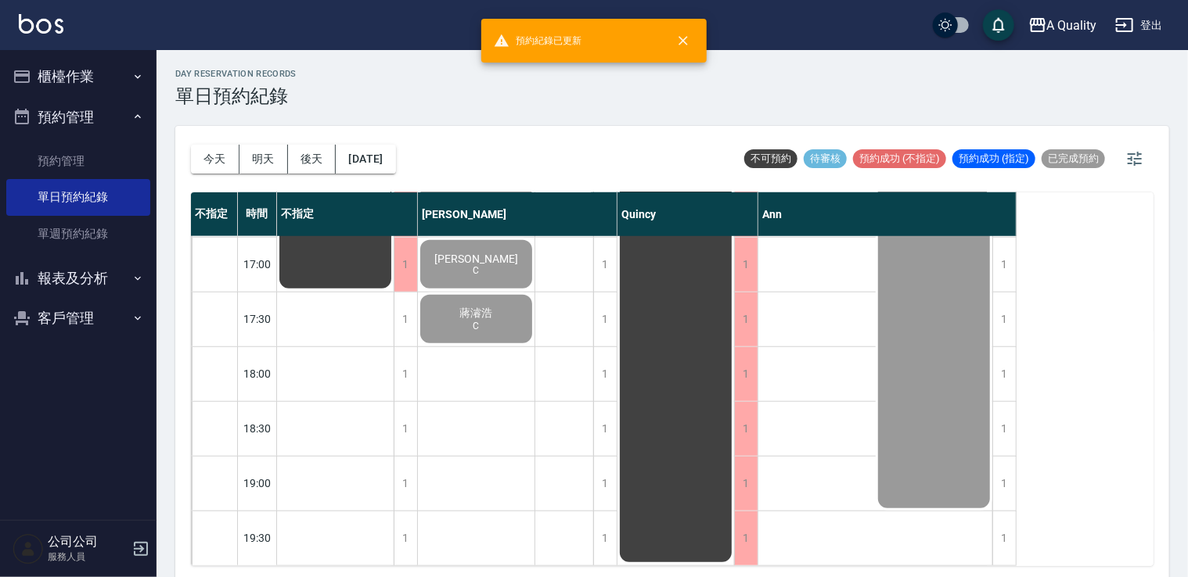
click at [76, 75] on button "櫃檯作業" at bounding box center [78, 76] width 144 height 41
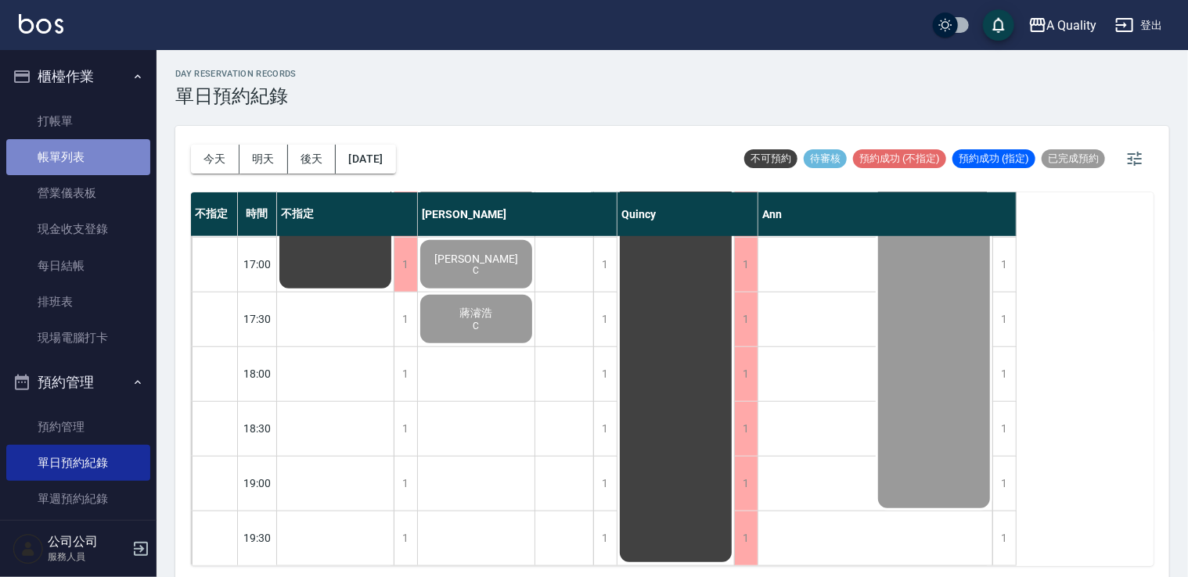
click at [78, 166] on link "帳單列表" at bounding box center [78, 157] width 144 height 36
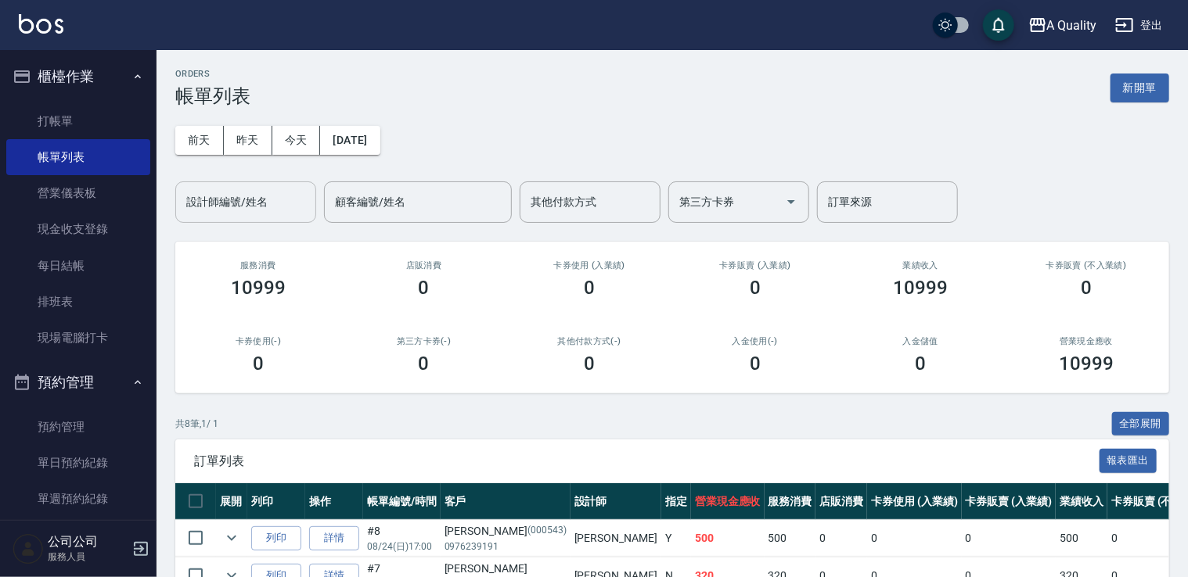
click at [250, 203] on input "設計師編號/姓名" at bounding box center [245, 202] width 127 height 27
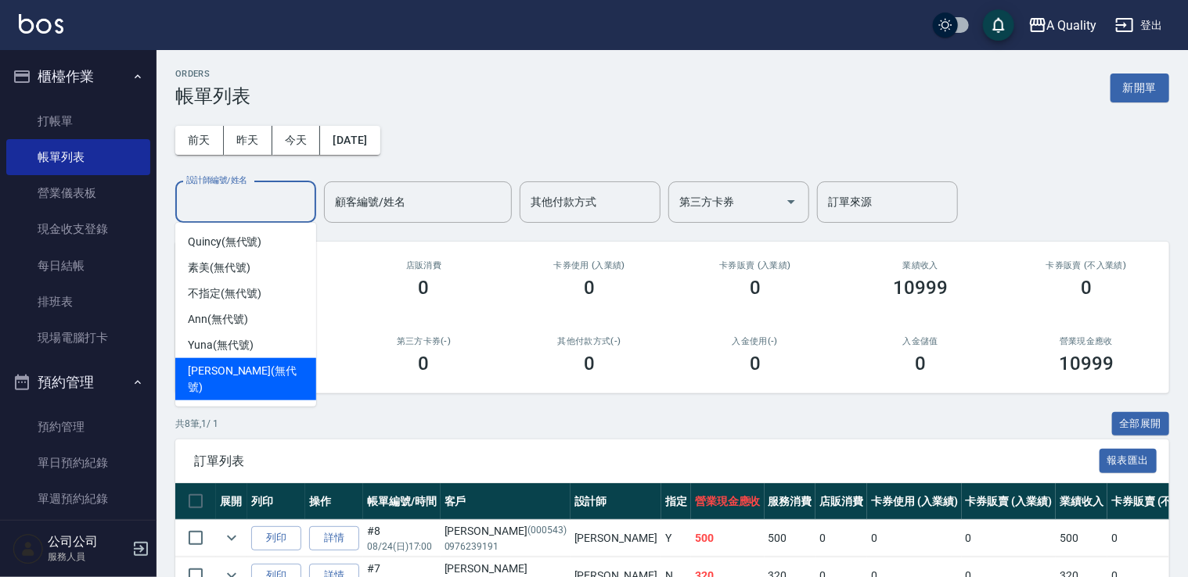
click at [228, 366] on span "Taylor (無代號)" at bounding box center [246, 379] width 116 height 33
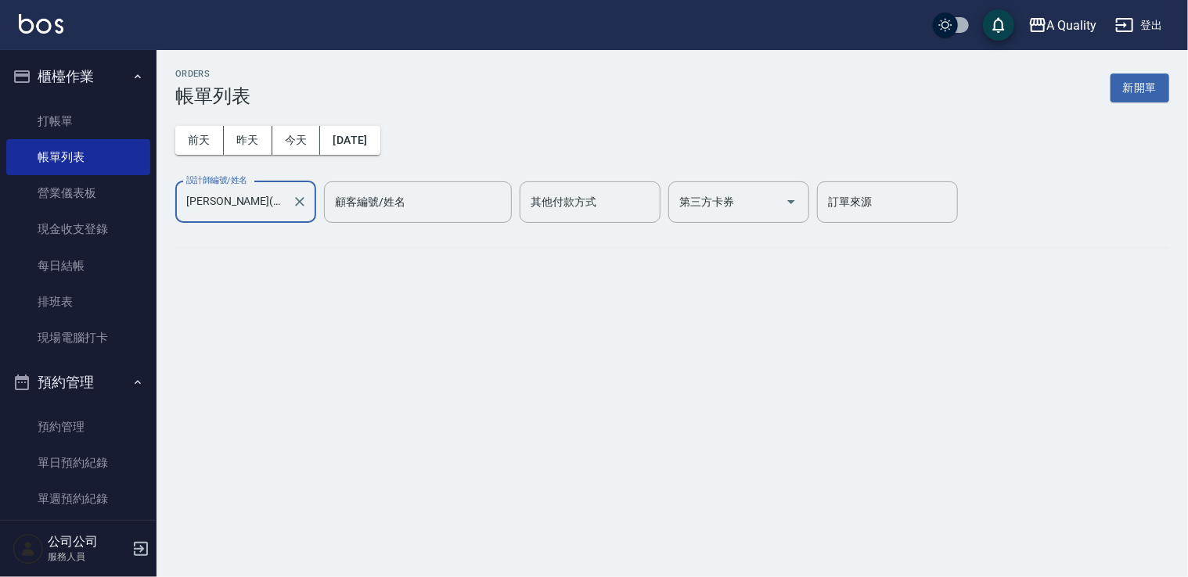
type input "Taylor(無代號)"
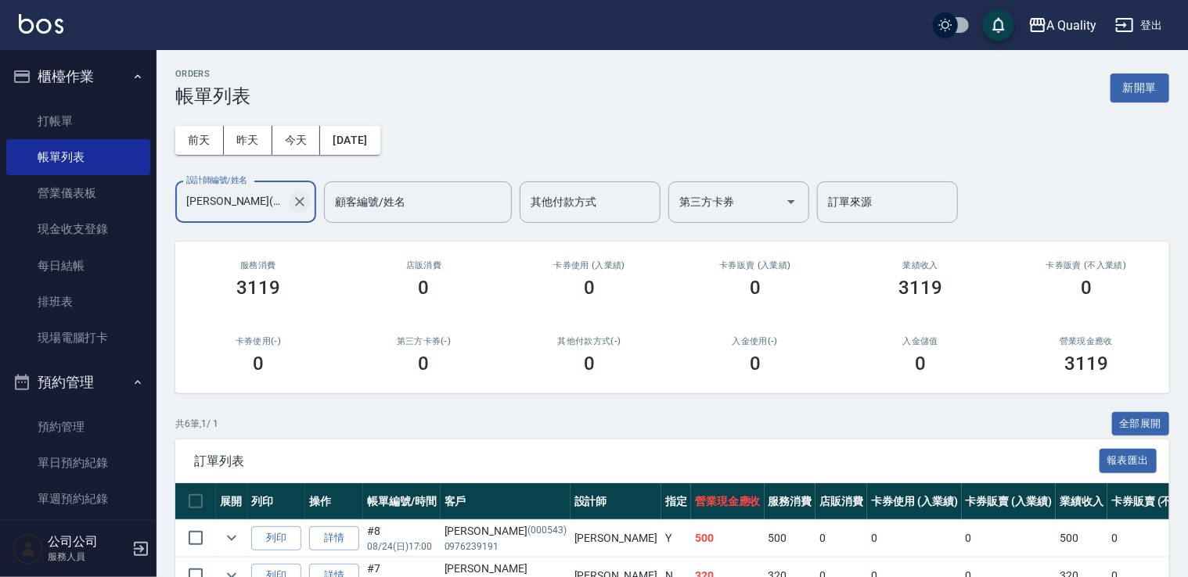
click at [304, 203] on icon "Clear" at bounding box center [300, 202] width 16 height 16
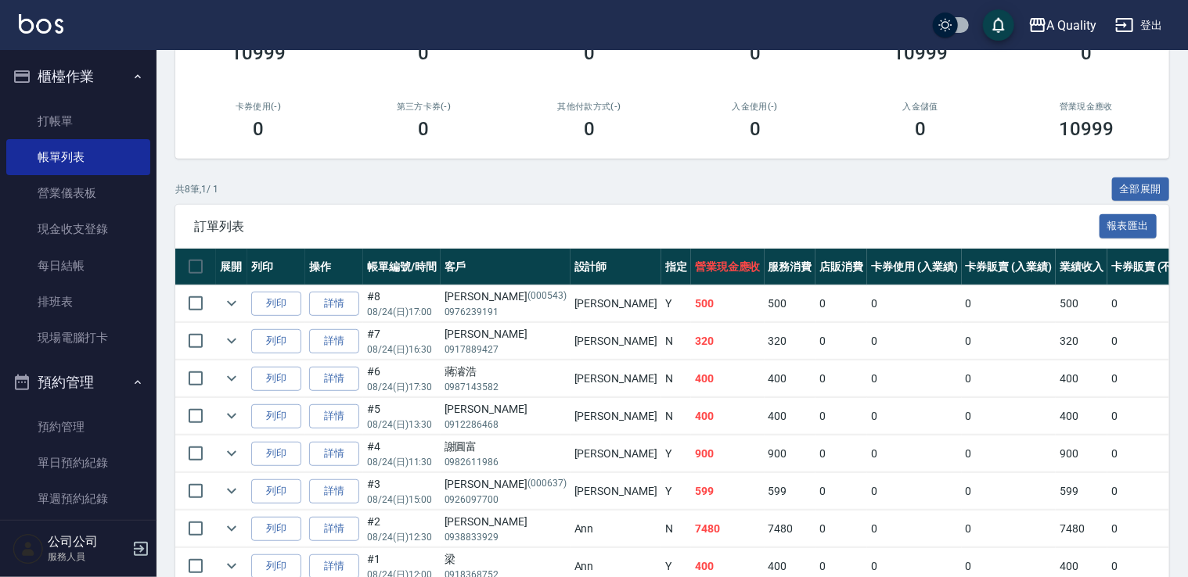
scroll to position [313, 0]
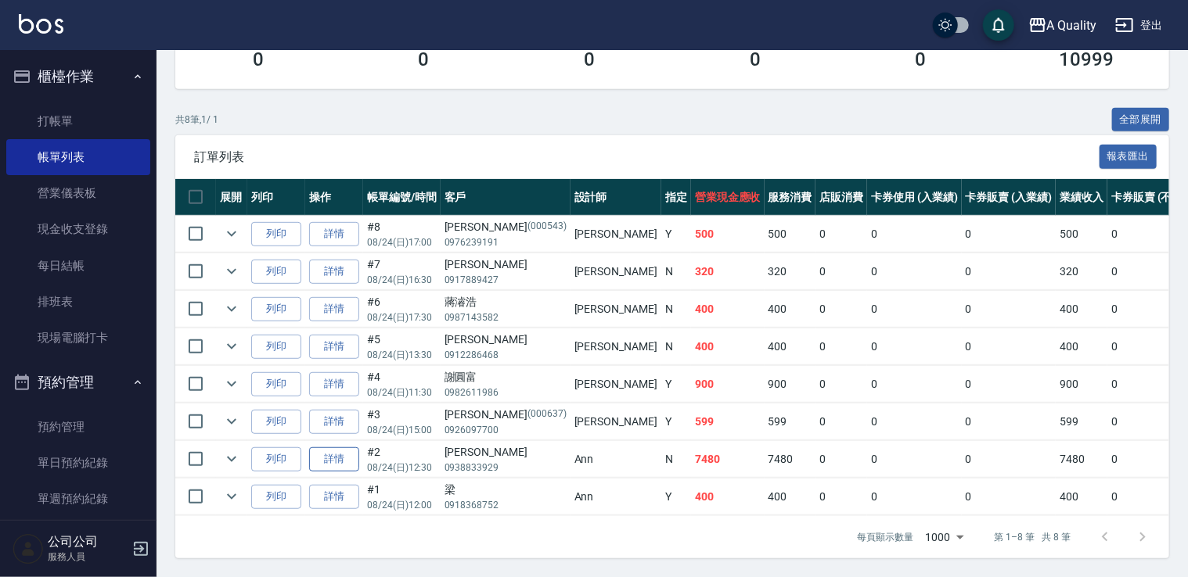
click at [338, 452] on link "詳情" at bounding box center [334, 460] width 50 height 24
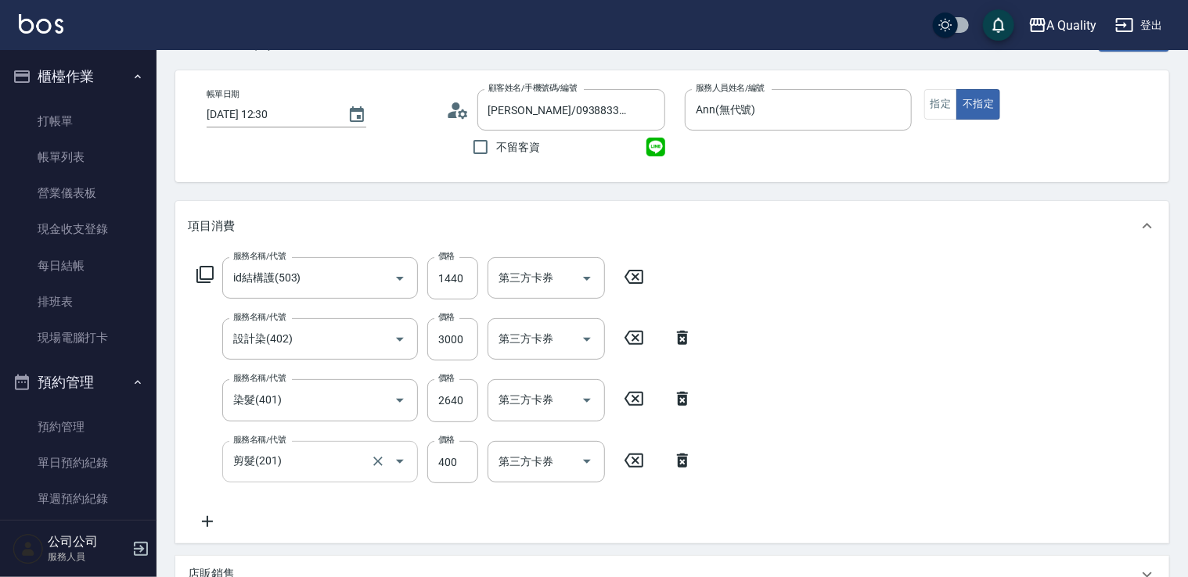
type input "洪于晴/0938833929/null"
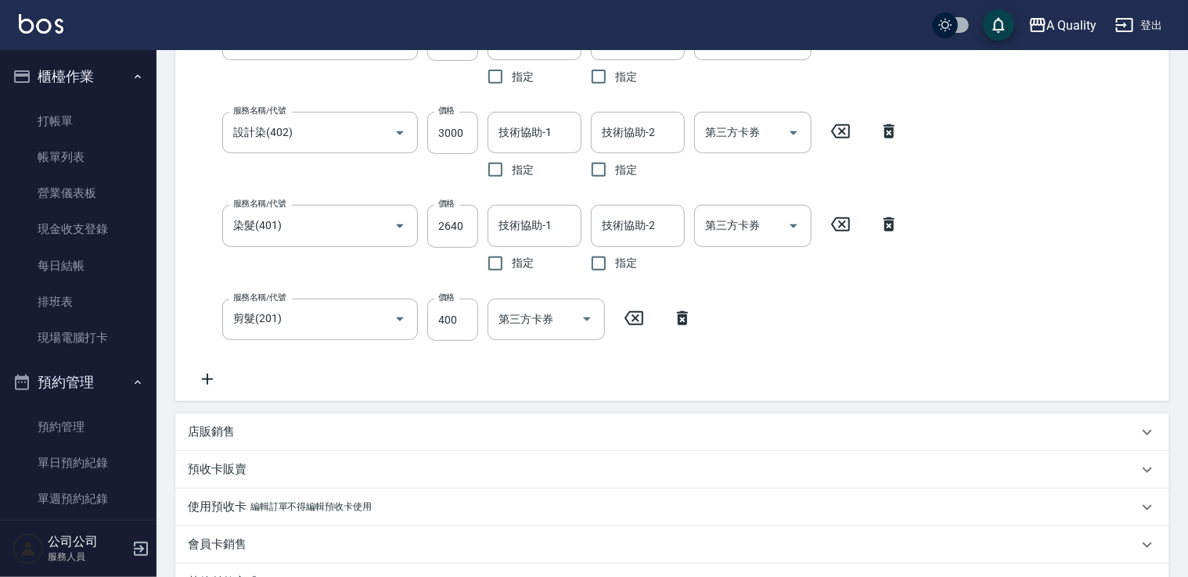
scroll to position [492, 0]
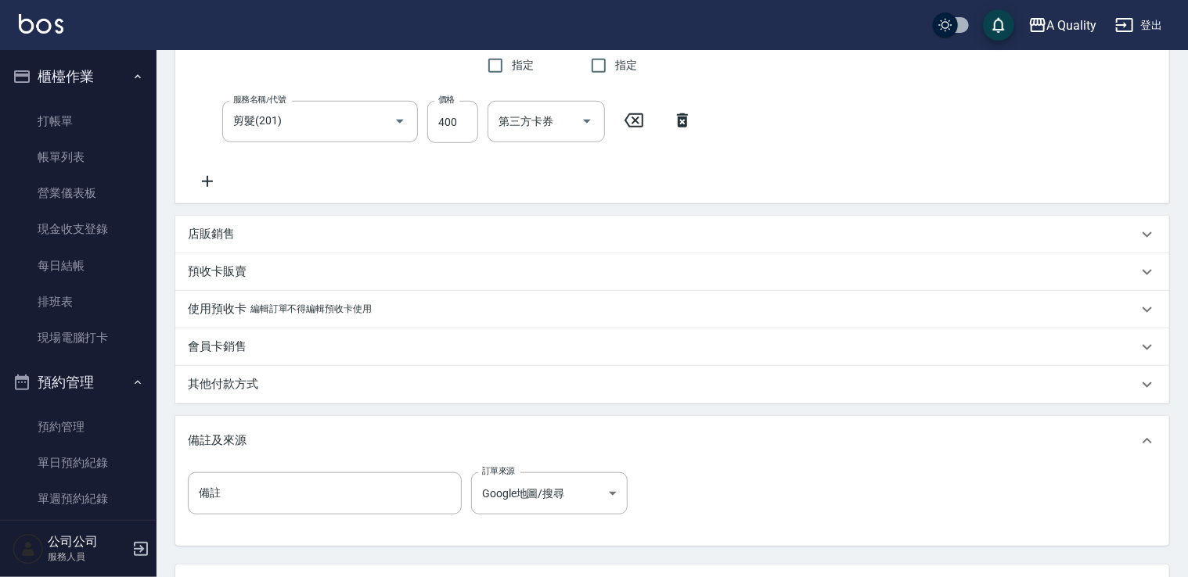
click at [241, 394] on div "其他付款方式" at bounding box center [672, 385] width 994 height 38
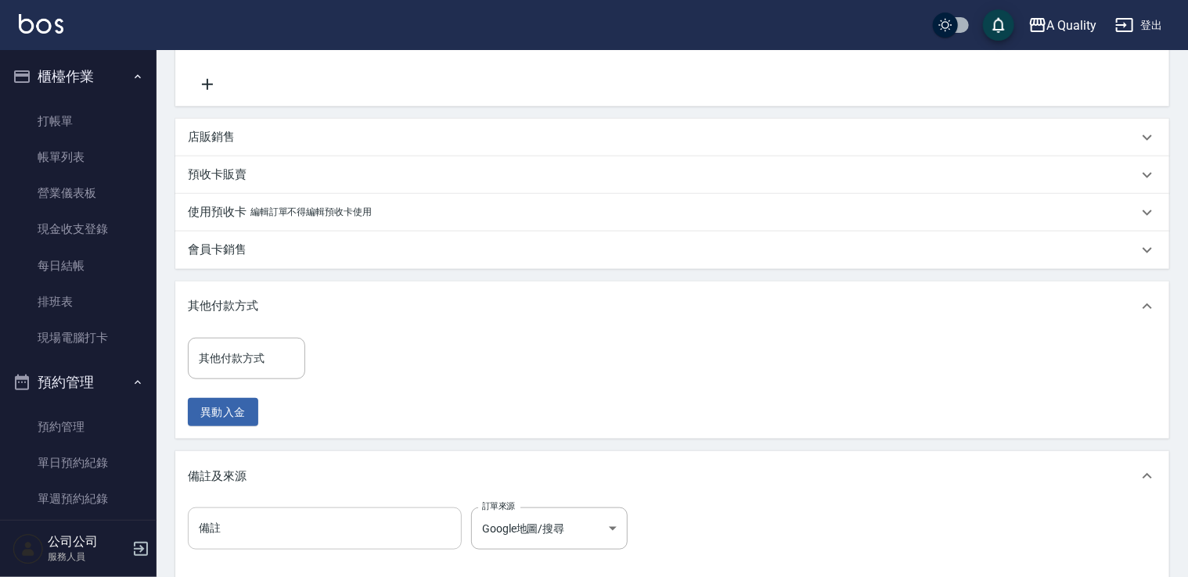
scroll to position [727, 0]
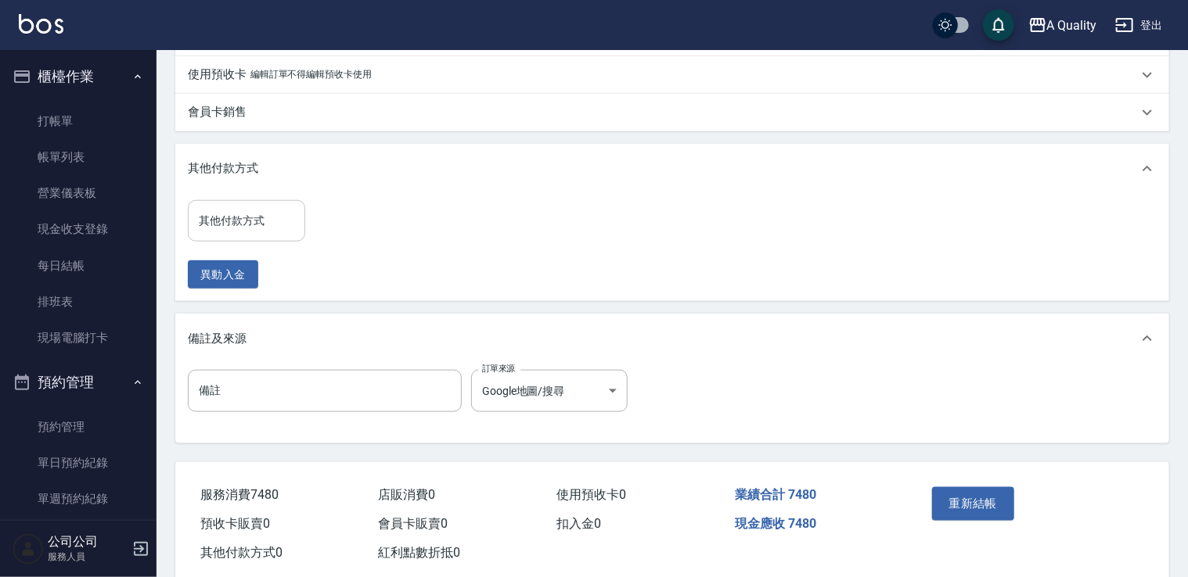
click at [251, 206] on div "其他付款方式 其他付款方式" at bounding box center [246, 220] width 117 height 41
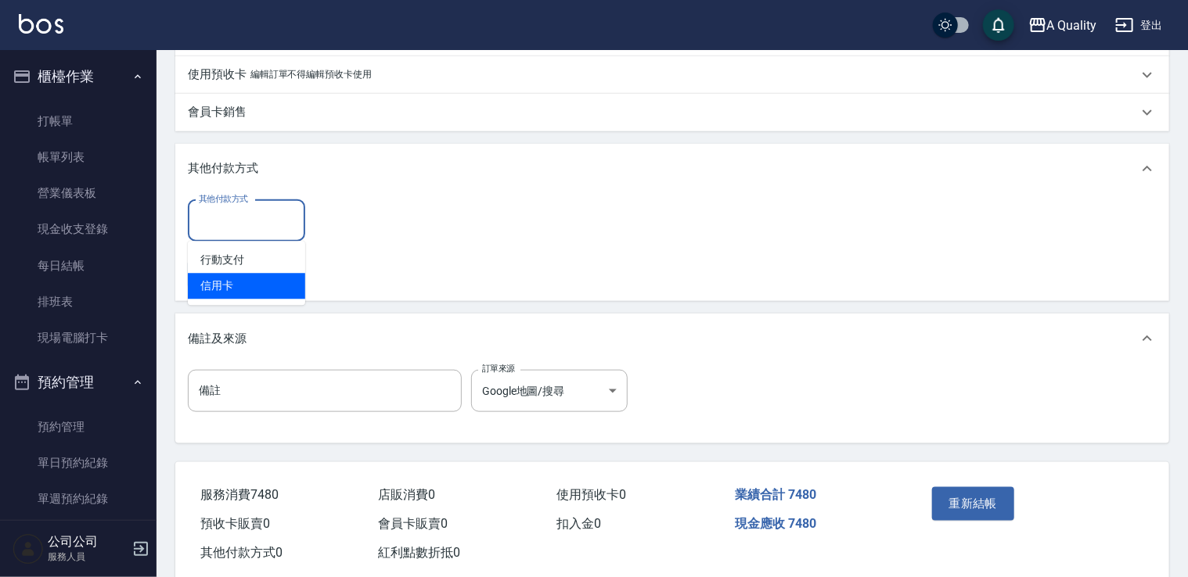
click at [239, 283] on span "信用卡" at bounding box center [246, 287] width 117 height 26
type input "信用卡"
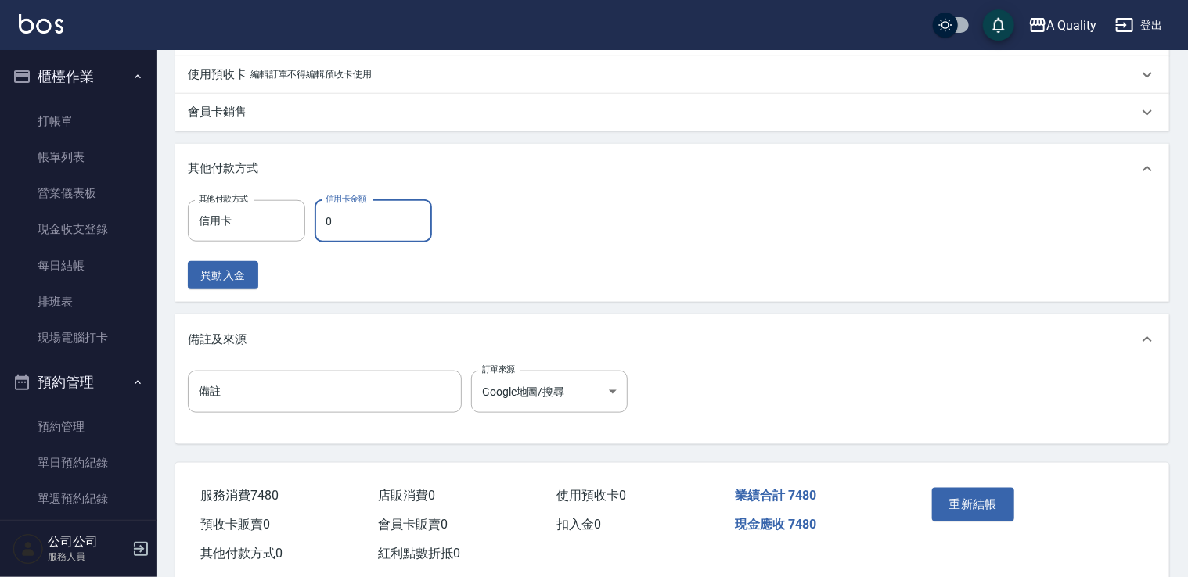
click at [363, 236] on input "0" at bounding box center [373, 221] width 117 height 42
type input "7480"
click at [998, 498] on button "重新結帳" at bounding box center [973, 504] width 83 height 33
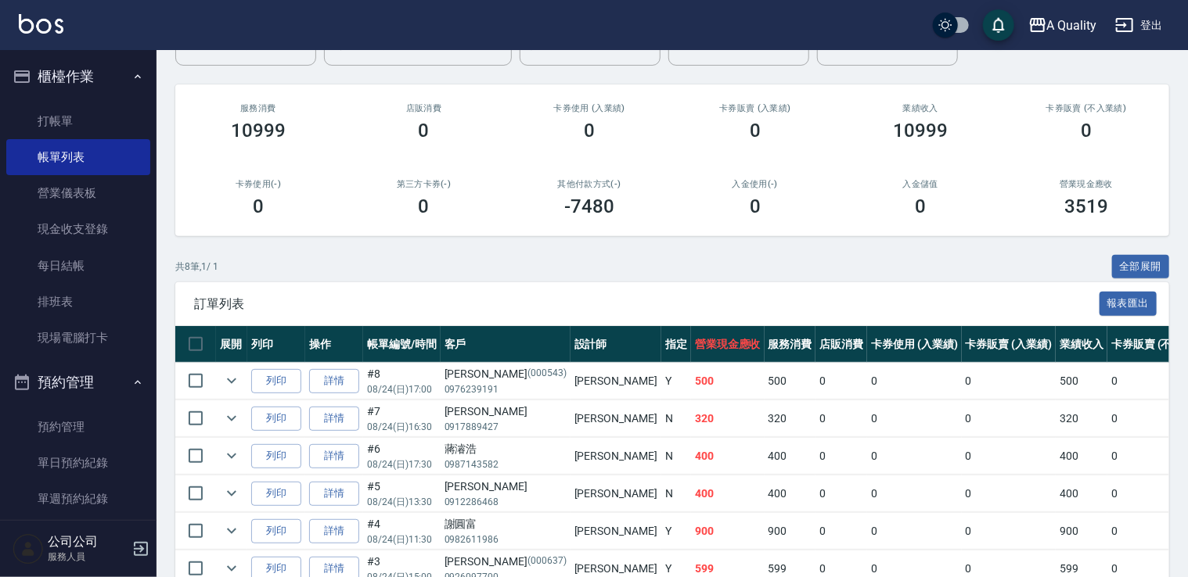
scroll to position [313, 0]
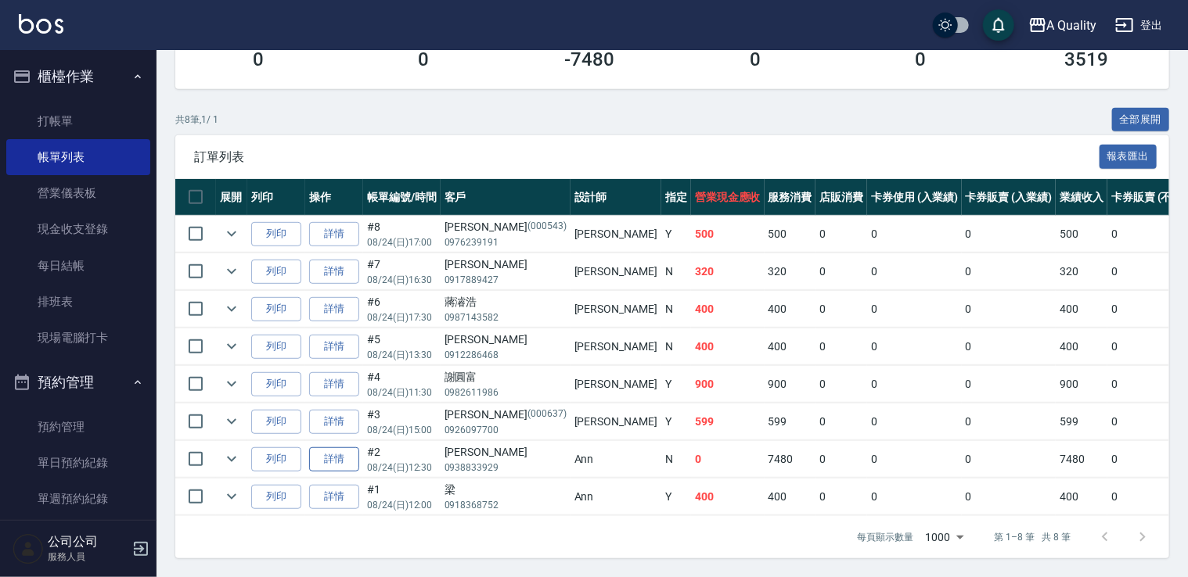
click at [327, 448] on link "詳情" at bounding box center [334, 460] width 50 height 24
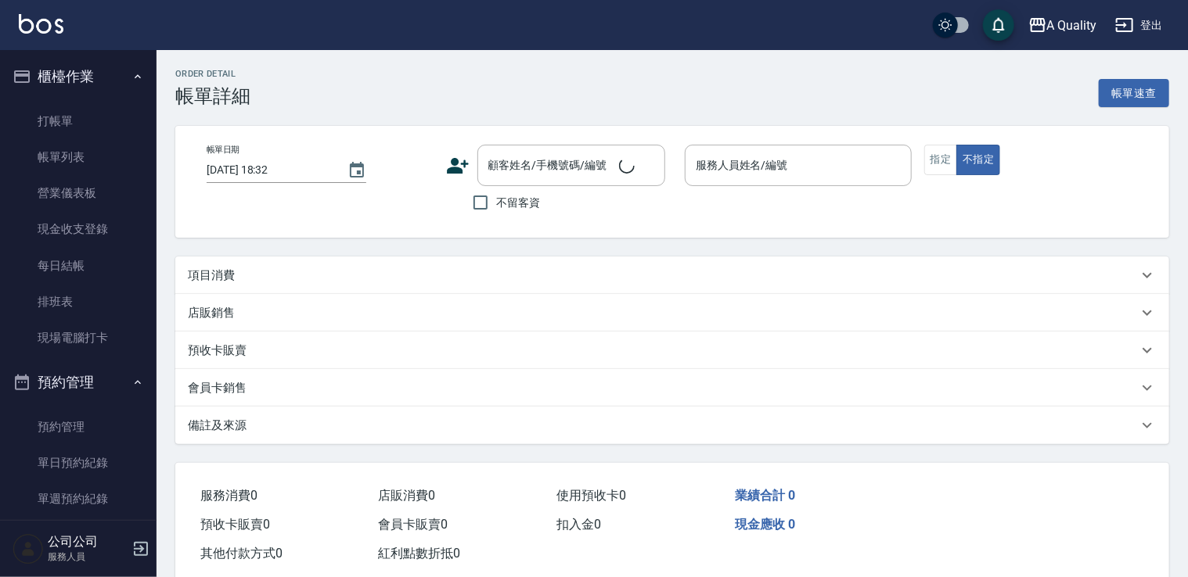
type input "2025/08/24 12:30"
type input "Ann(無代號)"
type input "Google地圖/搜尋"
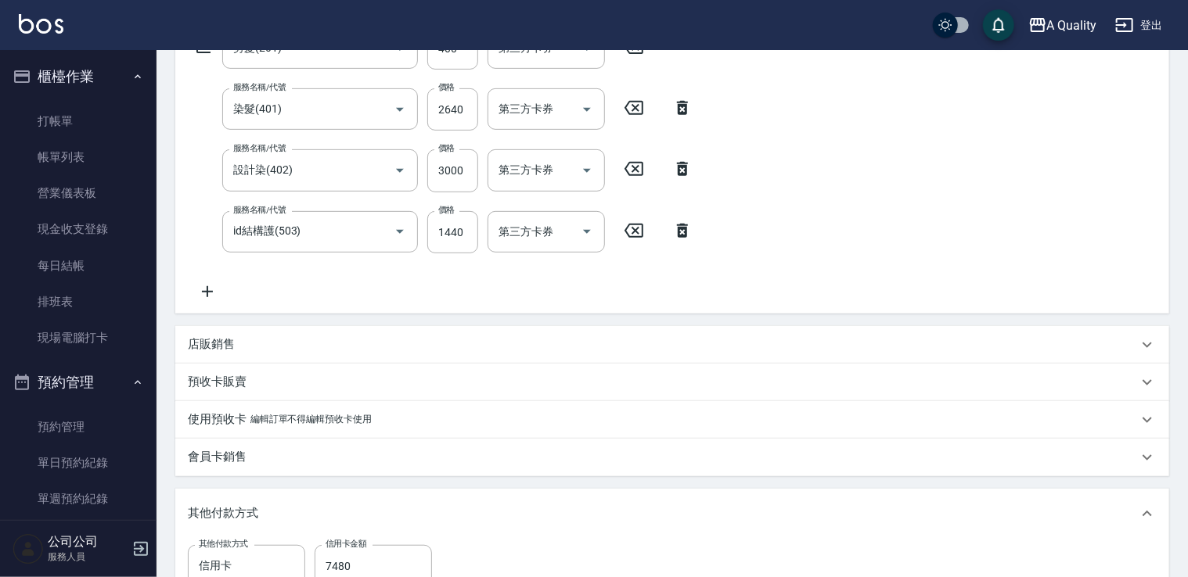
type input "洪于晴/0938833929/null"
type input "剪髮(201)"
type input "染髮(401)"
type input "設計染(402)"
type input "id結構護(503)"
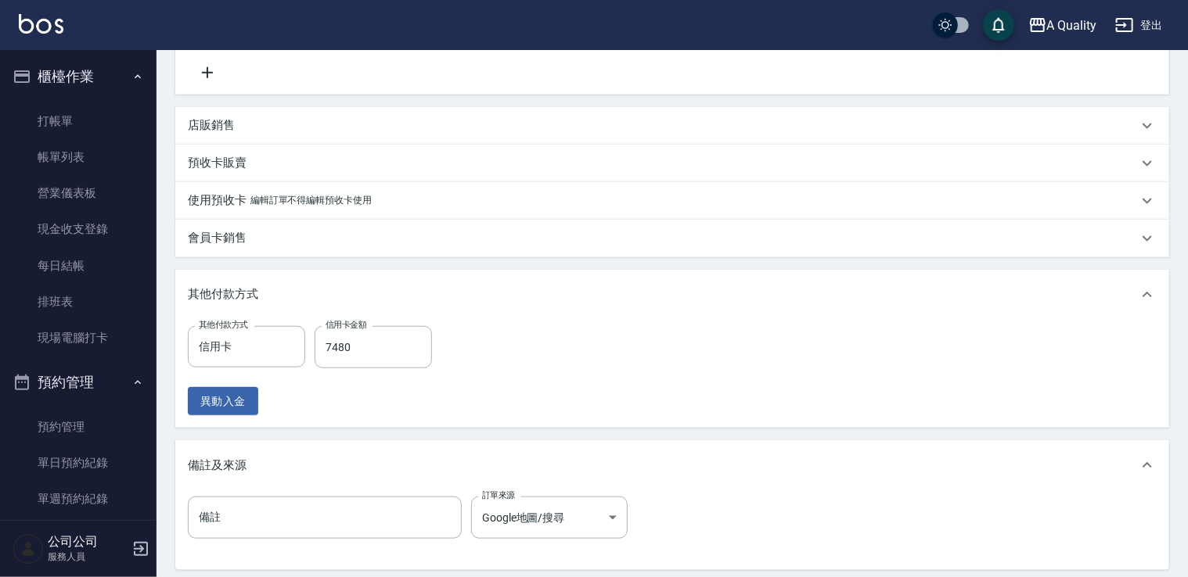
scroll to position [626, 0]
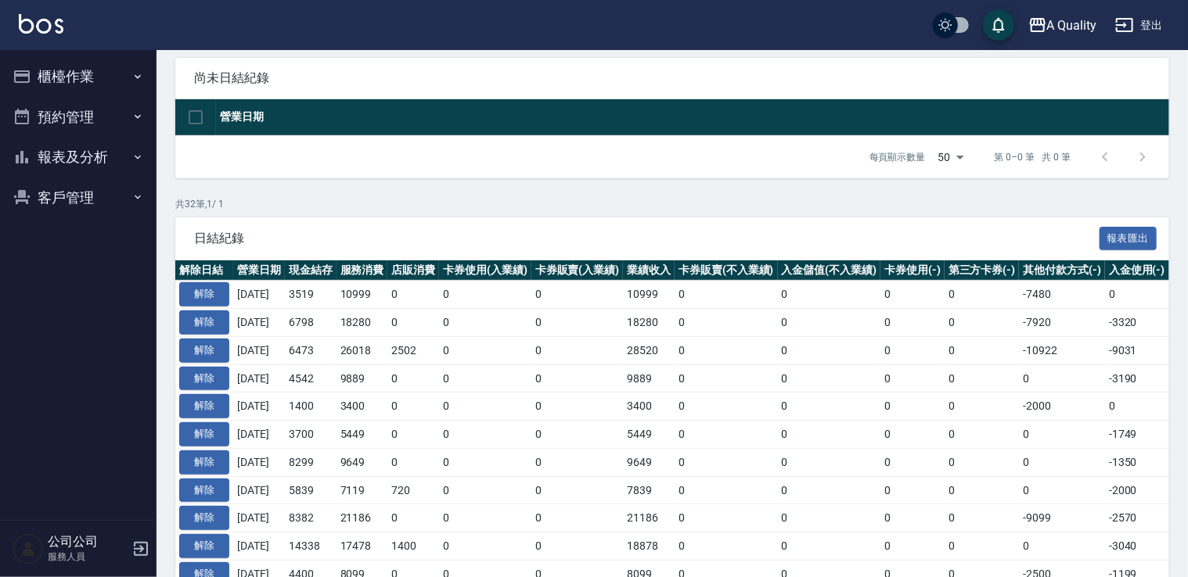
scroll to position [157, 0]
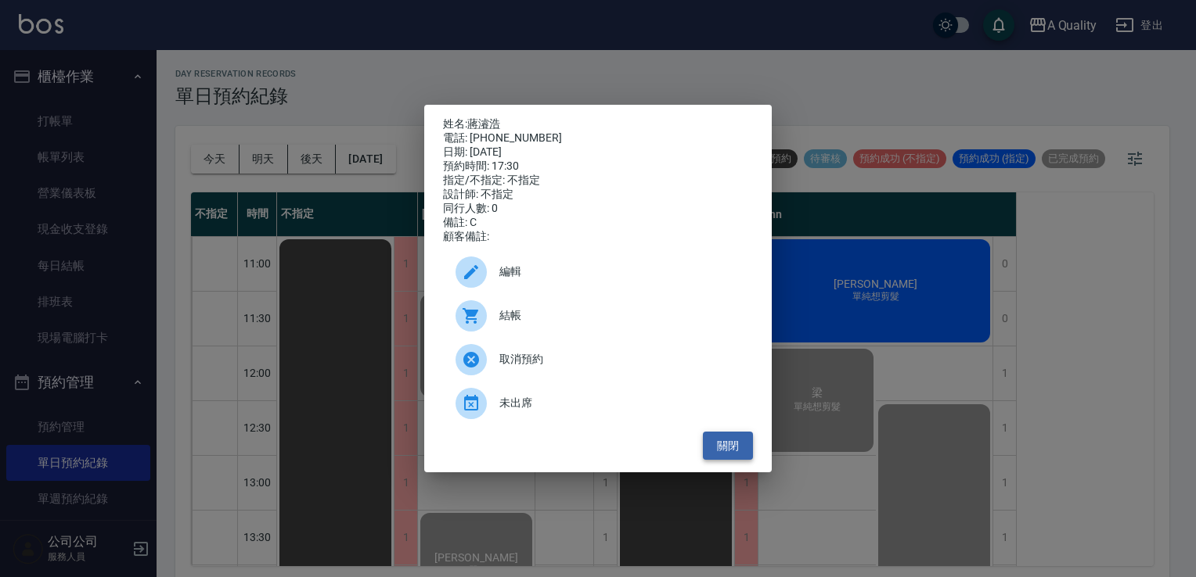
scroll to position [78, 0]
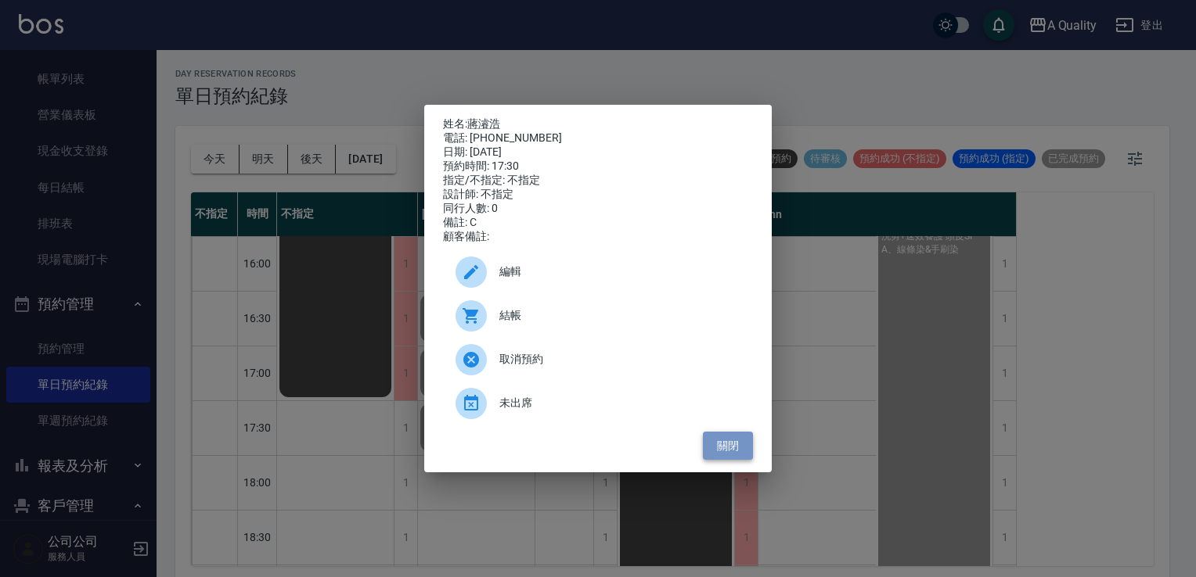
click at [736, 461] on button "關閉" at bounding box center [728, 446] width 50 height 29
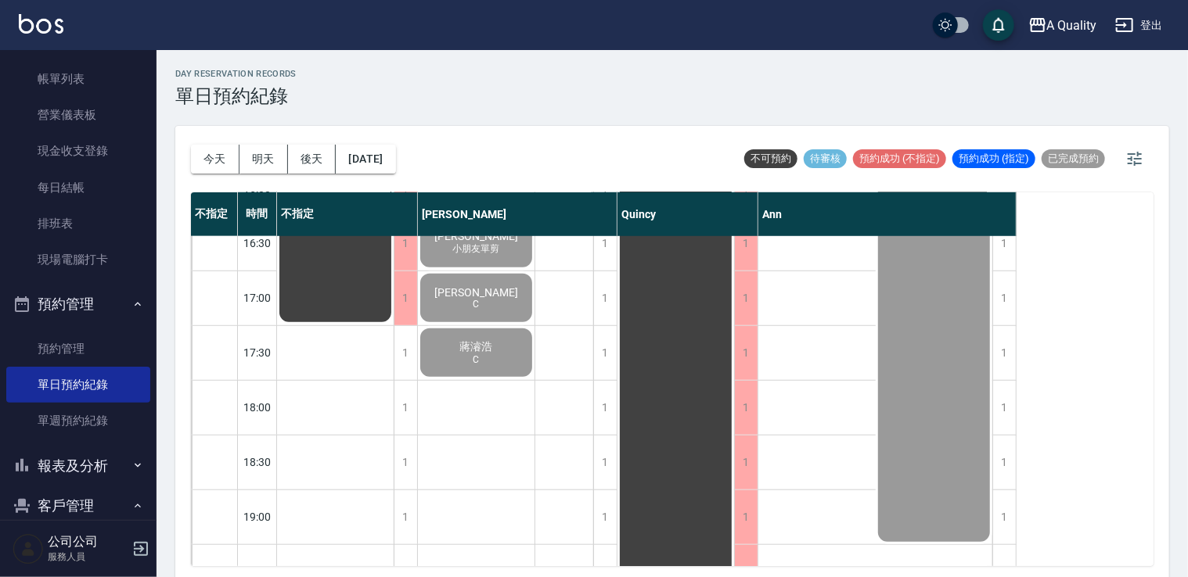
scroll to position [667, 0]
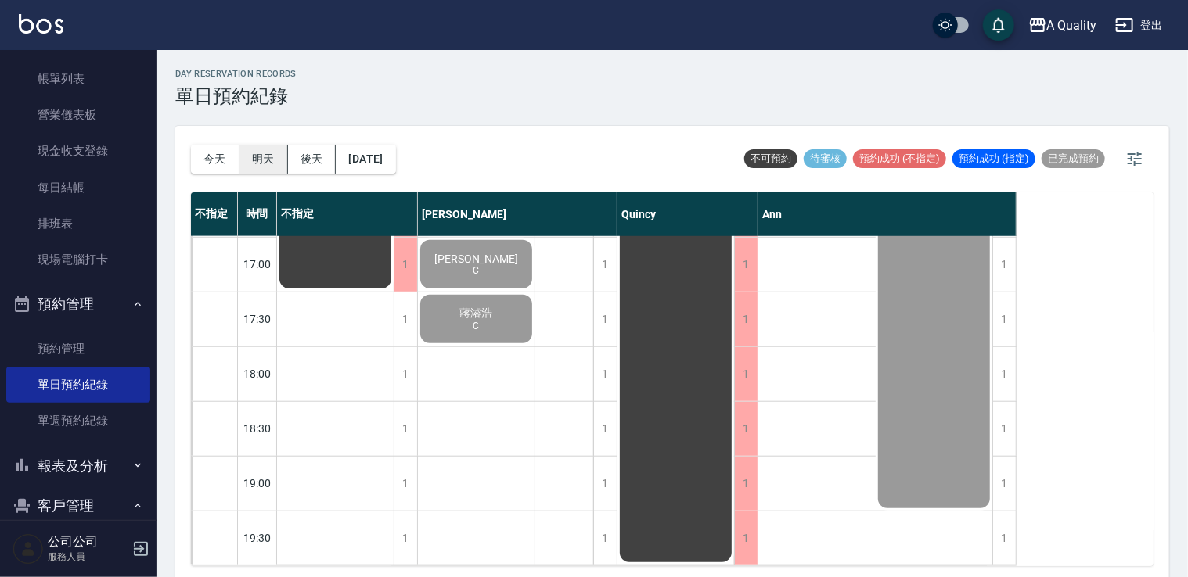
click at [261, 157] on button "明天" at bounding box center [263, 159] width 49 height 29
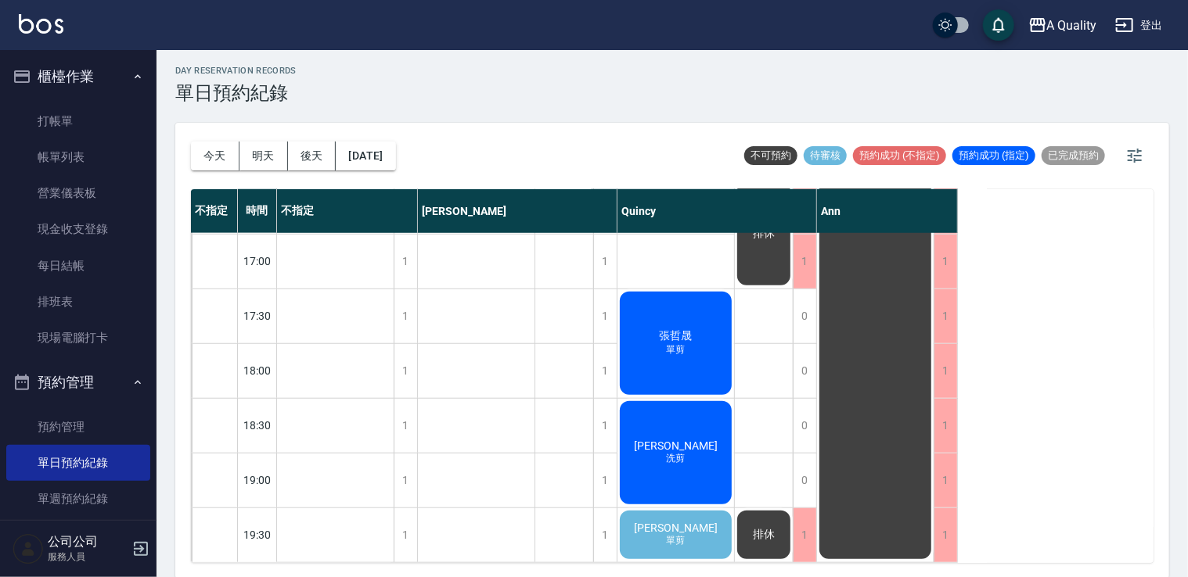
scroll to position [4, 0]
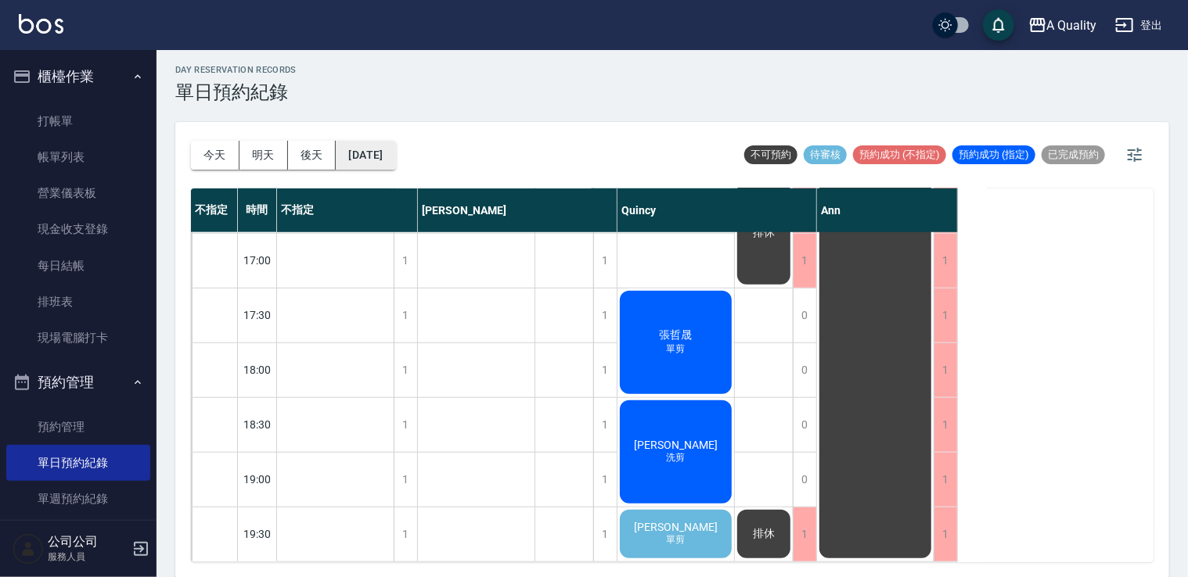
click at [395, 154] on button "[DATE]" at bounding box center [365, 155] width 59 height 29
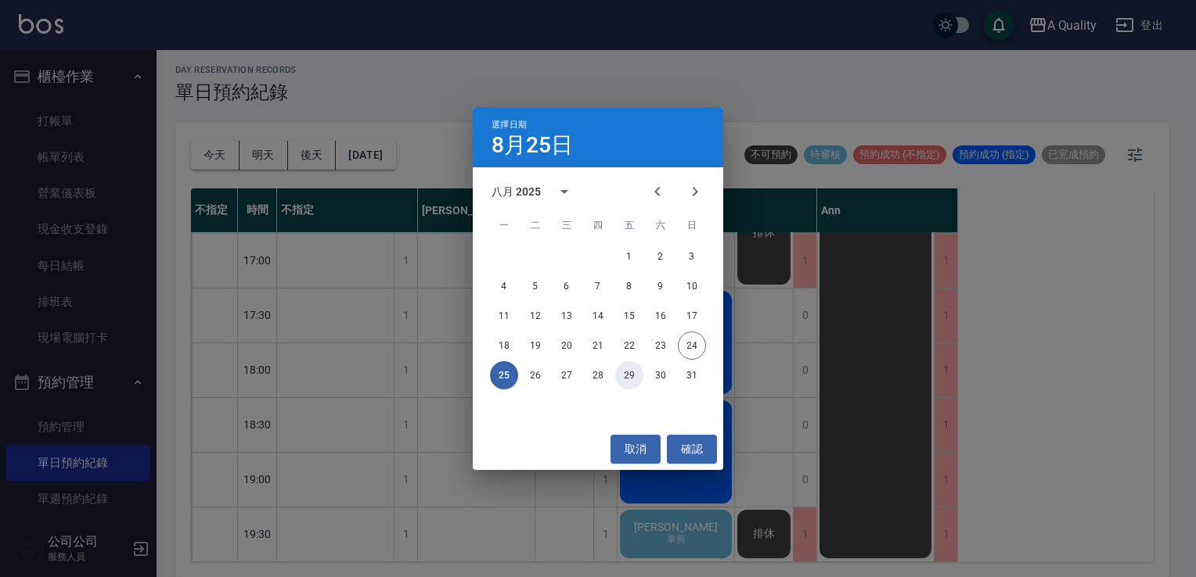
click at [630, 374] on button "29" at bounding box center [629, 376] width 28 height 28
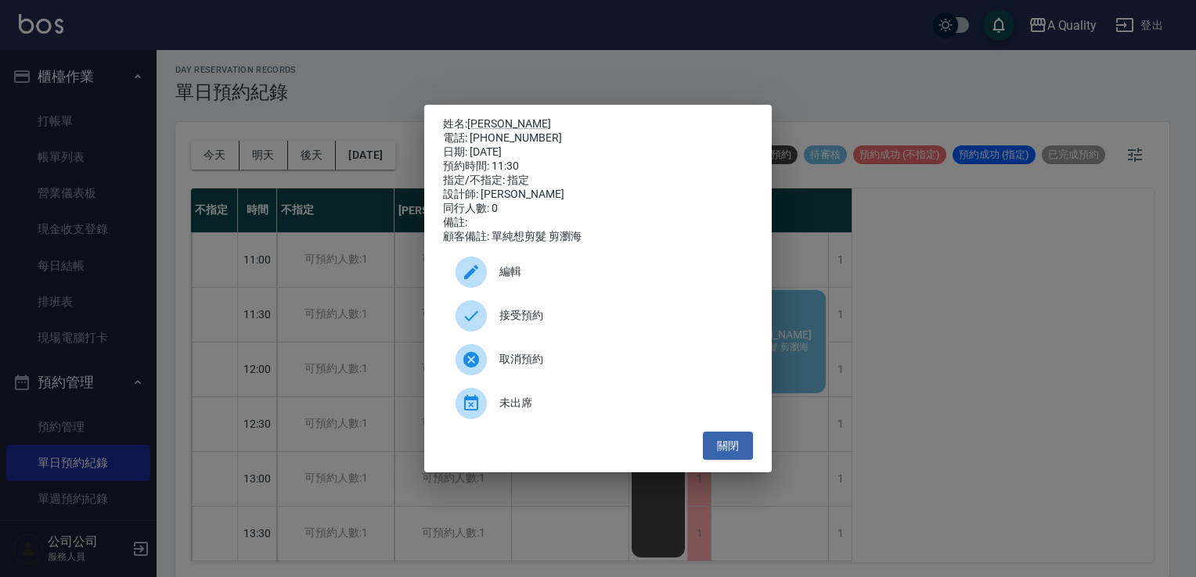
click at [532, 280] on span "編輯" at bounding box center [619, 272] width 241 height 16
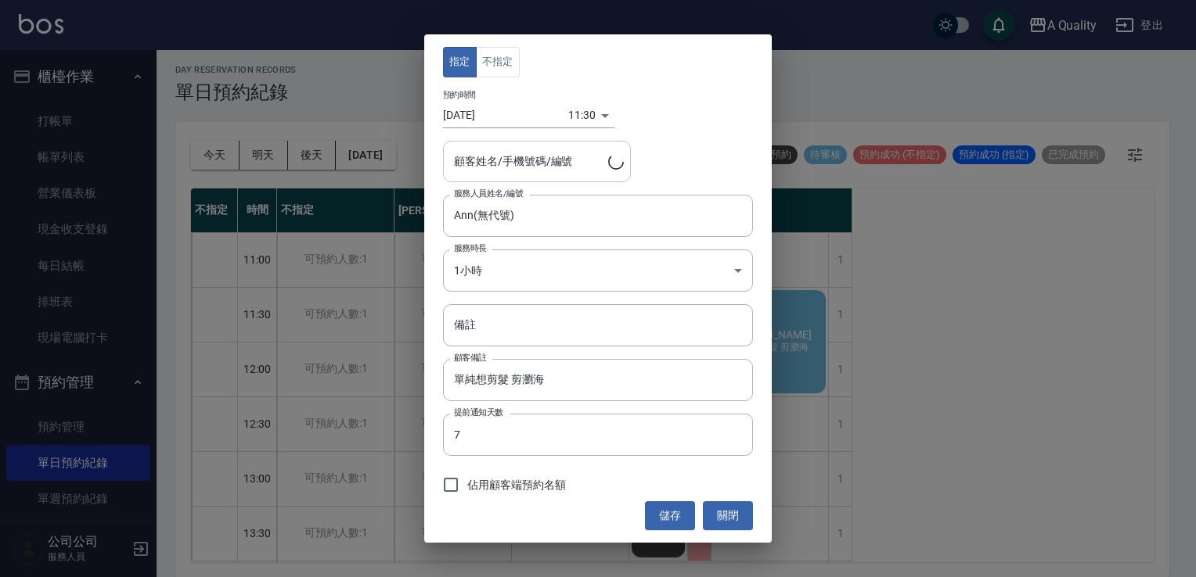
type input "[PERSON_NAME]/0972135412/"
click at [733, 506] on button "關閉" at bounding box center [728, 516] width 50 height 29
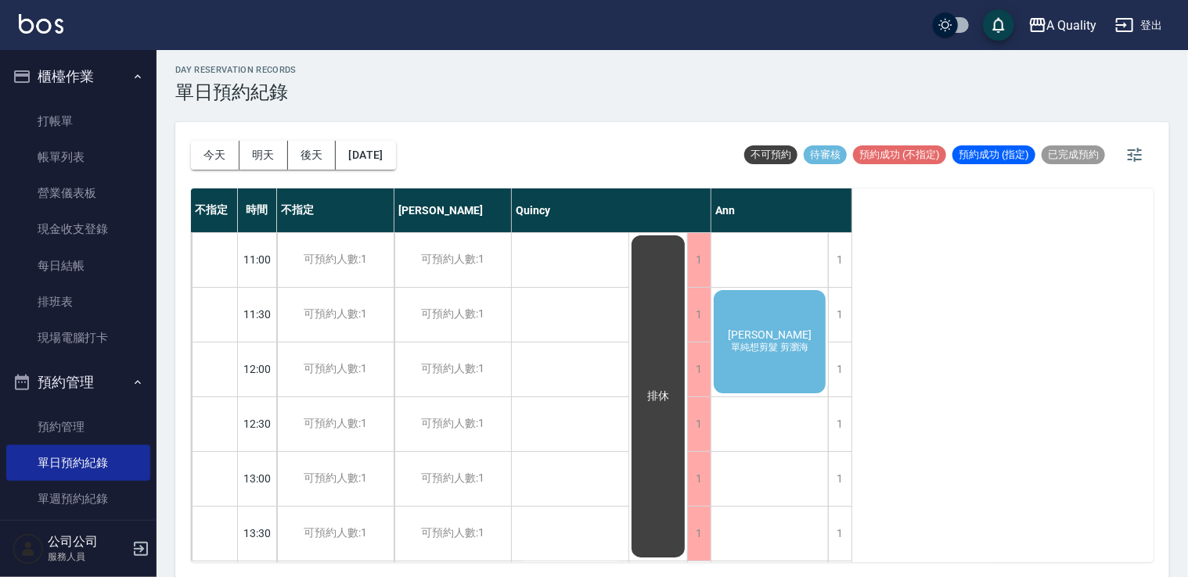
click at [200, 157] on button "今天" at bounding box center [215, 155] width 49 height 29
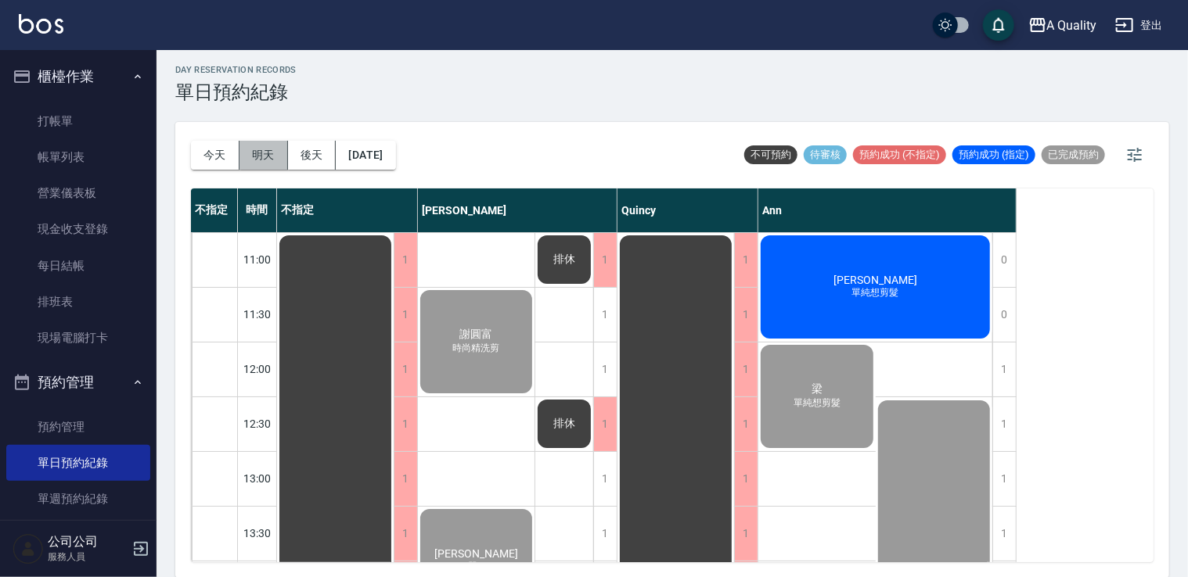
click at [268, 153] on button "明天" at bounding box center [263, 155] width 49 height 29
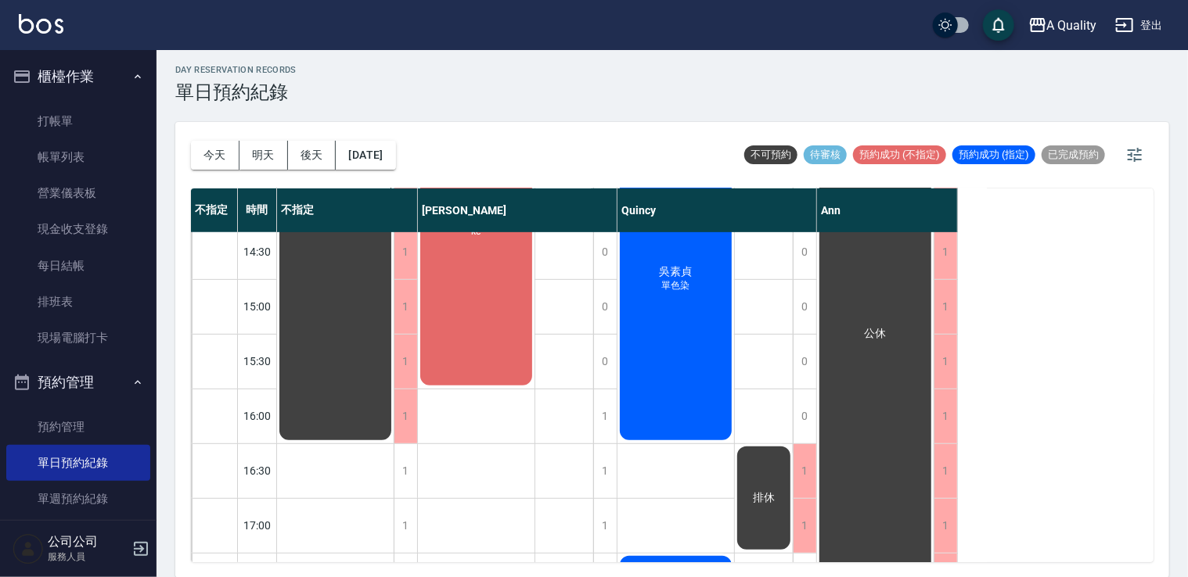
scroll to position [78, 0]
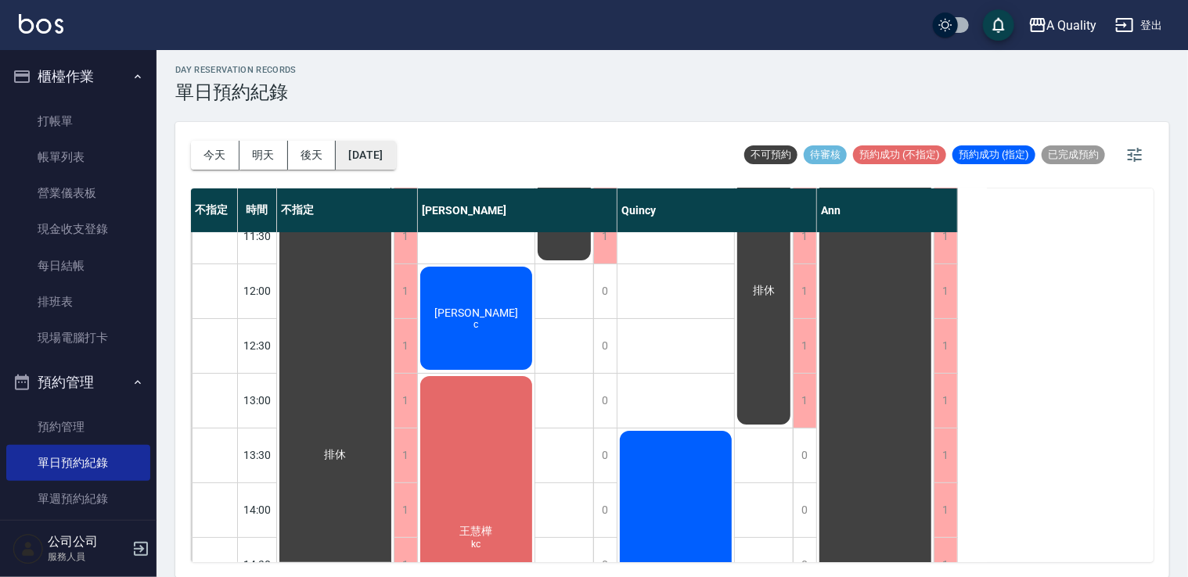
click at [389, 151] on button "[DATE]" at bounding box center [365, 155] width 59 height 29
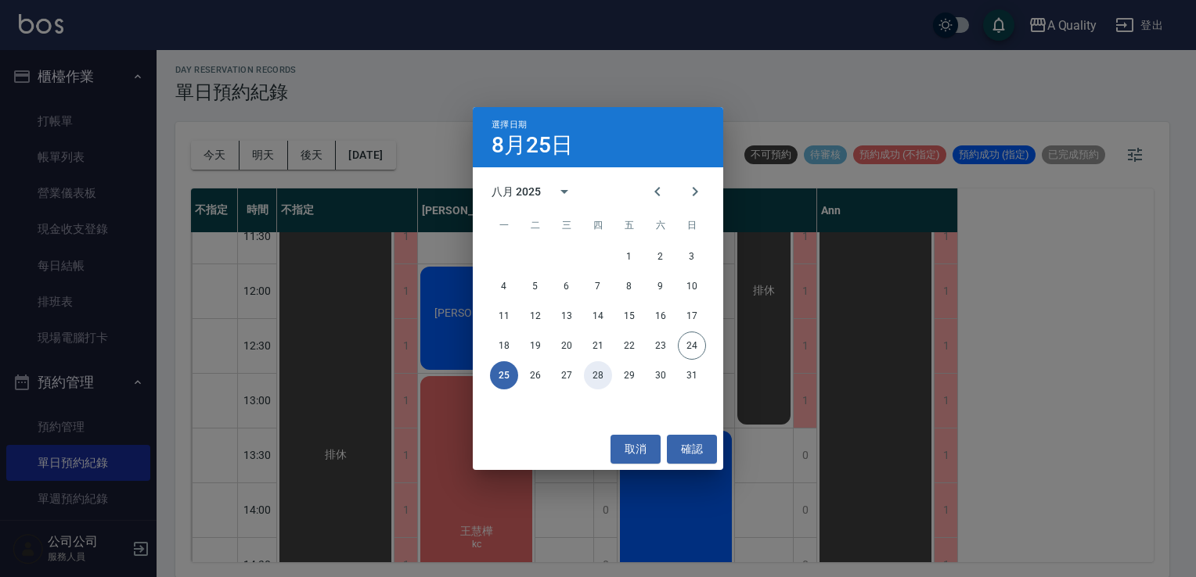
click at [598, 380] on button "28" at bounding box center [598, 376] width 28 height 28
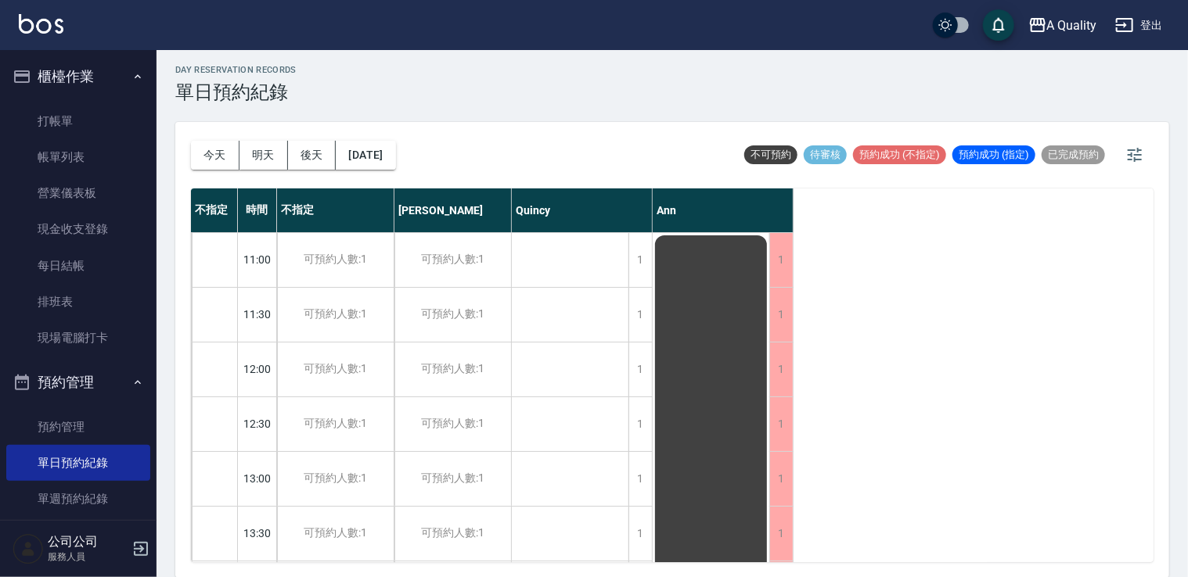
click at [385, 134] on div "[DATE] [DATE] [DATE] [DATE]" at bounding box center [293, 155] width 205 height 67
click at [394, 150] on button "[DATE]" at bounding box center [365, 155] width 59 height 29
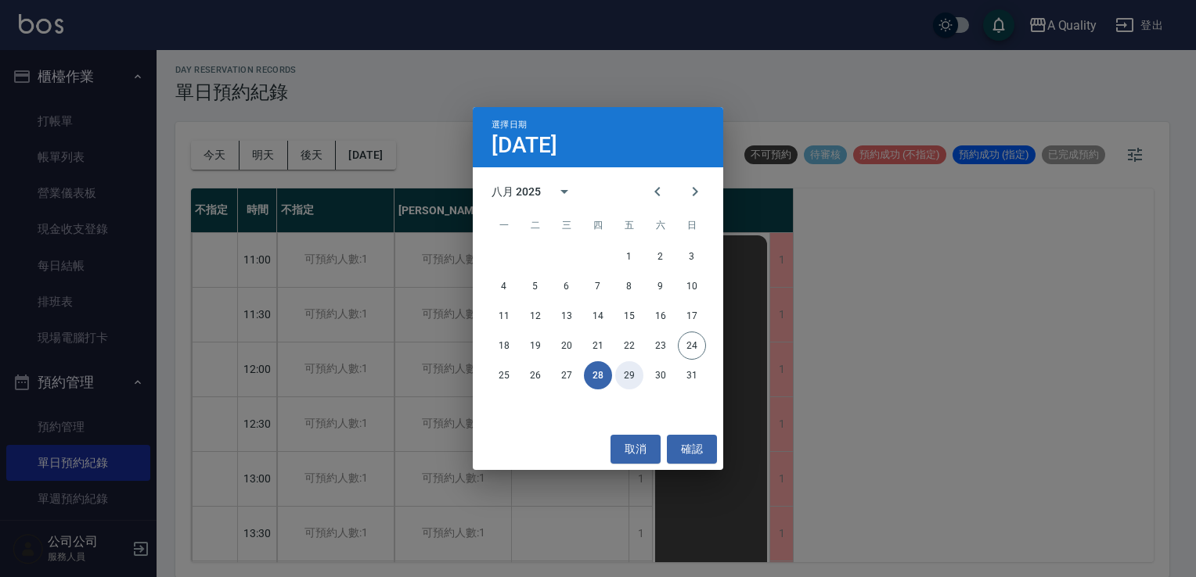
click at [622, 377] on button "29" at bounding box center [629, 376] width 28 height 28
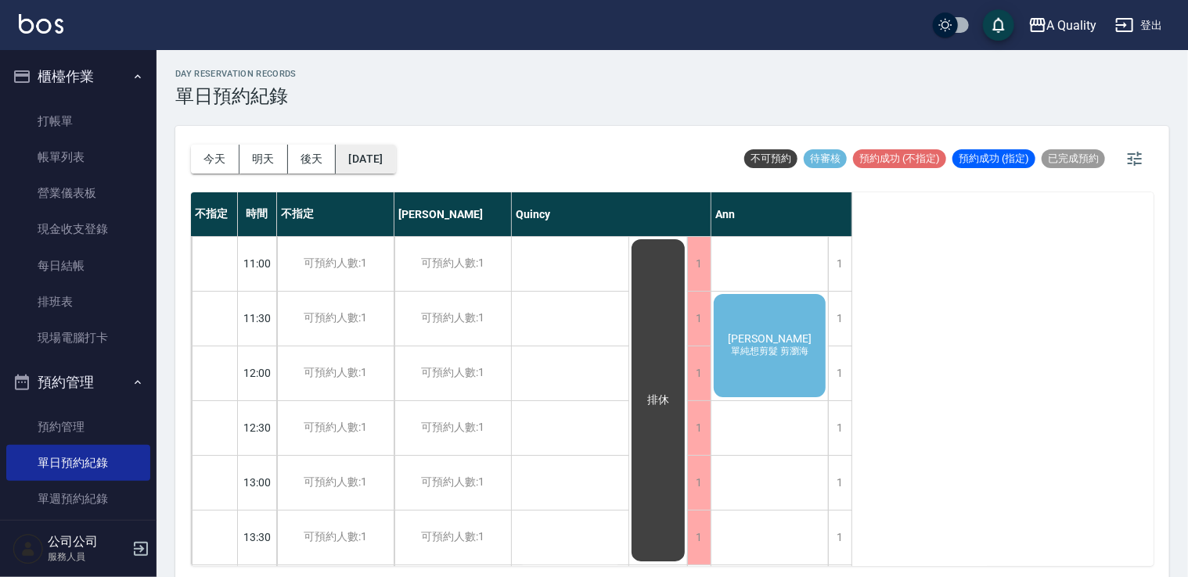
click at [389, 161] on button "2025/08/29" at bounding box center [365, 159] width 59 height 29
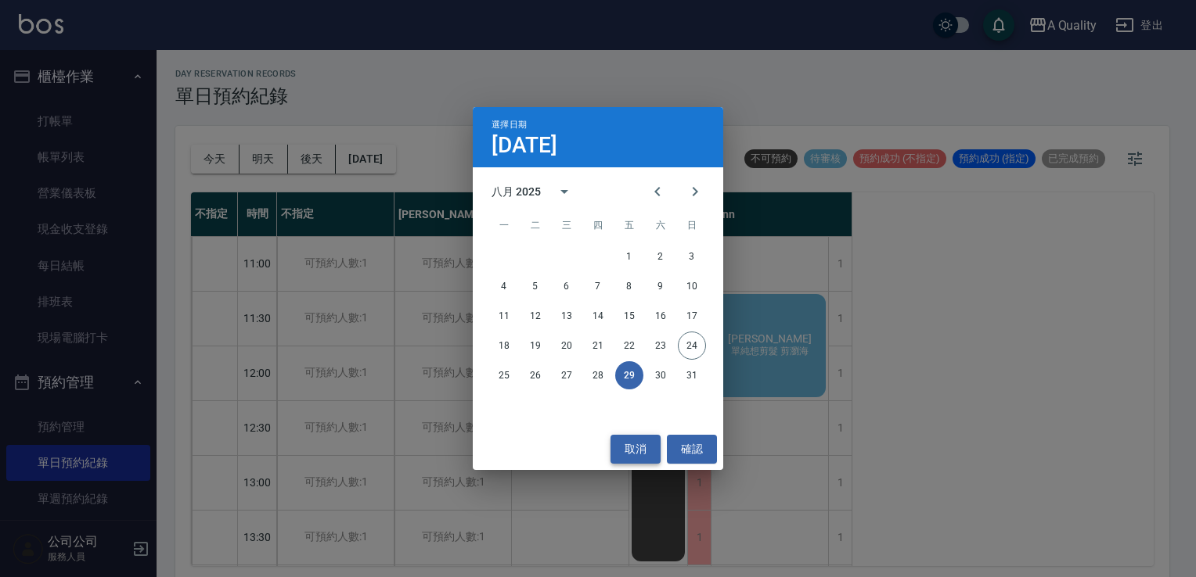
click at [627, 446] on button "取消" at bounding box center [635, 449] width 50 height 29
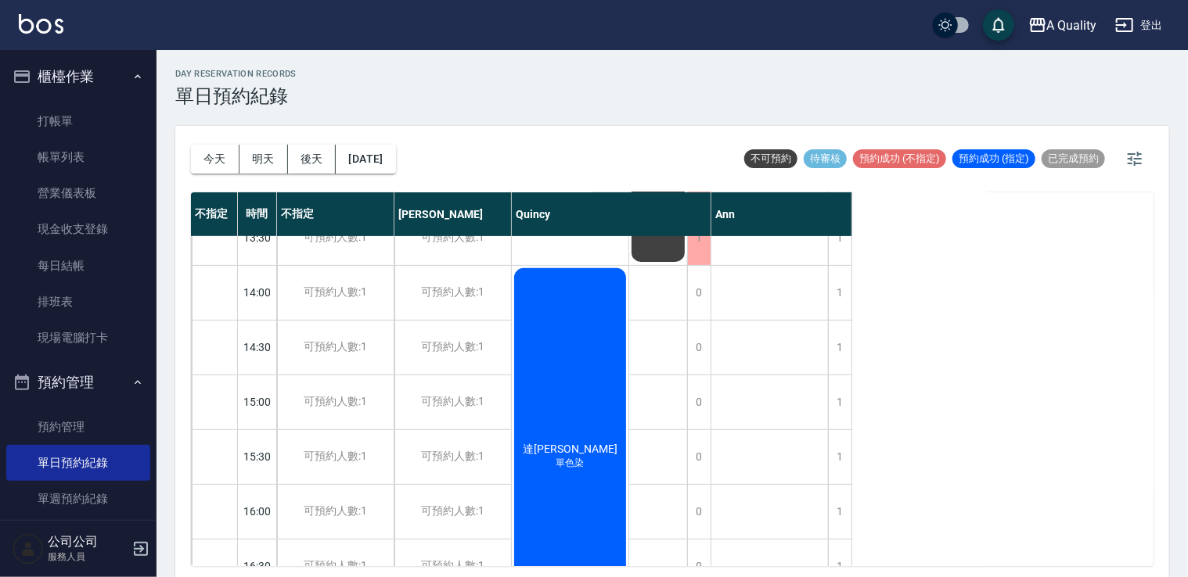
scroll to position [391, 0]
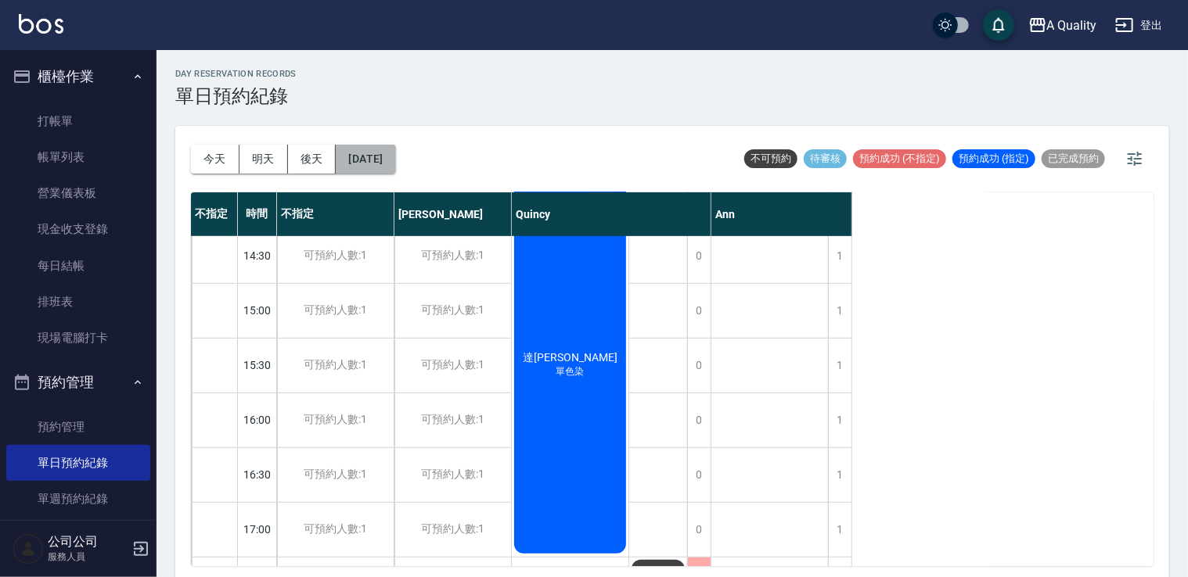
click at [395, 161] on button "2025/08/29" at bounding box center [365, 159] width 59 height 29
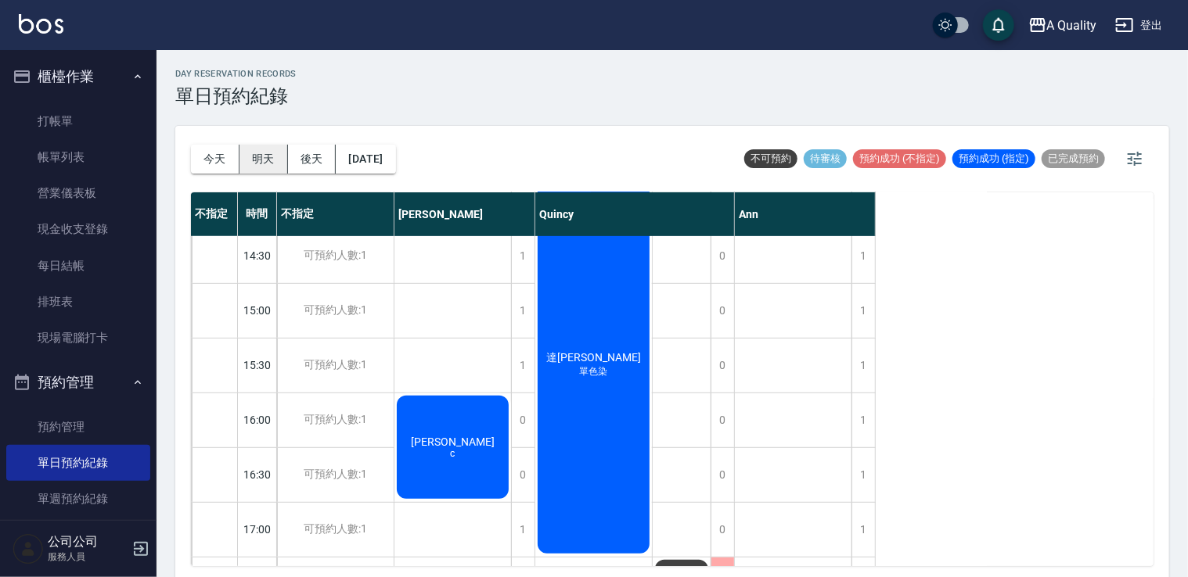
scroll to position [4, 0]
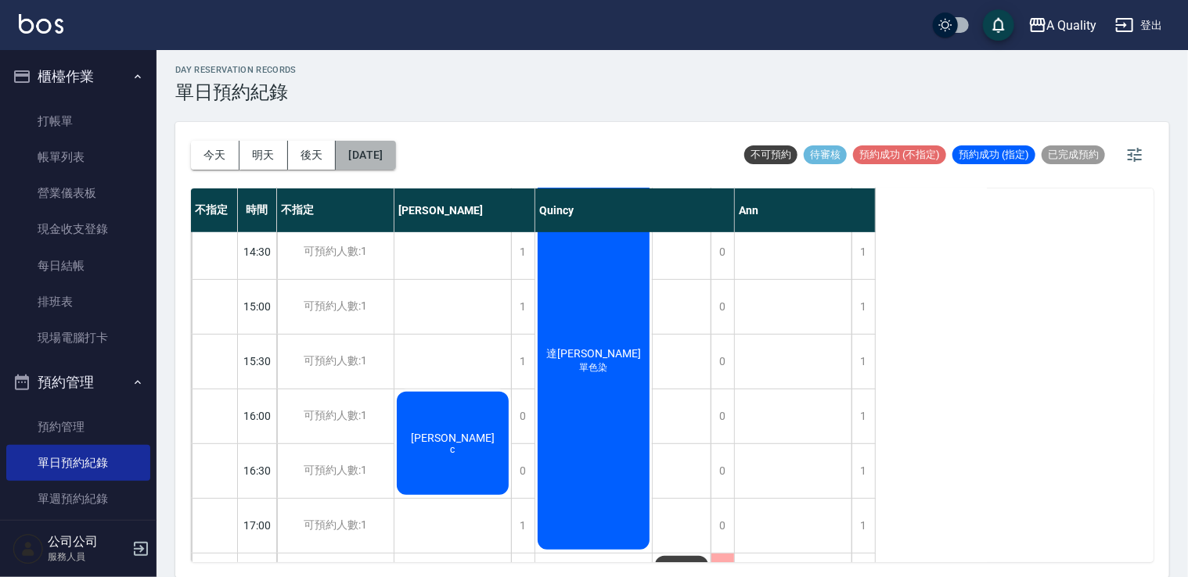
click at [379, 149] on button "2025/08/29" at bounding box center [365, 155] width 59 height 29
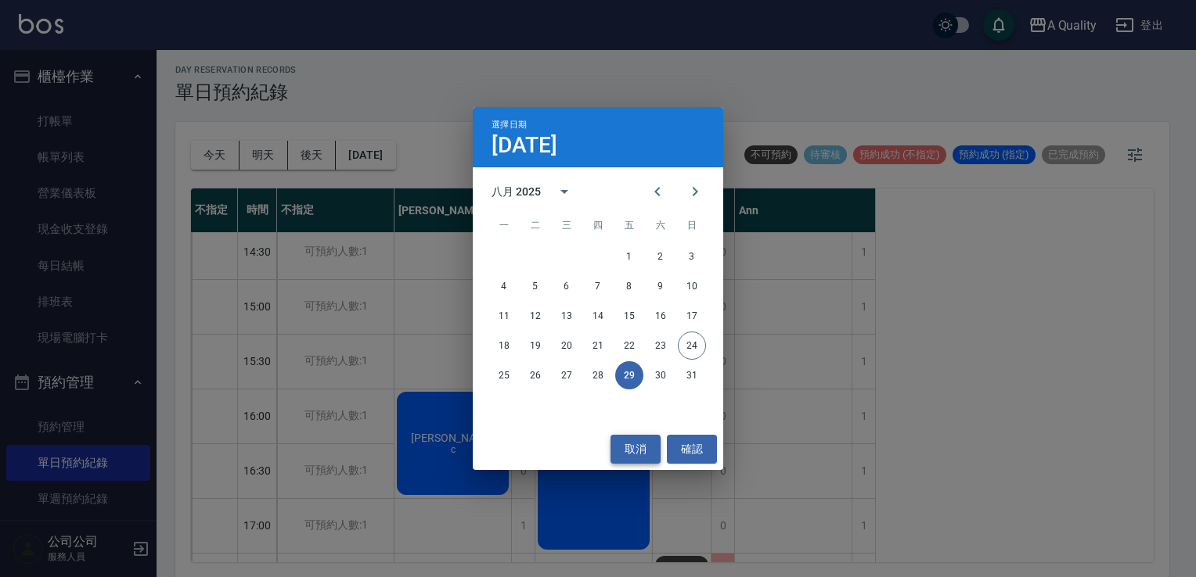
click at [631, 449] on button "取消" at bounding box center [635, 449] width 50 height 29
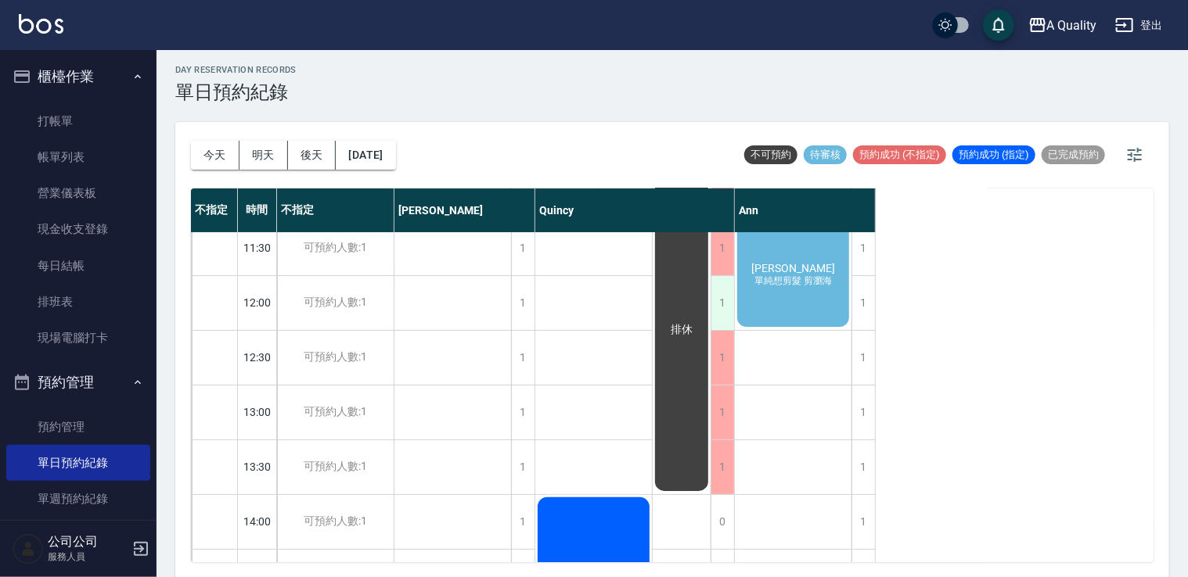
scroll to position [0, 0]
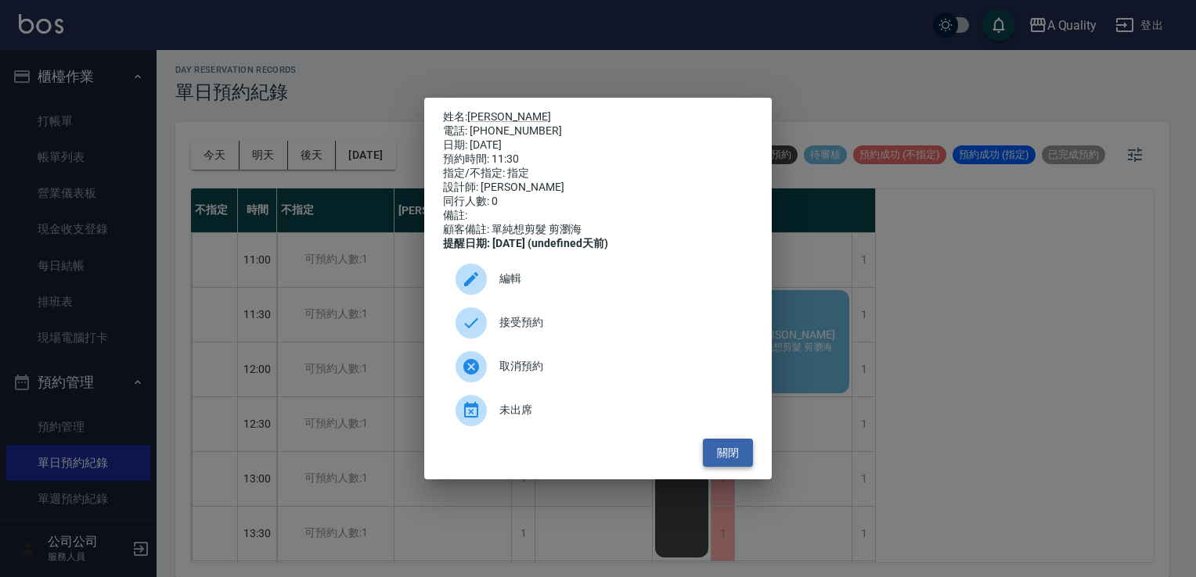
click at [728, 468] on button "關閉" at bounding box center [728, 453] width 50 height 29
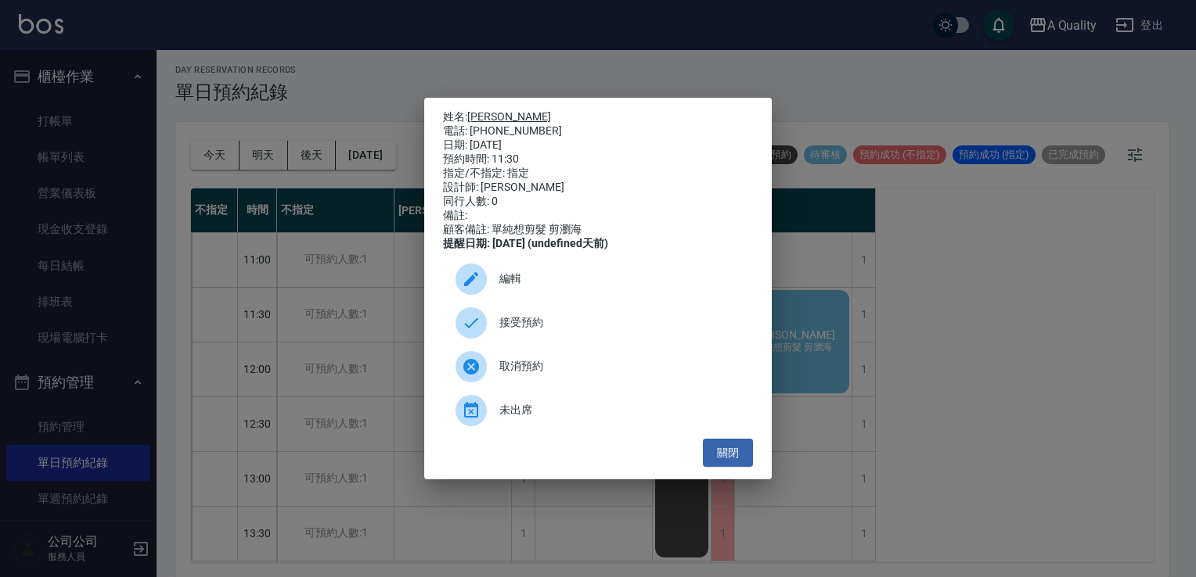
click at [491, 113] on link "[PERSON_NAME]" at bounding box center [509, 116] width 84 height 13
click at [729, 459] on button "關閉" at bounding box center [728, 453] width 50 height 29
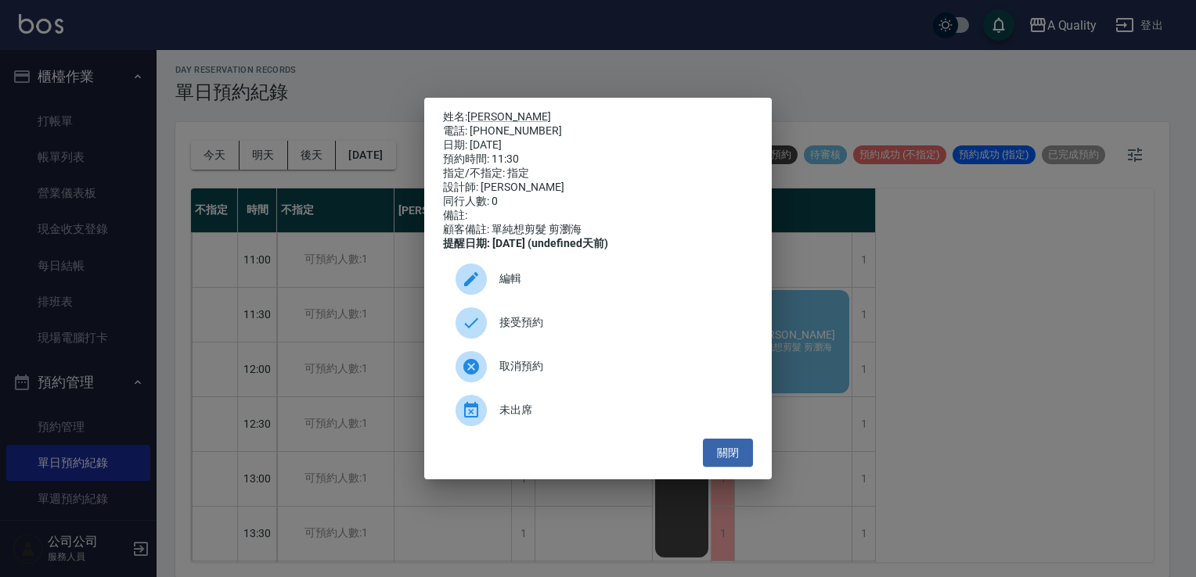
click at [538, 331] on span "接受預約" at bounding box center [619, 323] width 241 height 16
